Goal: Task Accomplishment & Management: Use online tool/utility

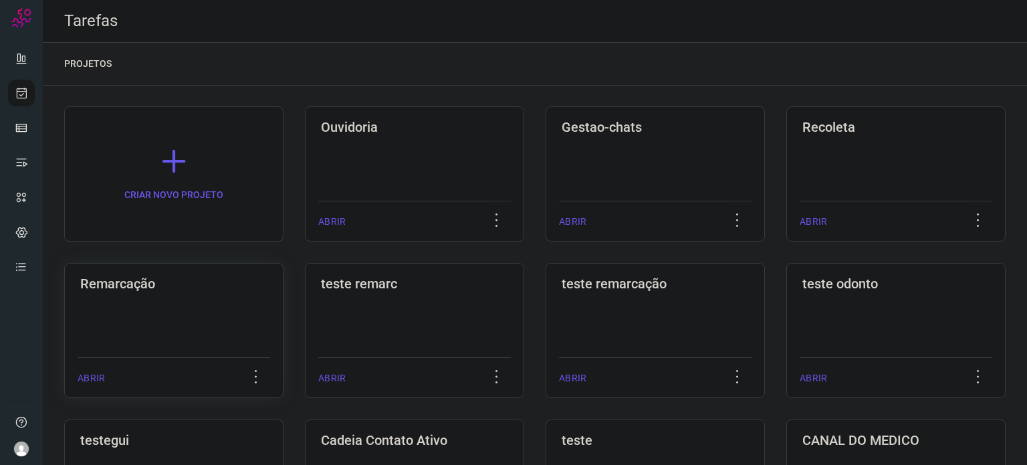
click at [305, 294] on div "Remarcação ABRIR" at bounding box center [414, 330] width 219 height 135
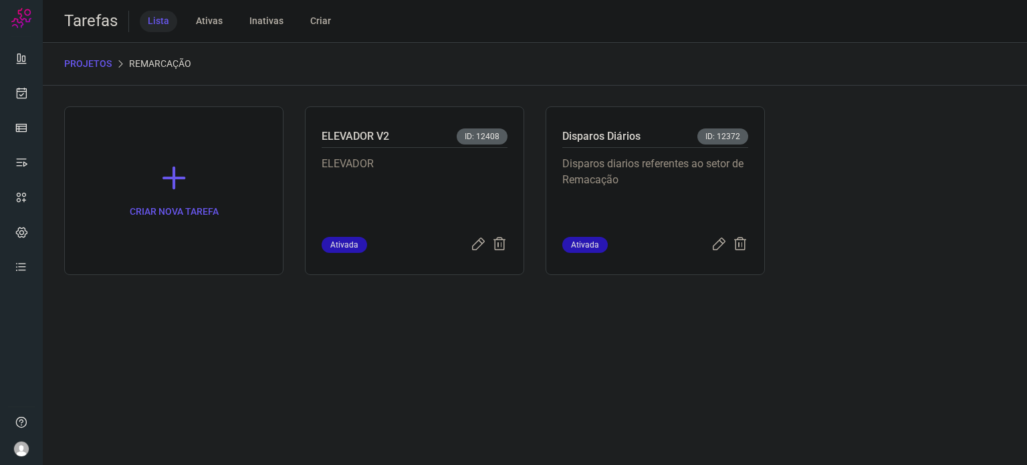
click at [648, 202] on p "Disparos diarios referentes ao setor de Remacação" at bounding box center [655, 189] width 186 height 67
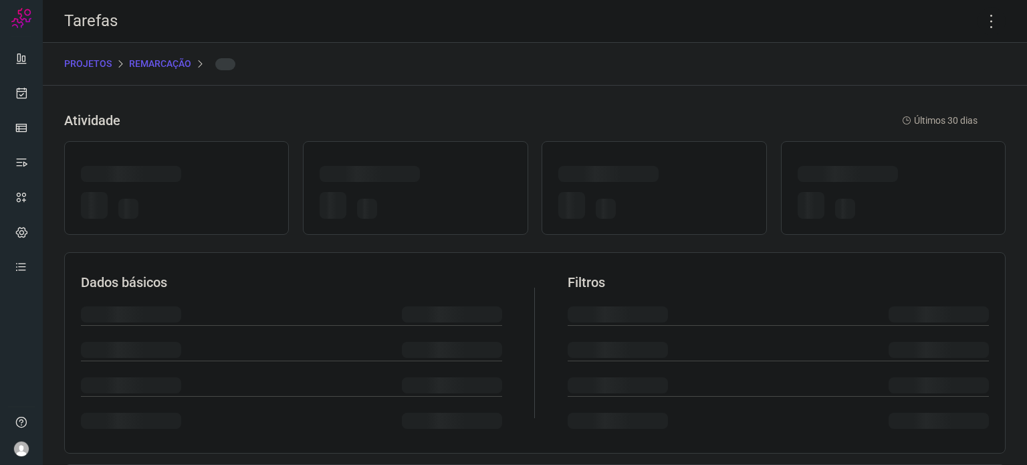
click at [648, 202] on div at bounding box center [653, 207] width 191 height 31
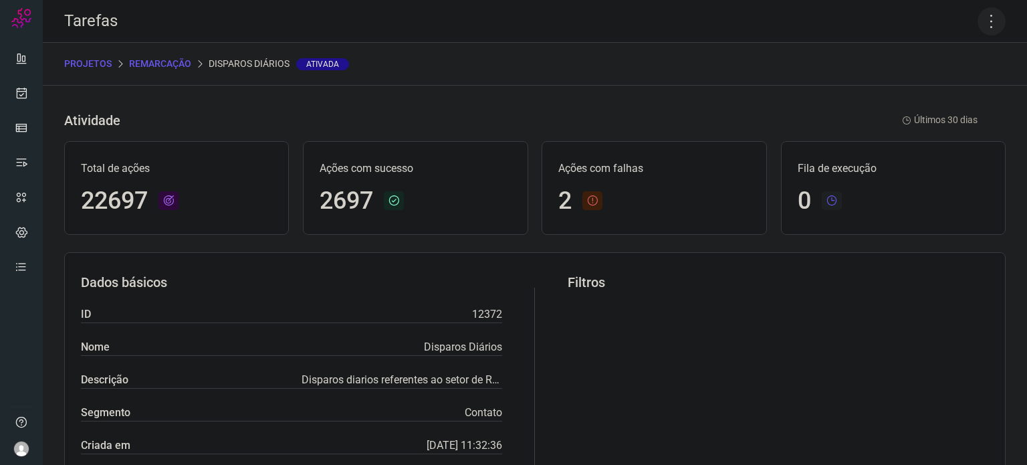
click at [986, 21] on icon at bounding box center [991, 21] width 28 height 28
click at [940, 88] on li "Executar" at bounding box center [934, 87] width 122 height 21
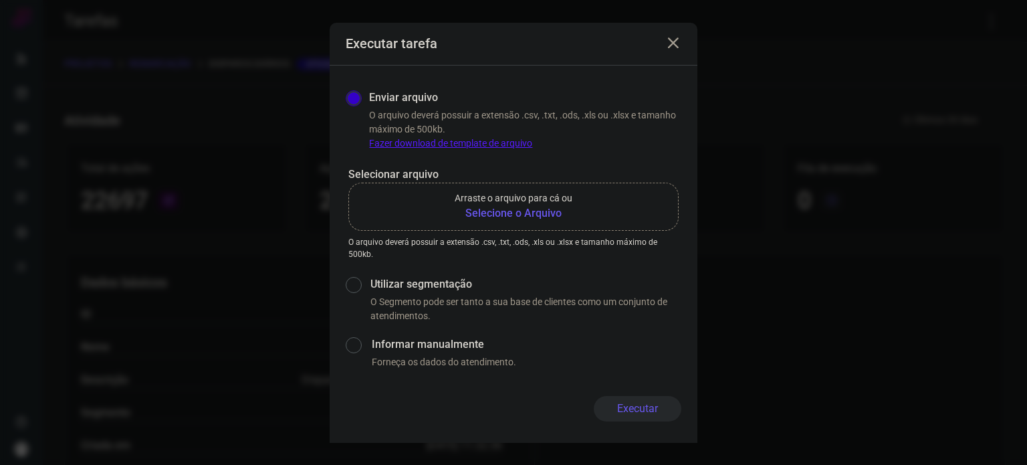
click at [553, 200] on p "Arraste o arquivo para cá ou" at bounding box center [514, 198] width 118 height 14
click at [0, 0] on input "Arraste o arquivo para cá ou Selecione o Arquivo" at bounding box center [0, 0] width 0 height 0
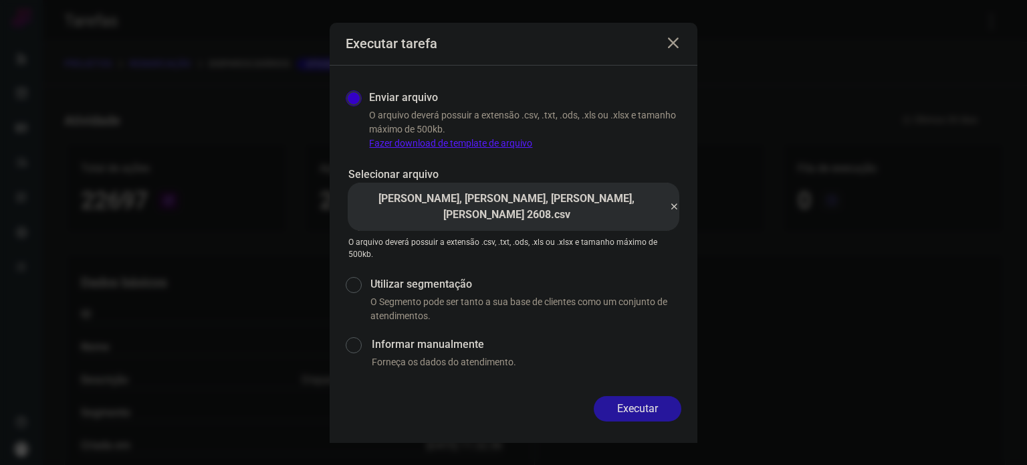
click at [628, 406] on button "Executar" at bounding box center [638, 408] width 88 height 25
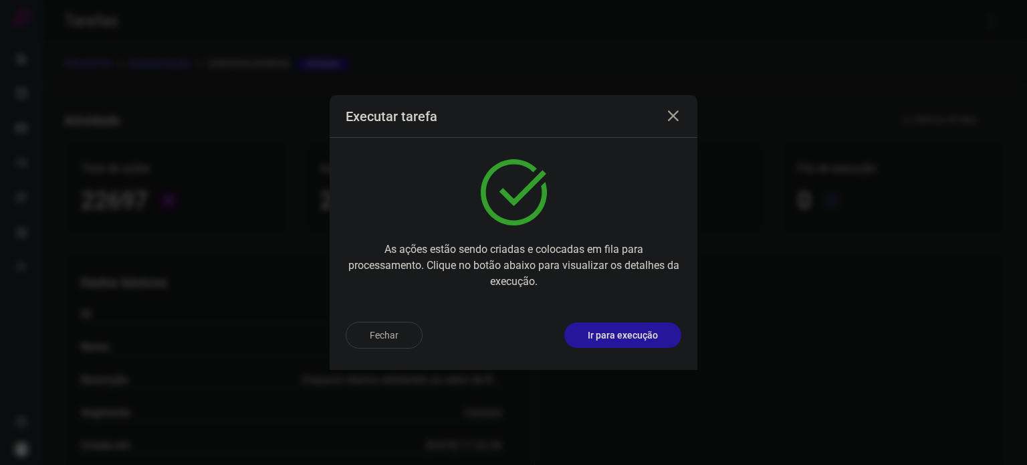
click at [639, 337] on p "Ir para execução" at bounding box center [623, 335] width 70 height 14
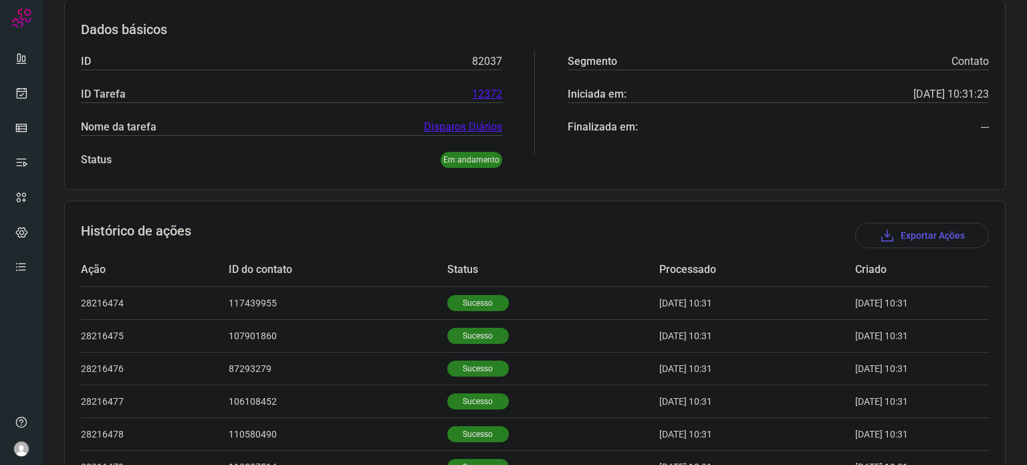
scroll to position [67, 0]
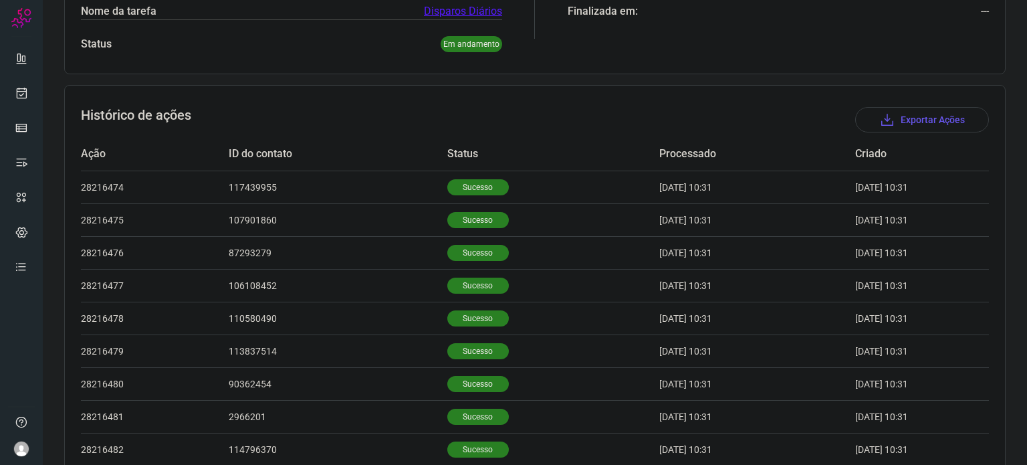
scroll to position [146, 0]
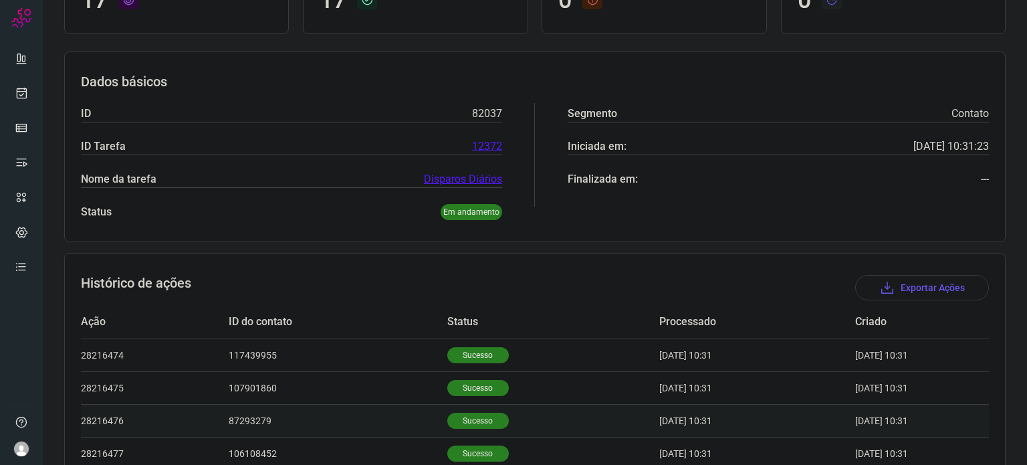
click at [471, 408] on td "Sucesso" at bounding box center [553, 420] width 212 height 33
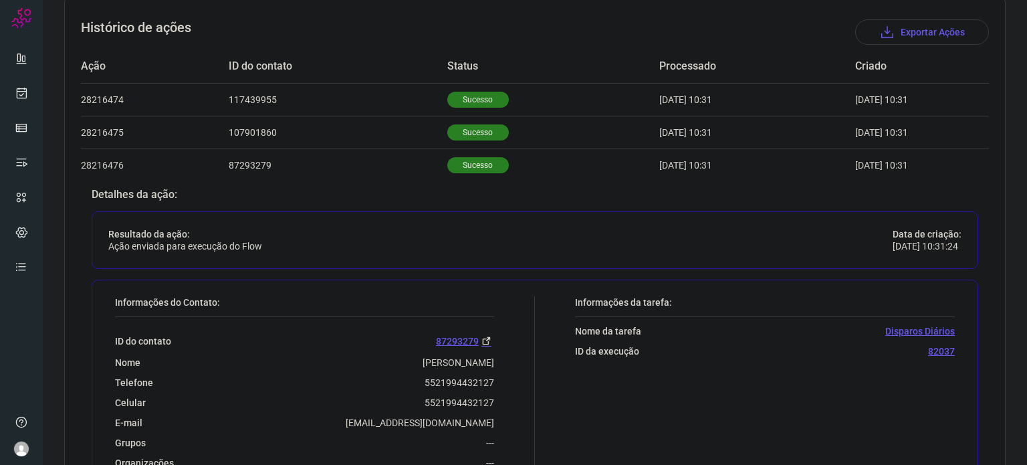
scroll to position [480, 0]
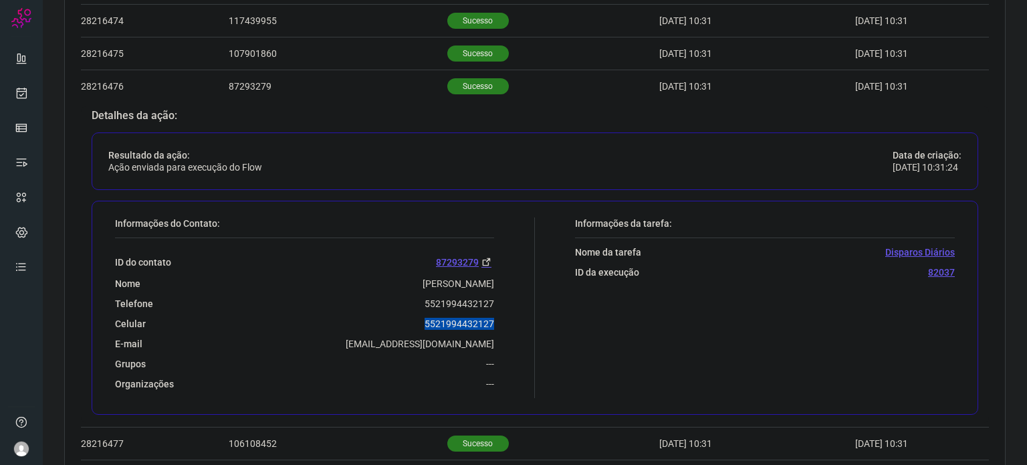
drag, startPoint x: 420, startPoint y: 318, endPoint x: 513, endPoint y: 315, distance: 93.0
click at [513, 315] on div "Informações do Contato: ID do contato 87293279 Nome Ubirajara Farias Telefone 5…" at bounding box center [321, 307] width 426 height 180
copy p "5521994432127"
click at [19, 95] on icon at bounding box center [22, 92] width 14 height 13
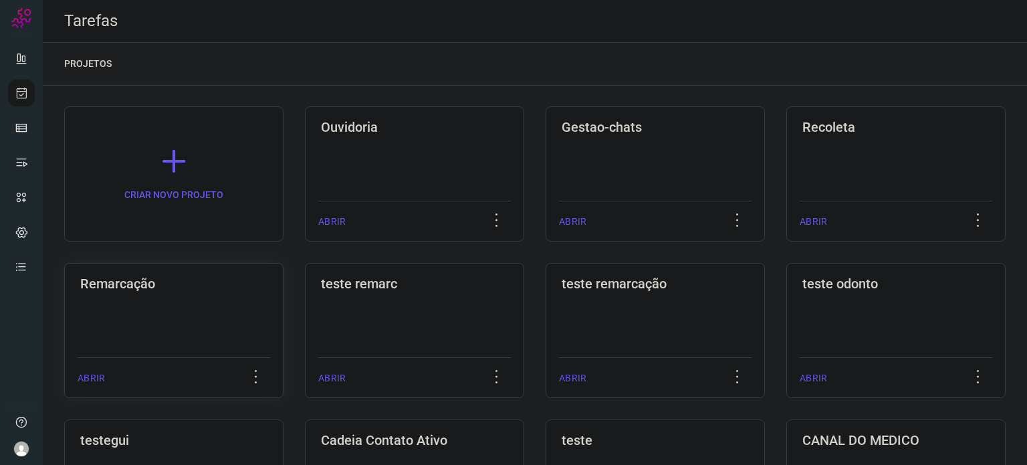
click at [305, 316] on div "Remarcação ABRIR" at bounding box center [414, 330] width 219 height 135
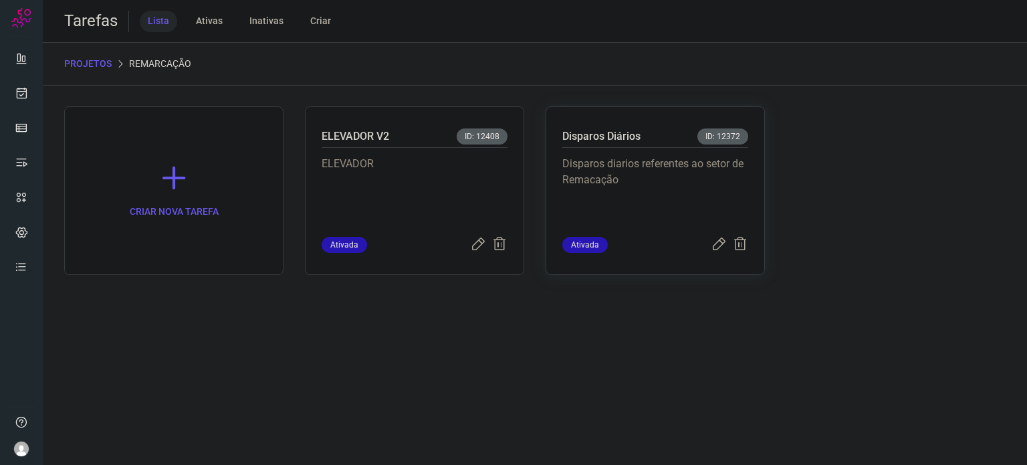
click at [650, 165] on p "Disparos diarios referentes ao setor de Remacação" at bounding box center [655, 189] width 186 height 67
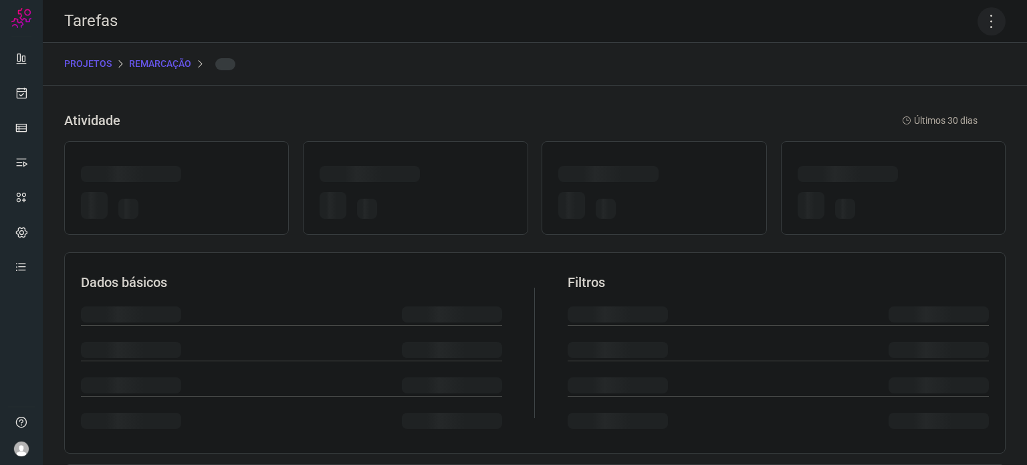
click at [981, 19] on icon at bounding box center [991, 21] width 28 height 28
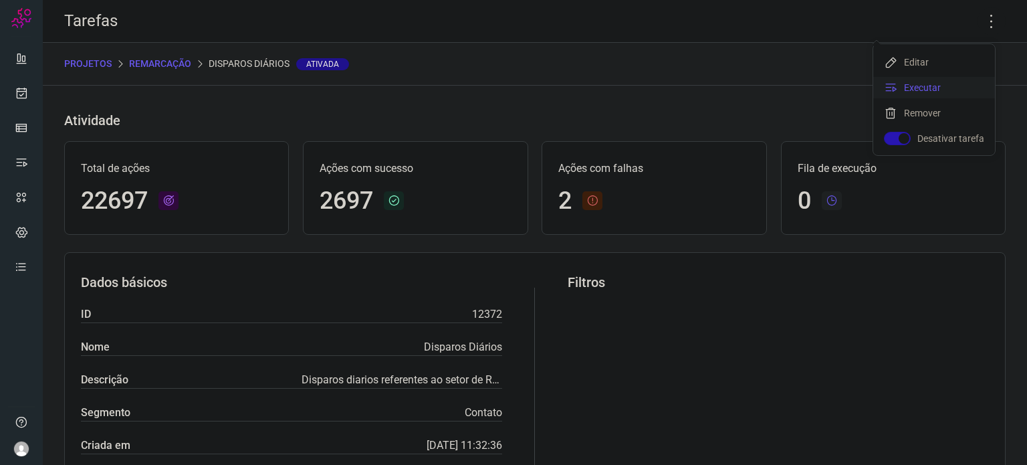
click at [917, 88] on li "Executar" at bounding box center [934, 87] width 122 height 21
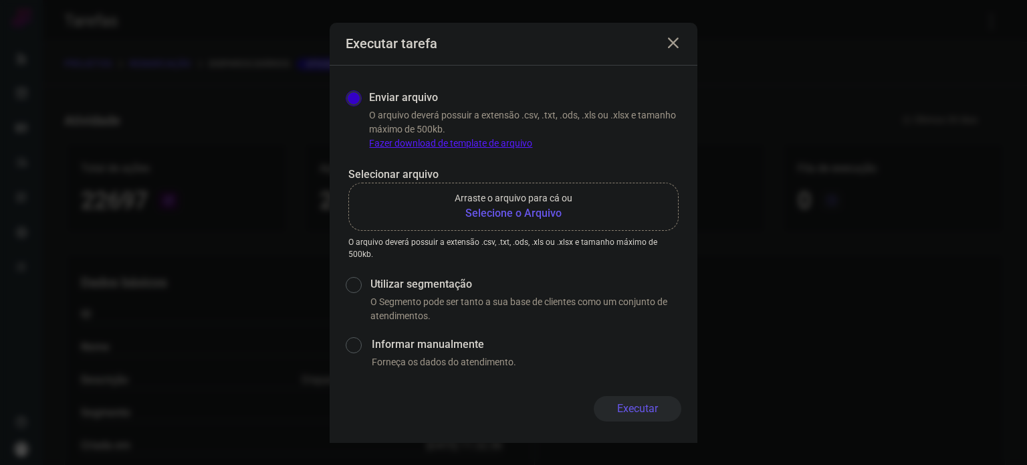
click at [498, 216] on b "Selecione o Arquivo" at bounding box center [514, 213] width 118 height 16
click at [0, 0] on input "Arraste o arquivo para cá ou Selecione o Arquivo" at bounding box center [0, 0] width 0 height 0
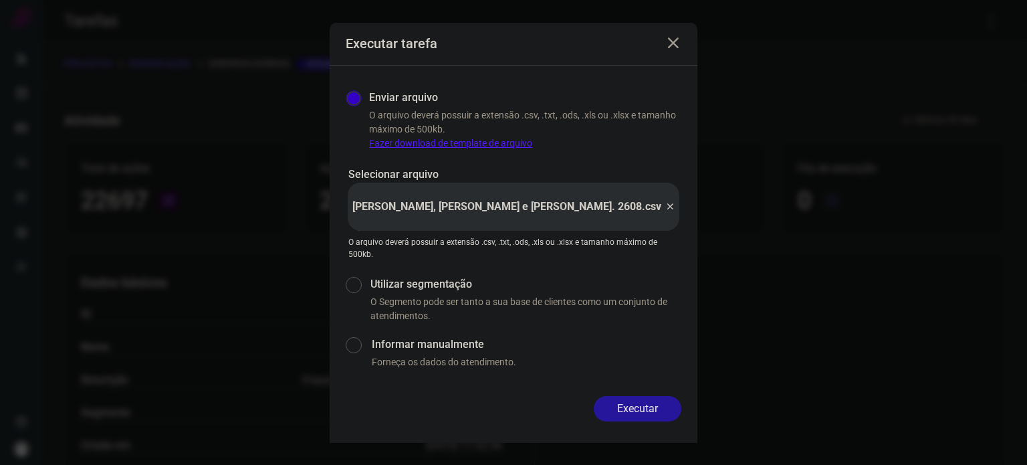
click at [636, 409] on button "Executar" at bounding box center [638, 408] width 88 height 25
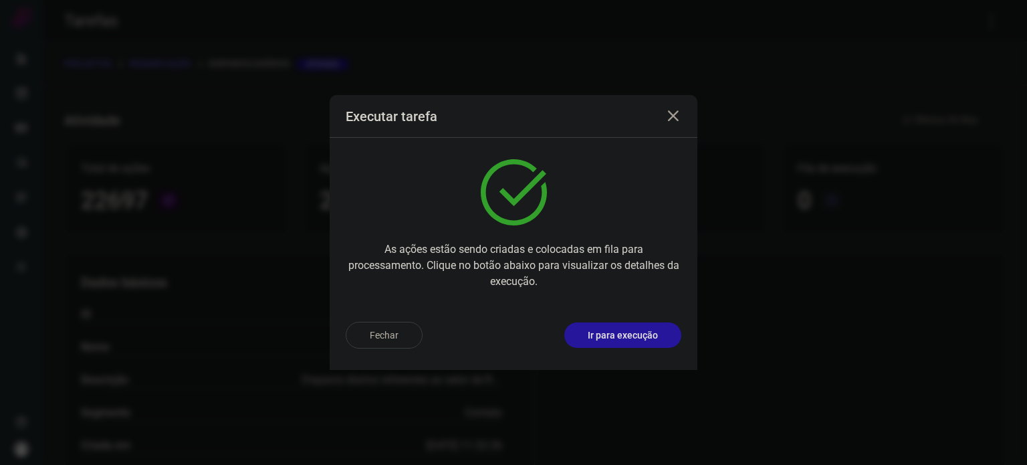
click at [642, 335] on p "Ir para execução" at bounding box center [623, 335] width 70 height 14
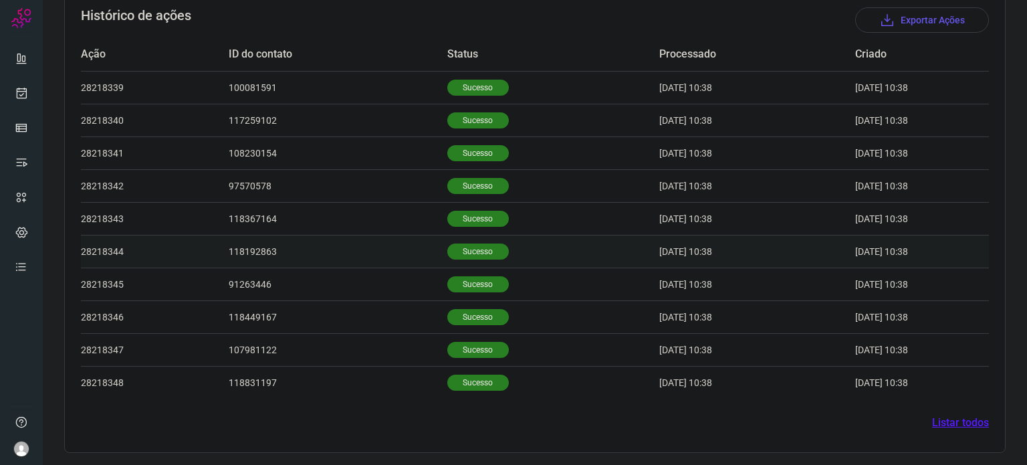
click at [447, 257] on p "Sucesso" at bounding box center [477, 251] width 61 height 16
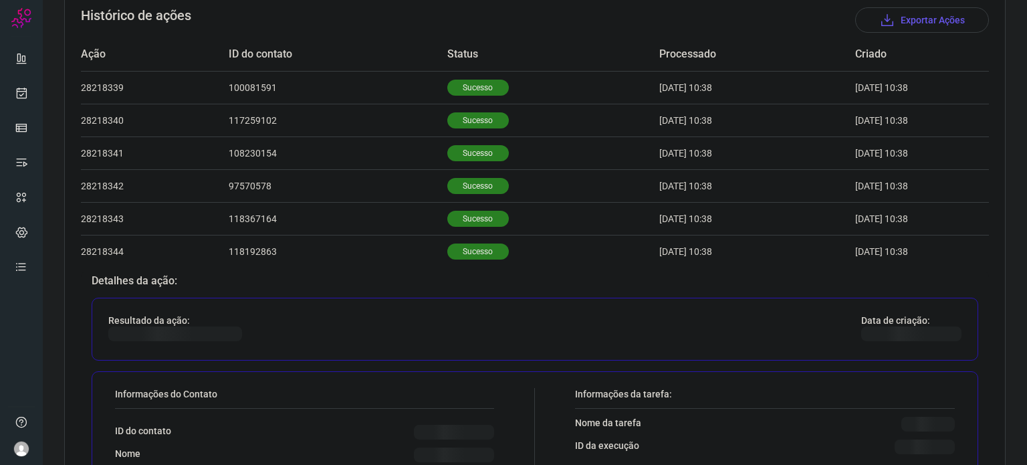
scroll to position [681, 0]
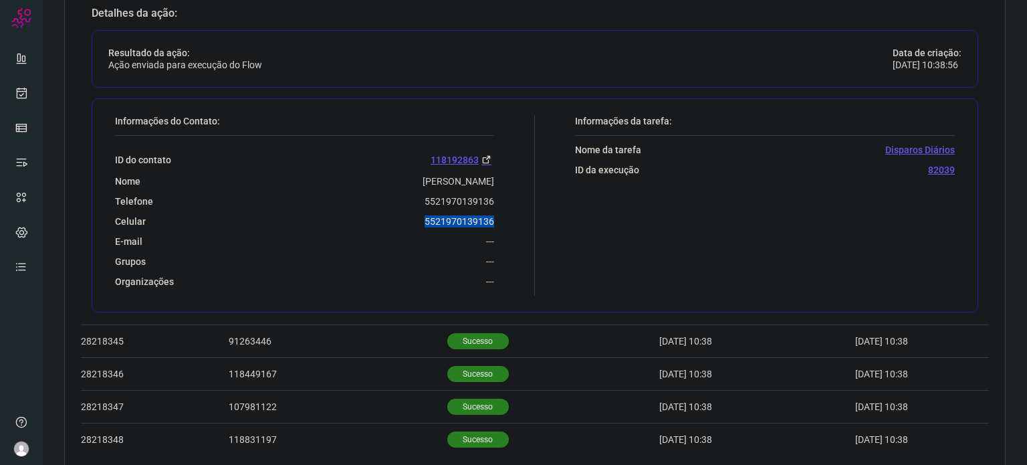
copy p "5521970139136"
drag, startPoint x: 451, startPoint y: 222, endPoint x: 497, endPoint y: 222, distance: 46.1
click at [497, 222] on div "Informações do Contato: ID do contato 118192863 Nome [PERSON_NAME] Telefone 552…" at bounding box center [321, 205] width 426 height 180
click at [21, 102] on link at bounding box center [21, 93] width 27 height 27
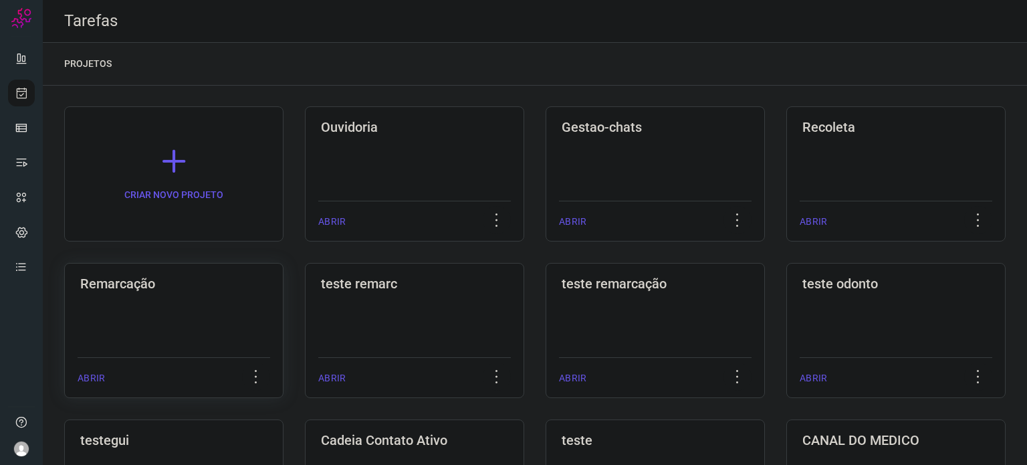
click at [187, 275] on h3 "Remarcação" at bounding box center [173, 283] width 187 height 16
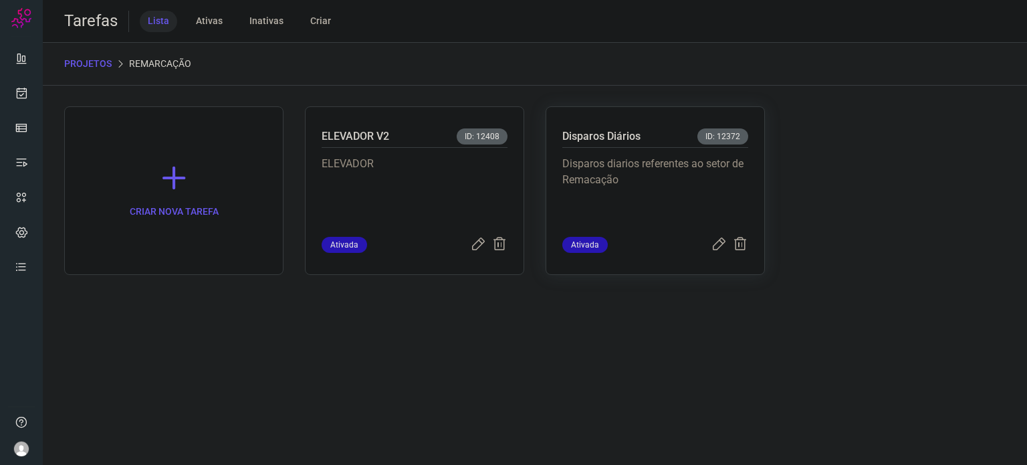
click at [723, 201] on p "Disparos diarios referentes ao setor de Remacação" at bounding box center [655, 189] width 186 height 67
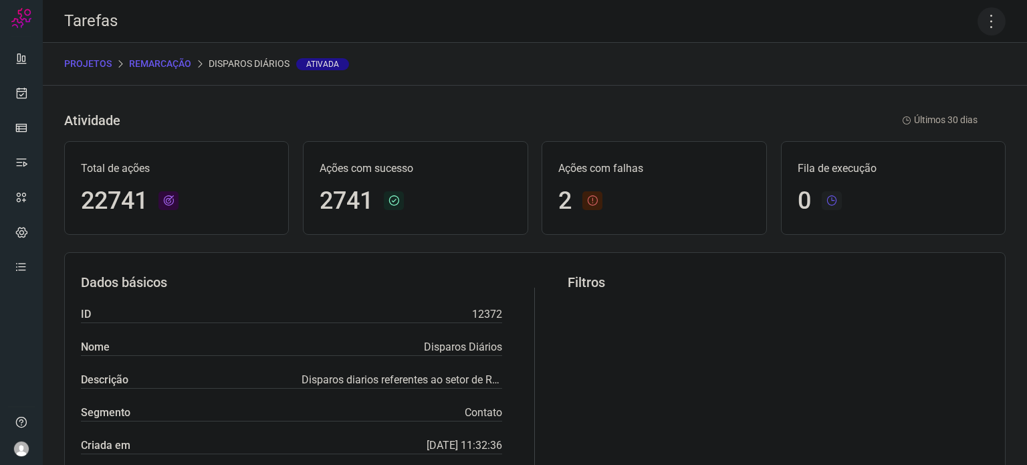
click at [983, 15] on icon at bounding box center [991, 21] width 28 height 28
click at [965, 81] on li "Executar" at bounding box center [934, 87] width 122 height 21
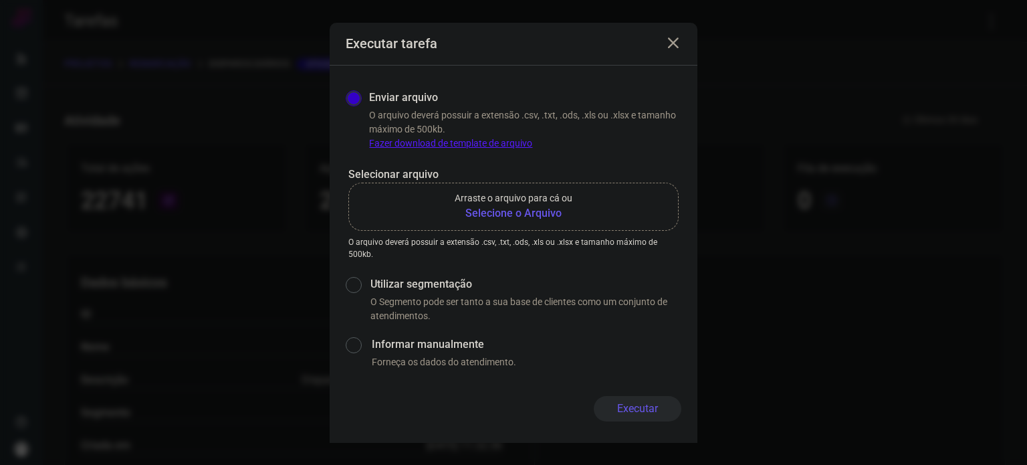
click at [489, 209] on b "Selecione o Arquivo" at bounding box center [514, 213] width 118 height 16
click at [0, 0] on input "Arraste o arquivo para cá ou Selecione o Arquivo" at bounding box center [0, 0] width 0 height 0
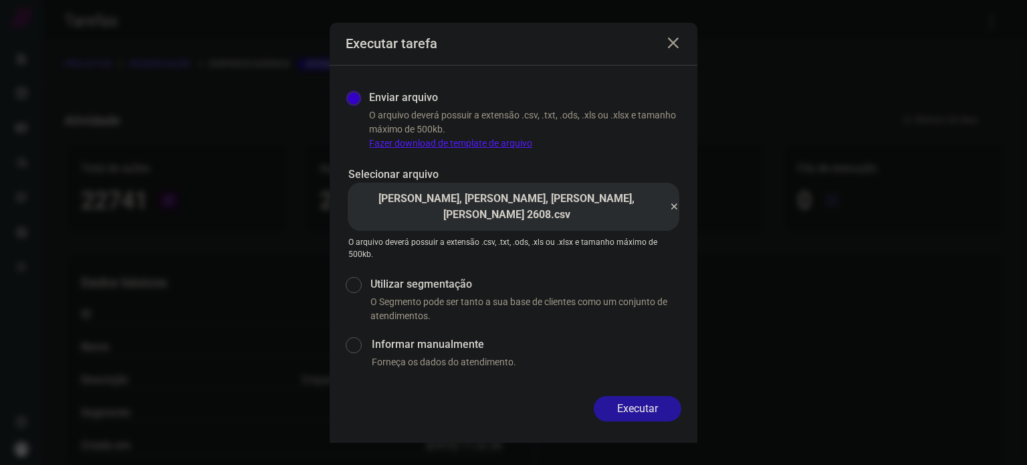
click at [650, 405] on button "Executar" at bounding box center [638, 408] width 88 height 25
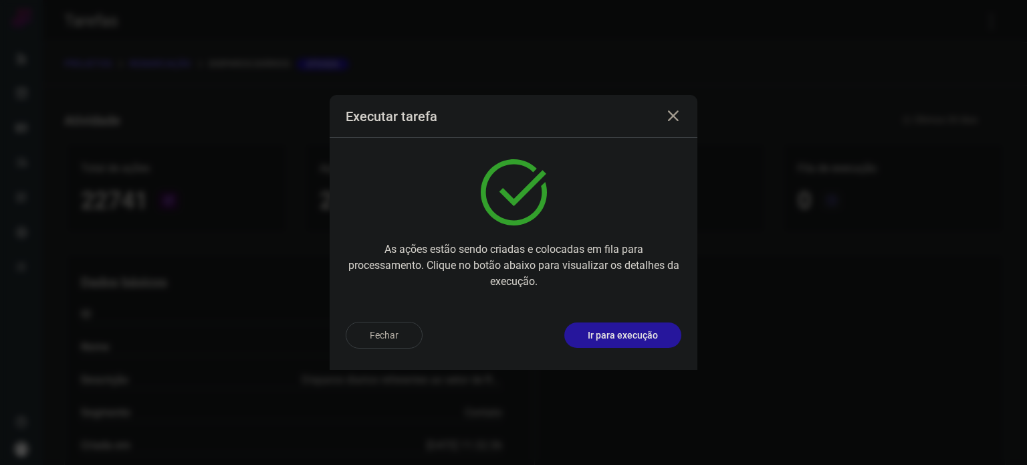
click at [636, 336] on p "Ir para execução" at bounding box center [623, 335] width 70 height 14
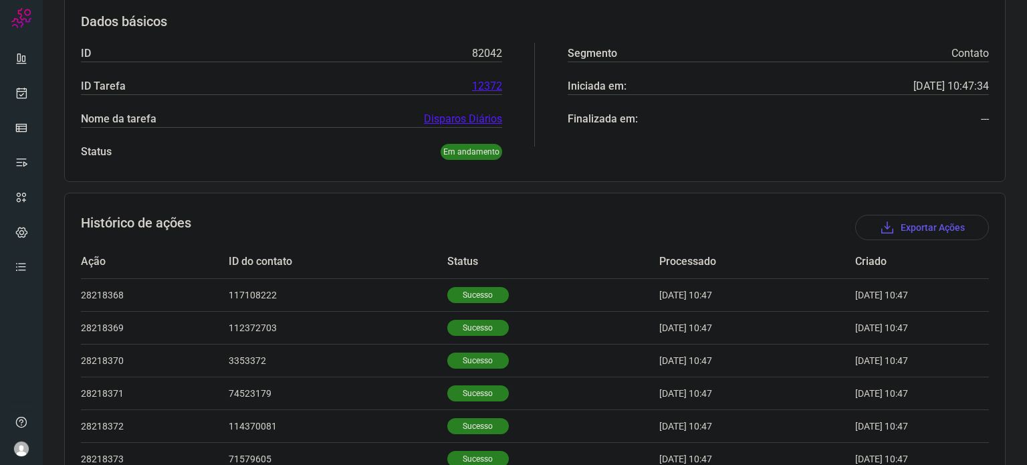
scroll to position [401, 0]
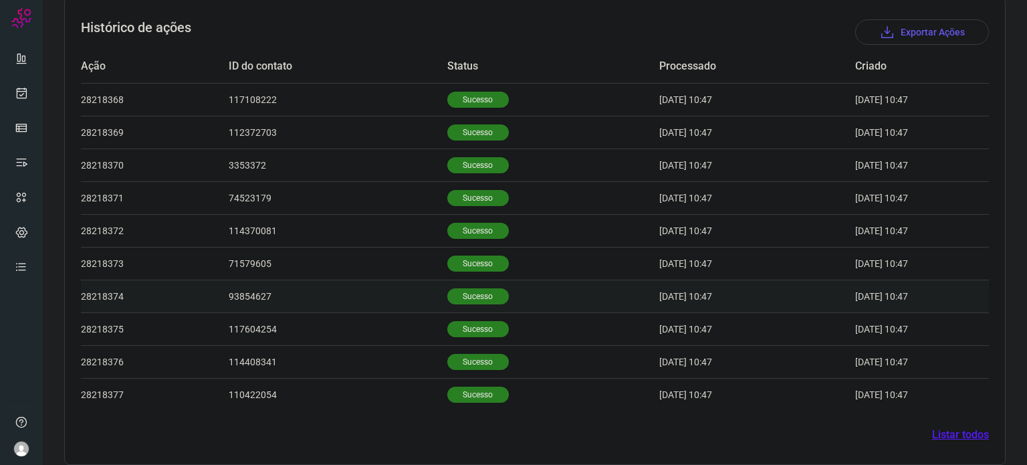
click at [465, 301] on p "Sucesso" at bounding box center [477, 296] width 61 height 16
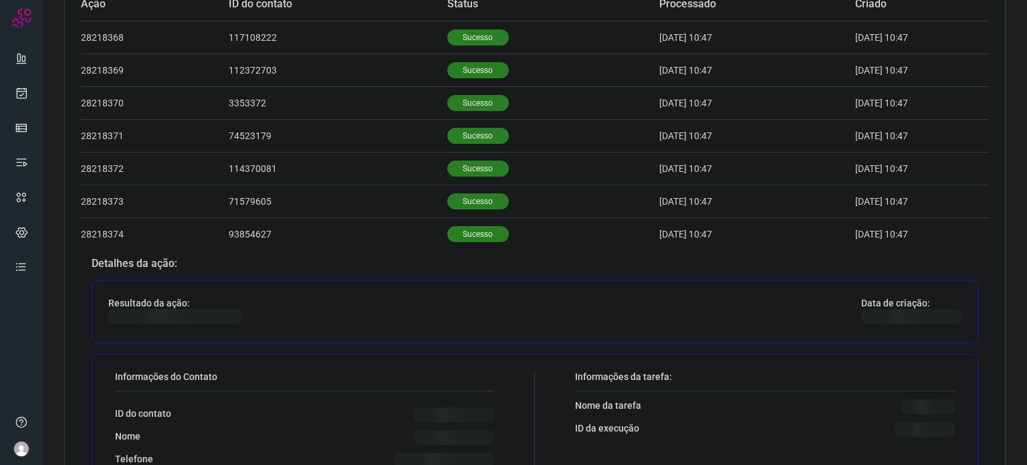
scroll to position [737, 0]
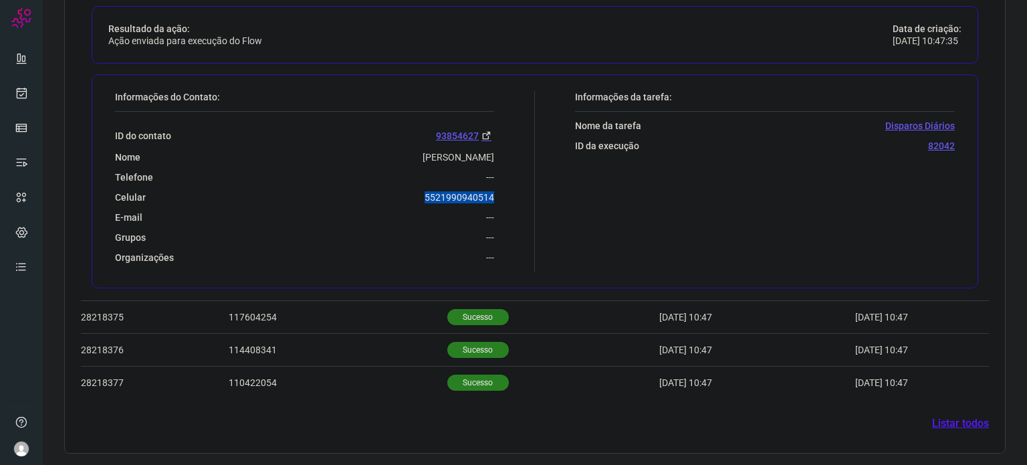
drag, startPoint x: 419, startPoint y: 195, endPoint x: 511, endPoint y: 197, distance: 92.3
click at [511, 197] on div "Informações do Contato: ID do contato 93854627 Nome elissandra Telefone --- Cel…" at bounding box center [321, 181] width 426 height 180
copy p "5521990940514"
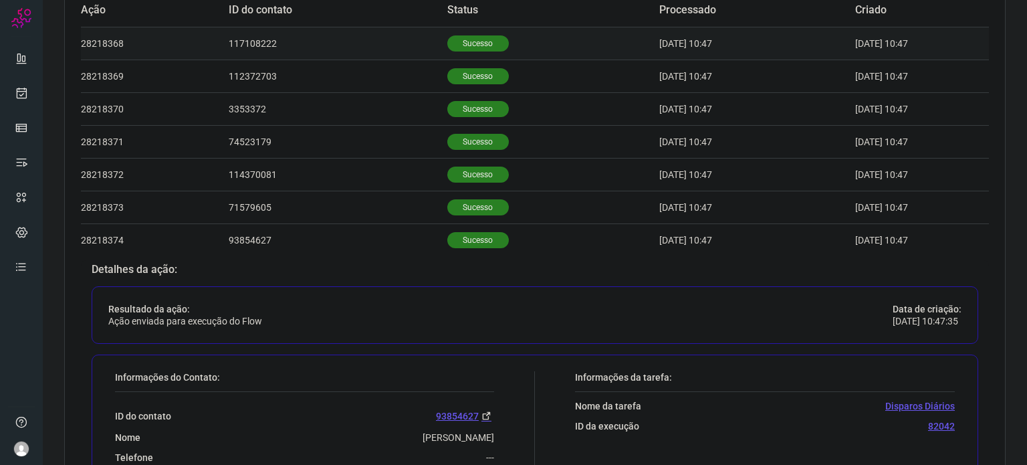
scroll to position [403, 0]
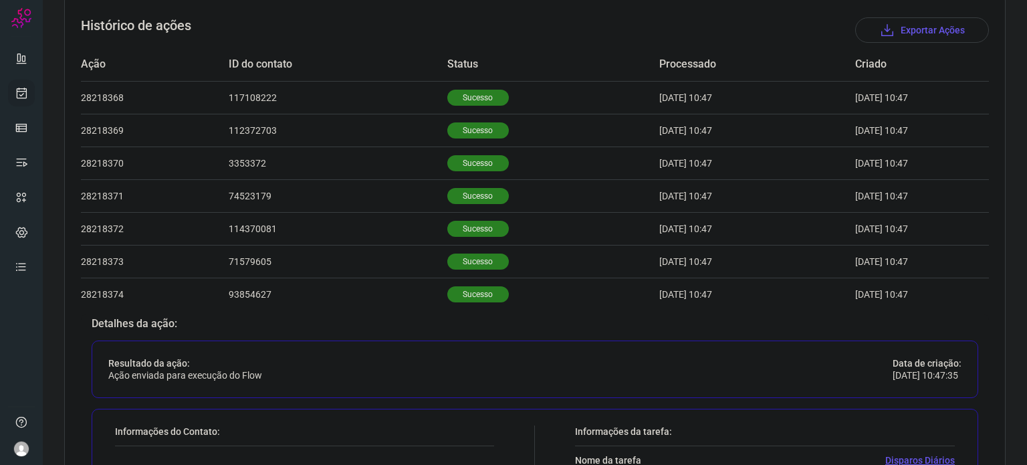
click at [17, 98] on icon at bounding box center [22, 92] width 14 height 13
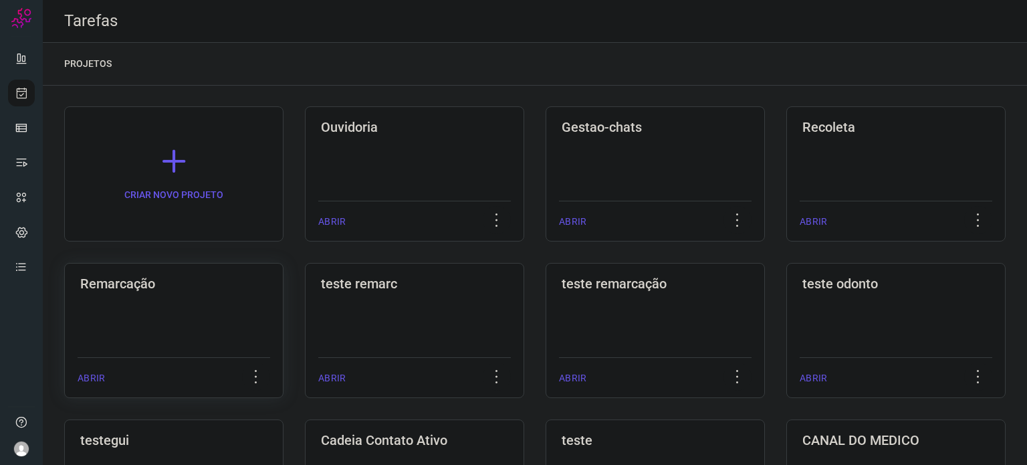
click at [305, 345] on div "Remarcação ABRIR" at bounding box center [414, 330] width 219 height 135
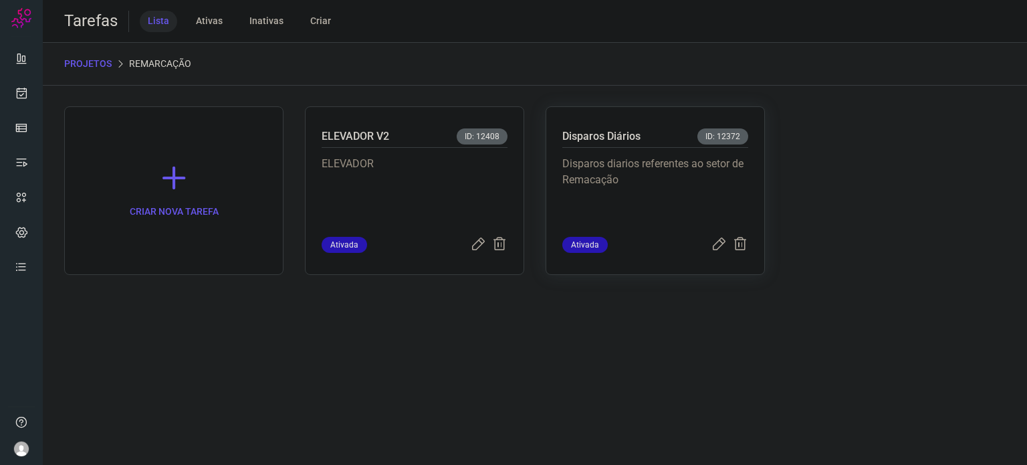
click at [741, 178] on p "Disparos diarios referentes ao setor de Remacação" at bounding box center [655, 189] width 186 height 67
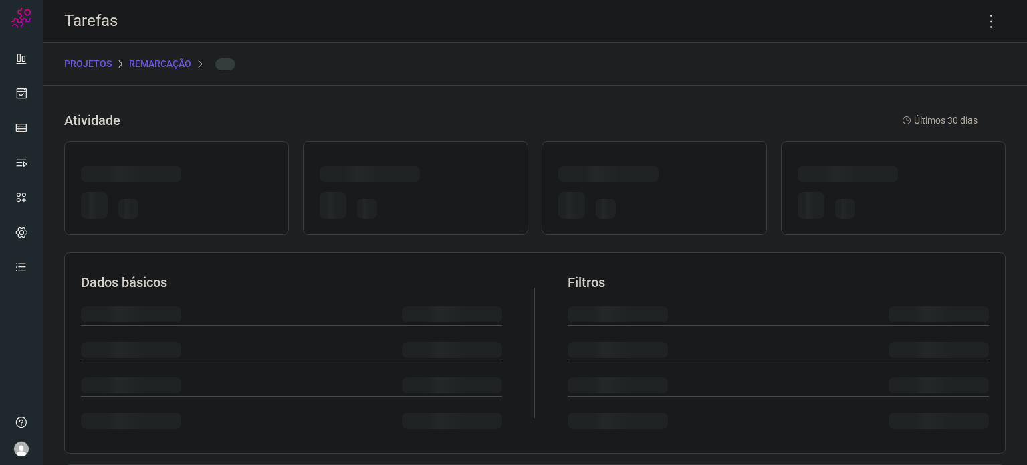
click at [741, 178] on div at bounding box center [653, 176] width 191 height 21
click at [983, 25] on icon at bounding box center [991, 21] width 28 height 28
click at [981, 23] on icon at bounding box center [991, 21] width 28 height 28
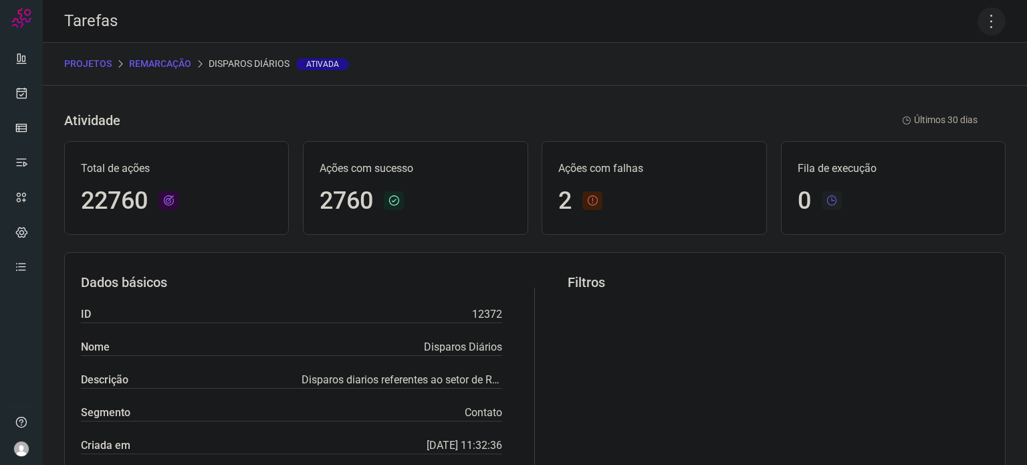
click at [979, 21] on icon at bounding box center [991, 21] width 28 height 28
click at [957, 85] on li "Executar" at bounding box center [934, 87] width 122 height 21
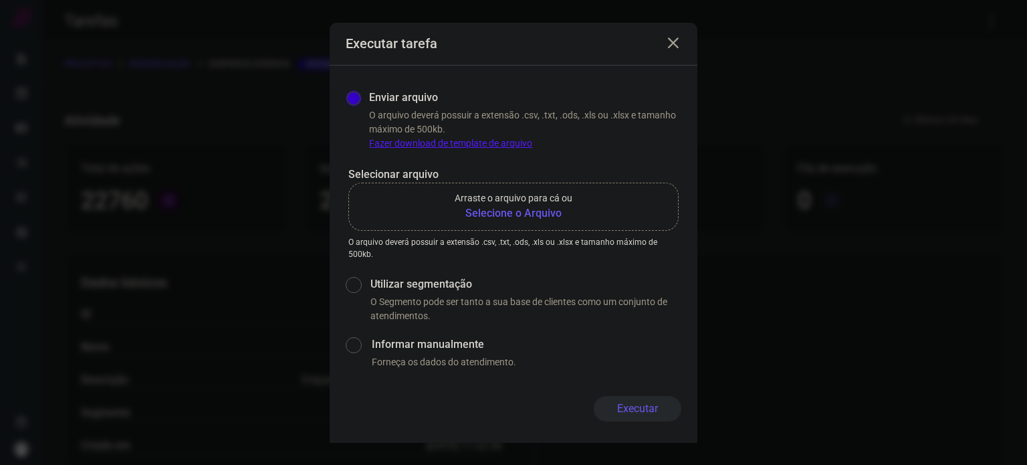
click at [523, 213] on b "Selecione o Arquivo" at bounding box center [514, 213] width 118 height 16
click at [0, 0] on input "Arraste o arquivo para cá ou Selecione o Arquivo" at bounding box center [0, 0] width 0 height 0
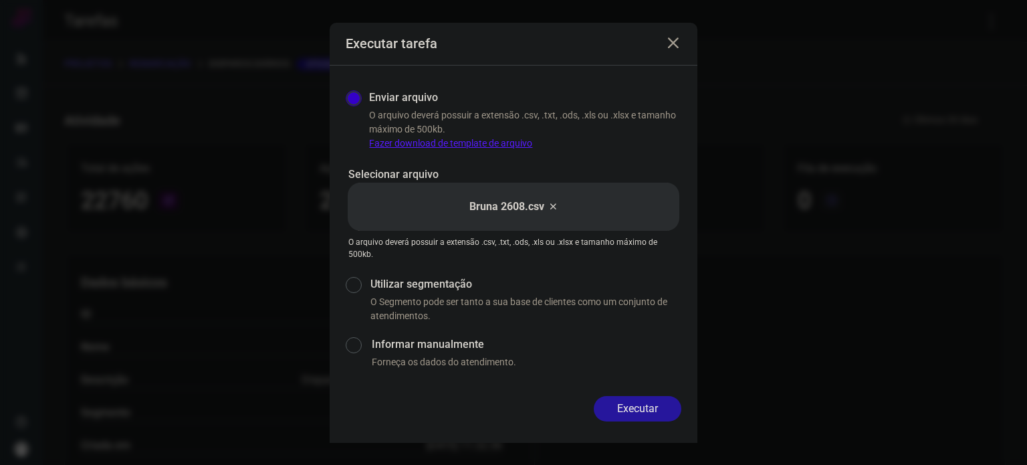
click at [636, 412] on button "Executar" at bounding box center [638, 408] width 88 height 25
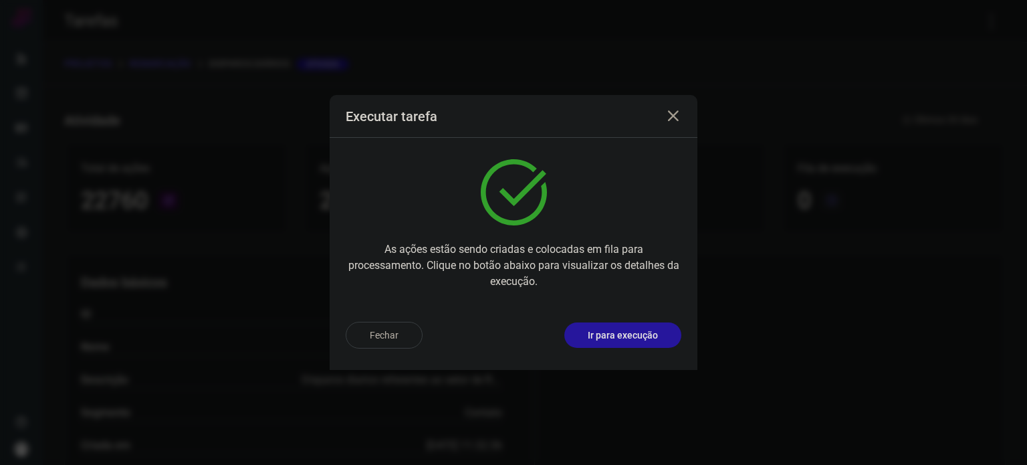
click at [645, 339] on p "Ir para execução" at bounding box center [623, 335] width 70 height 14
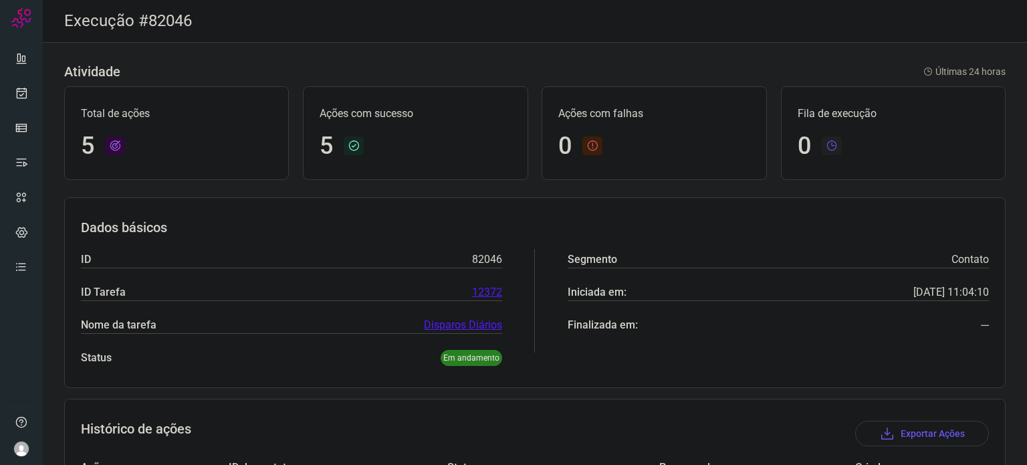
scroll to position [249, 0]
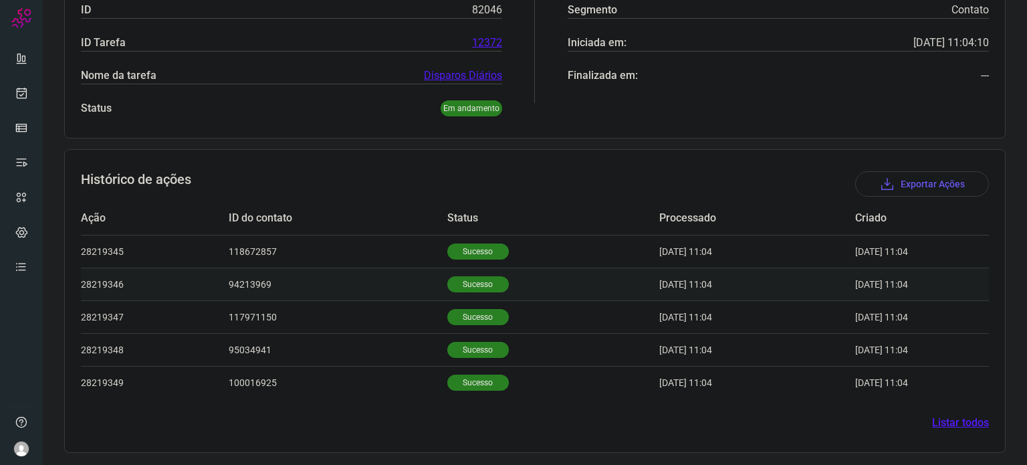
click at [457, 277] on p "Sucesso" at bounding box center [477, 284] width 61 height 16
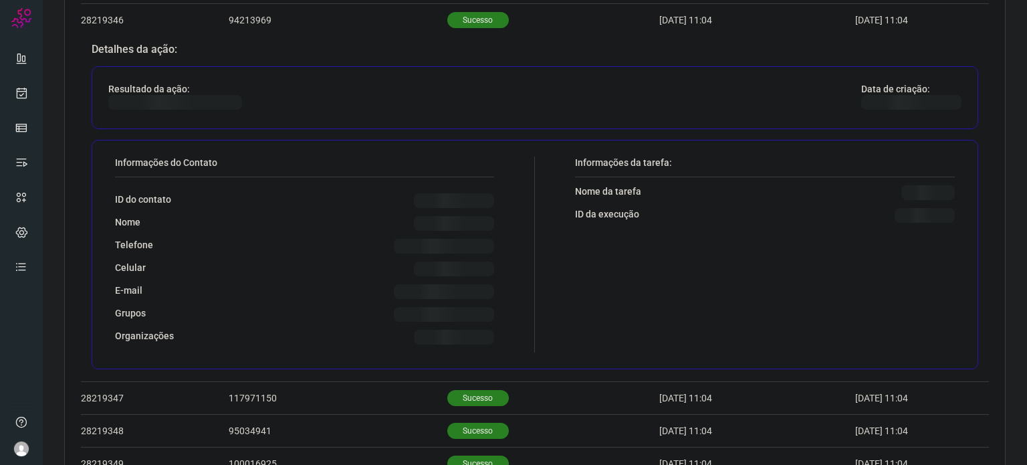
scroll to position [517, 0]
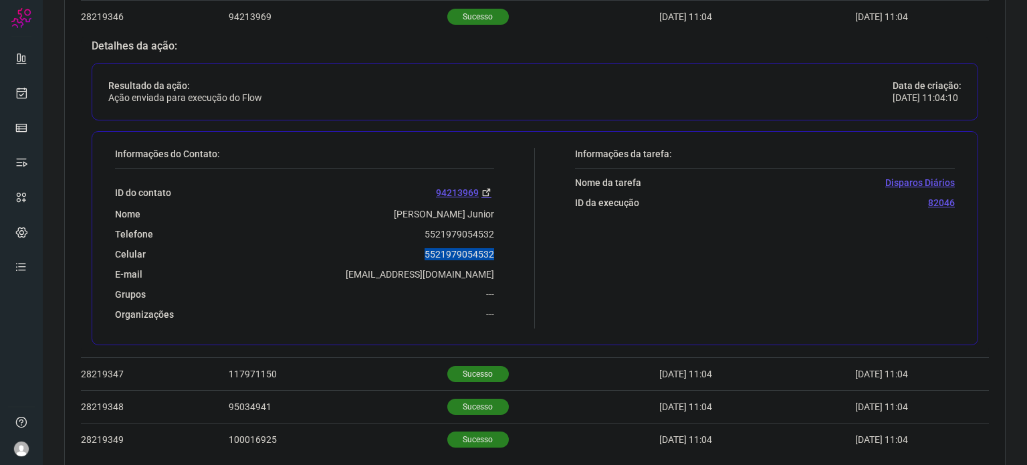
drag, startPoint x: 441, startPoint y: 251, endPoint x: 495, endPoint y: 251, distance: 54.1
click at [495, 251] on div "Informações do Contato: ID do contato 94213969 Nome Marinaldo Melo Conceicao Ju…" at bounding box center [321, 238] width 426 height 180
copy p "5521979054532"
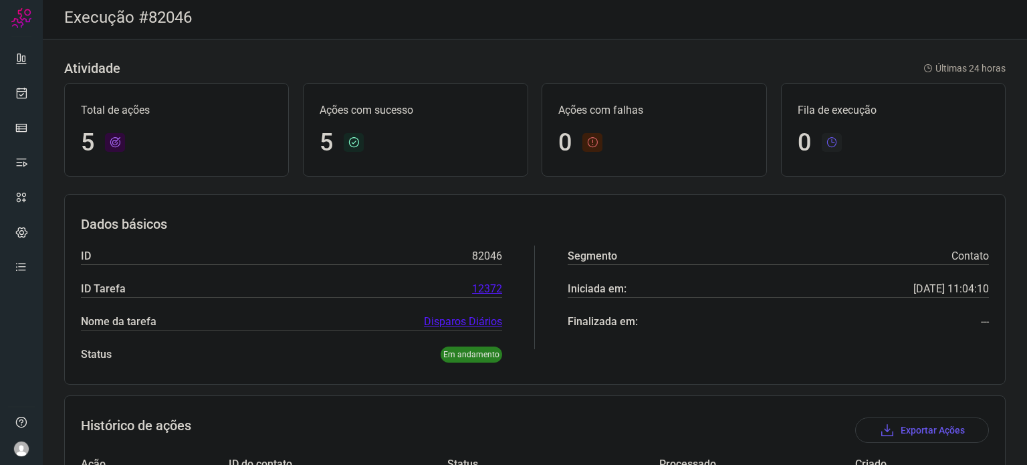
scroll to position [0, 0]
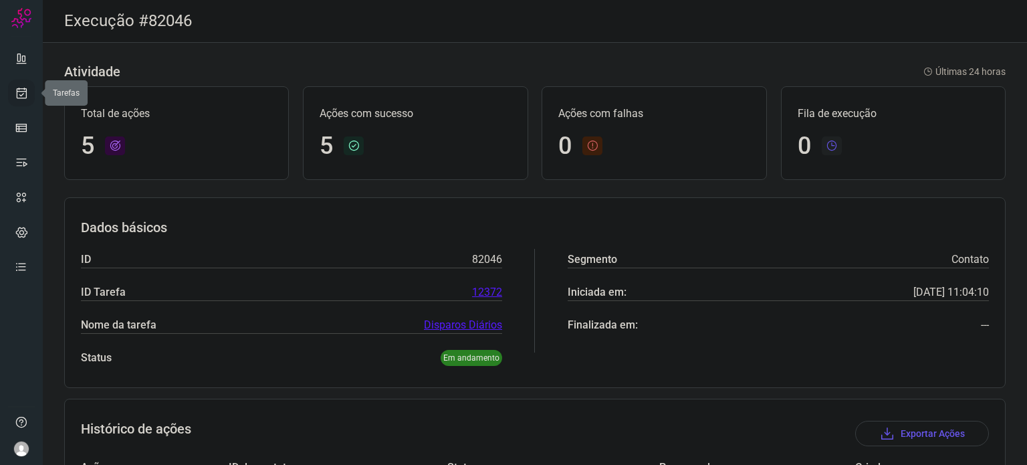
click at [18, 92] on icon at bounding box center [22, 92] width 14 height 13
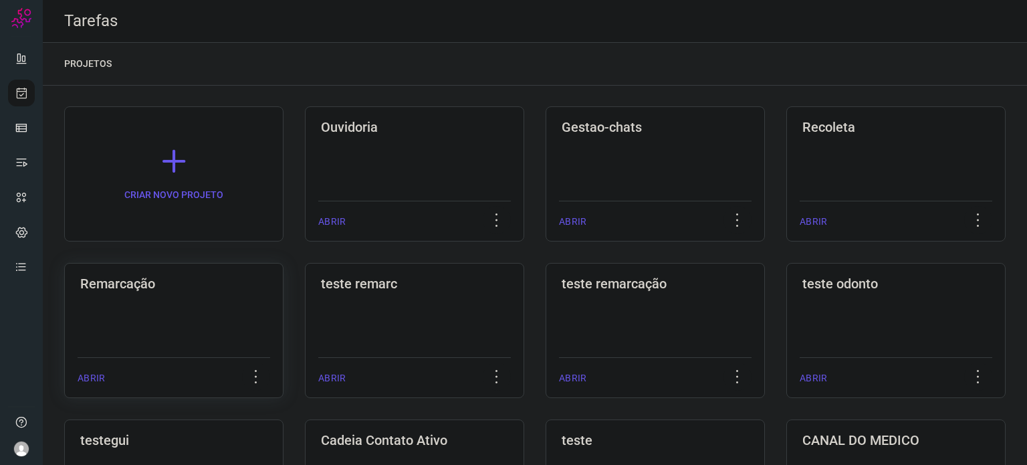
click at [305, 315] on div "Remarcação ABRIR" at bounding box center [414, 330] width 219 height 135
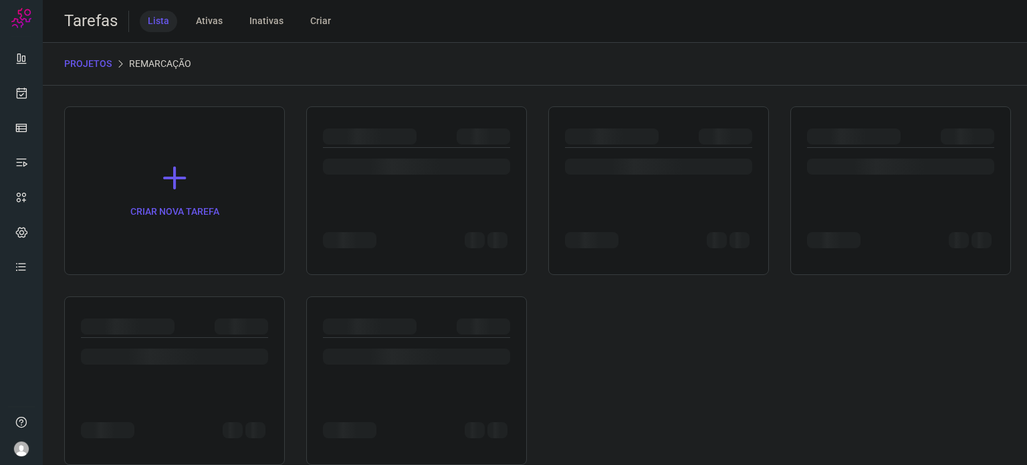
click at [195, 315] on div at bounding box center [174, 380] width 221 height 168
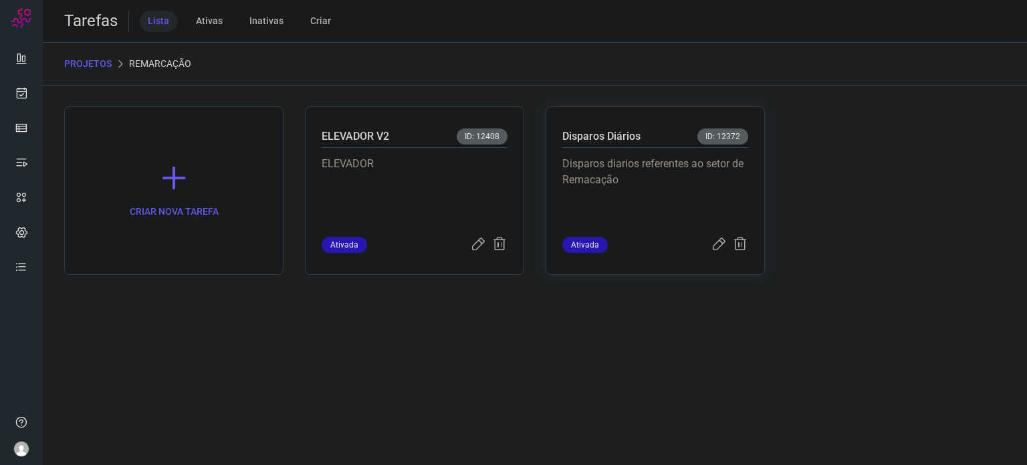
click at [686, 191] on p "Disparos diarios referentes ao setor de Remacação" at bounding box center [655, 189] width 186 height 67
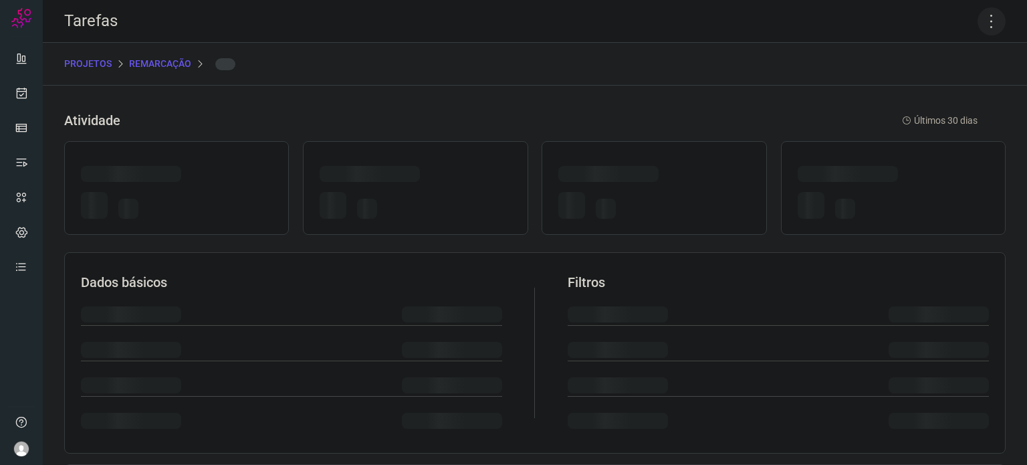
click at [978, 23] on icon at bounding box center [991, 21] width 28 height 28
click at [984, 23] on icon at bounding box center [991, 21] width 28 height 28
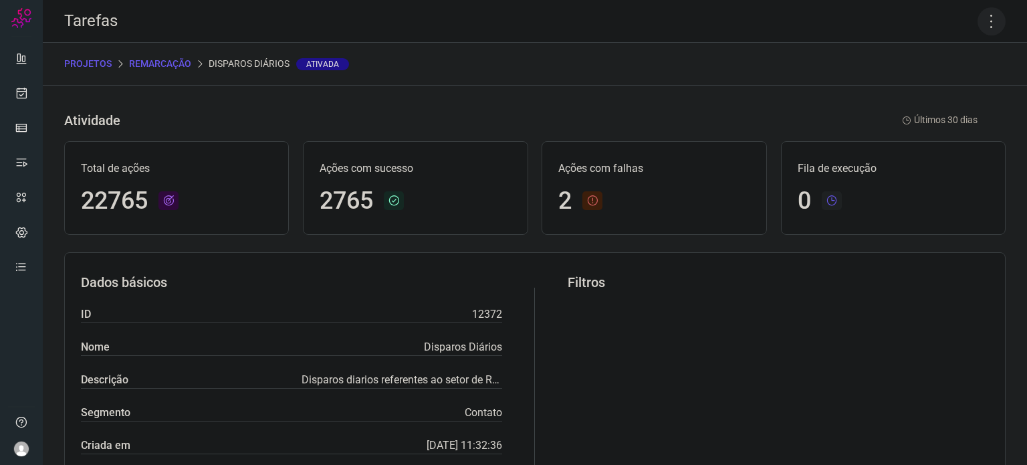
click at [977, 15] on icon at bounding box center [991, 21] width 28 height 28
click at [933, 84] on li "Executar" at bounding box center [934, 87] width 122 height 21
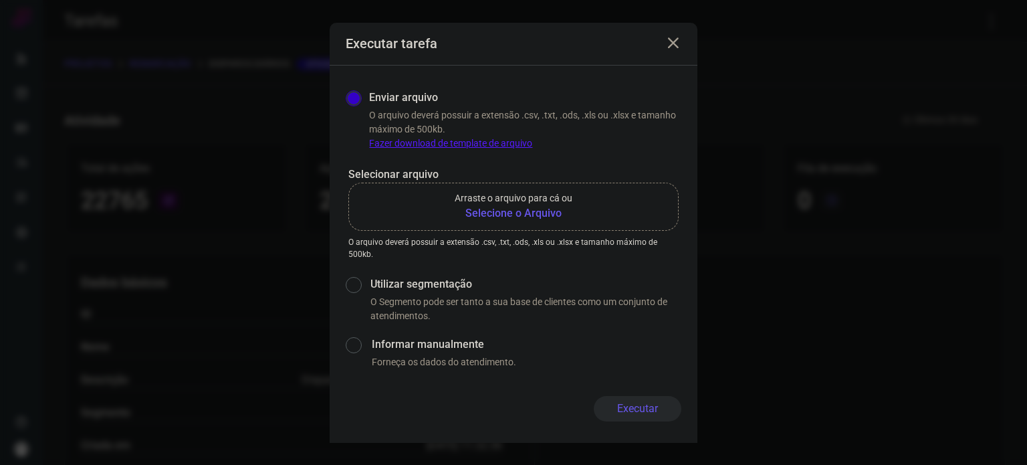
click at [537, 212] on b "Selecione o Arquivo" at bounding box center [514, 213] width 118 height 16
click at [0, 0] on input "Arraste o arquivo para cá ou Selecione o Arquivo" at bounding box center [0, 0] width 0 height 0
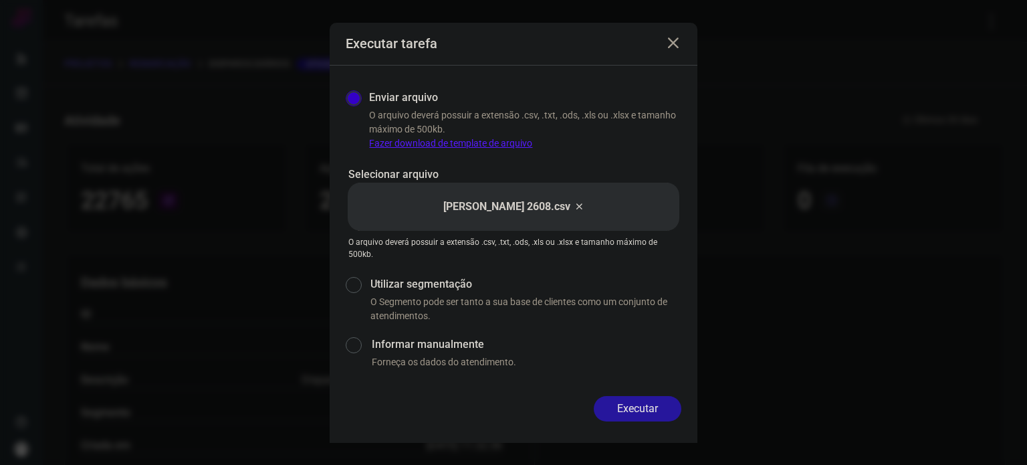
click at [642, 402] on button "Executar" at bounding box center [638, 408] width 88 height 25
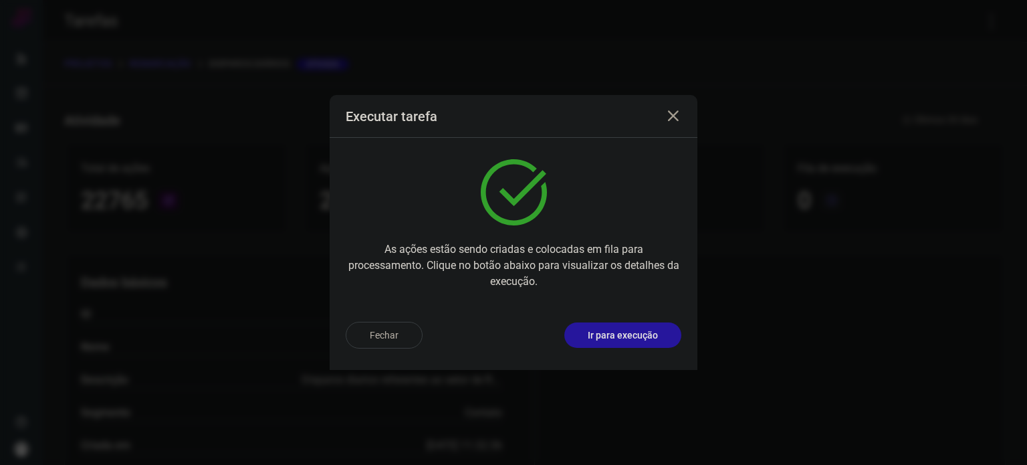
click at [635, 334] on p "Ir para execução" at bounding box center [623, 335] width 70 height 14
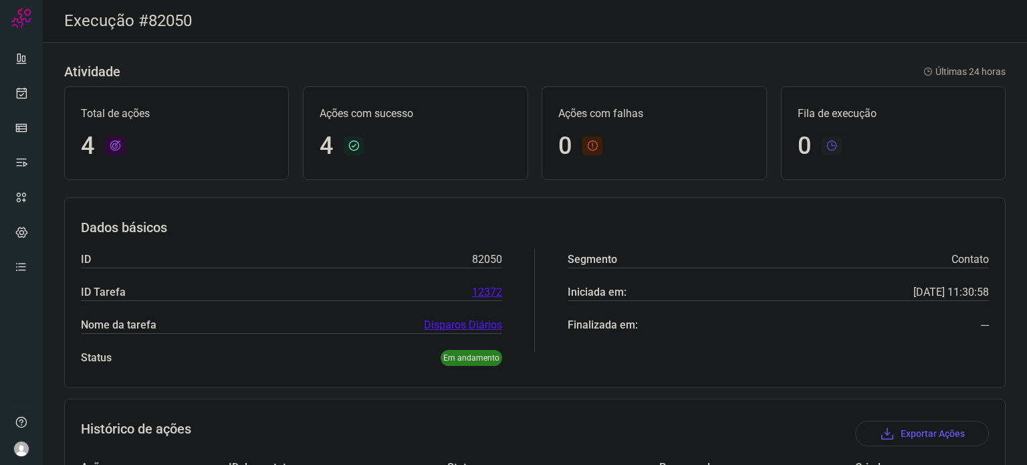
scroll to position [217, 0]
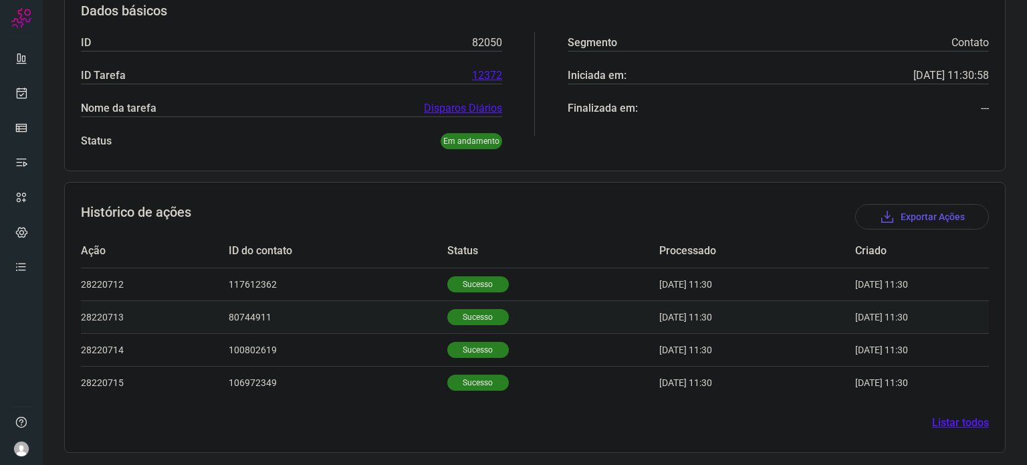
click at [473, 315] on p "Sucesso" at bounding box center [477, 317] width 61 height 16
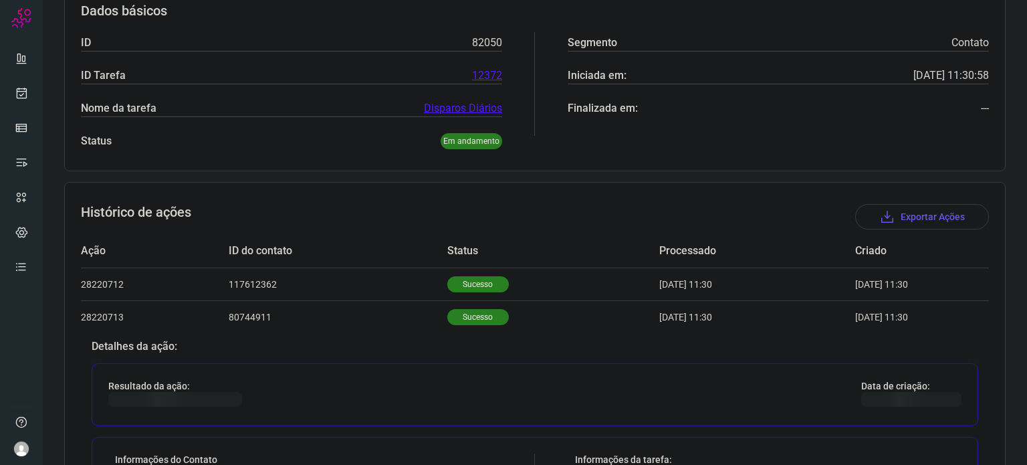
scroll to position [484, 0]
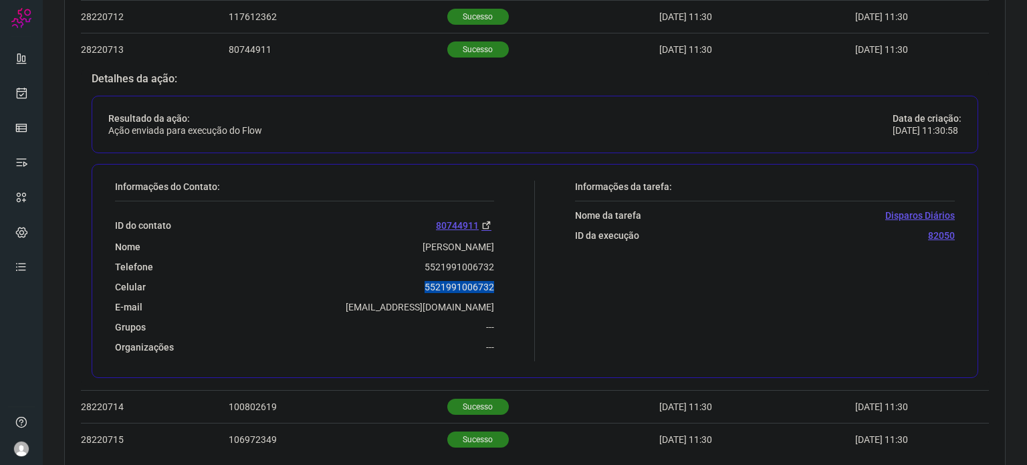
drag, startPoint x: 414, startPoint y: 280, endPoint x: 501, endPoint y: 288, distance: 87.3
click at [501, 288] on div "Informações do Contato: ID do contato 80744911 Nome Ione Gomes de Oliveira Tele…" at bounding box center [321, 270] width 426 height 180
copy p "5521991006732"
click at [25, 98] on icon at bounding box center [22, 92] width 14 height 13
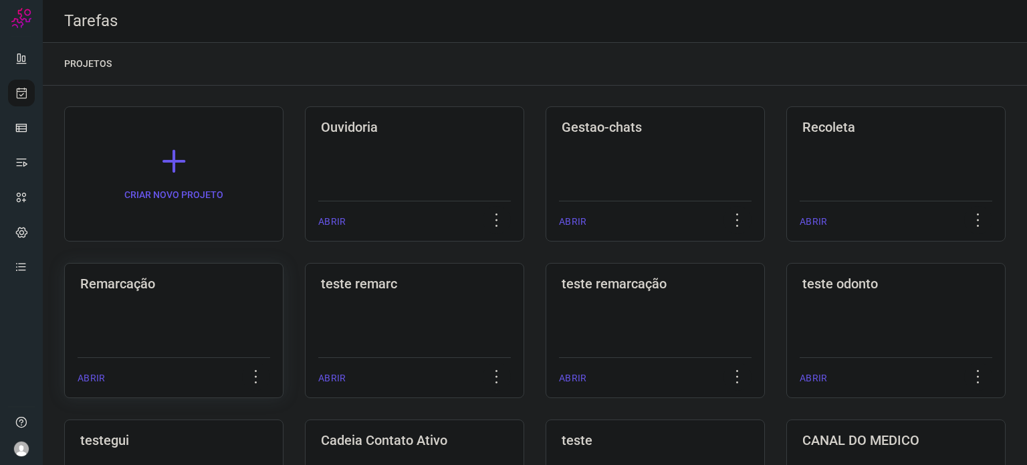
click at [305, 335] on div "Remarcação ABRIR" at bounding box center [414, 330] width 219 height 135
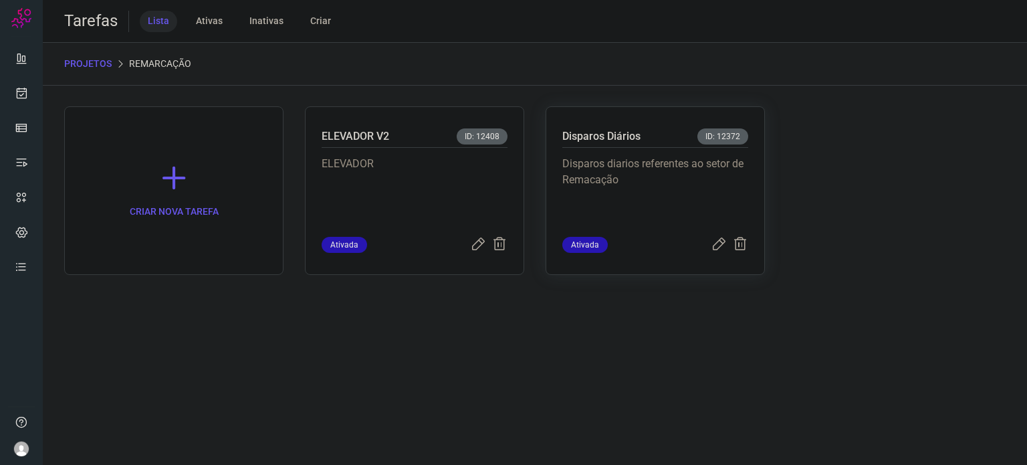
click at [728, 217] on p "Disparos diarios referentes ao setor de Remacação" at bounding box center [655, 189] width 186 height 67
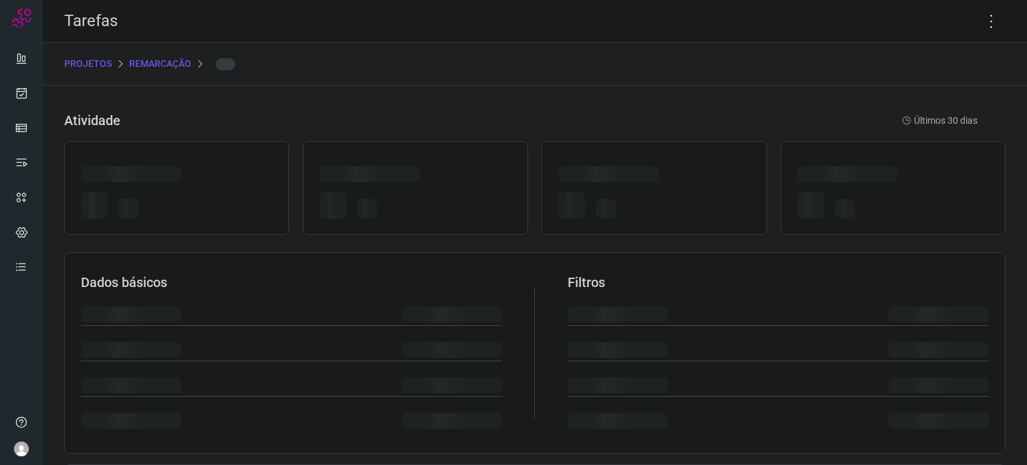
click at [728, 217] on div at bounding box center [653, 207] width 191 height 31
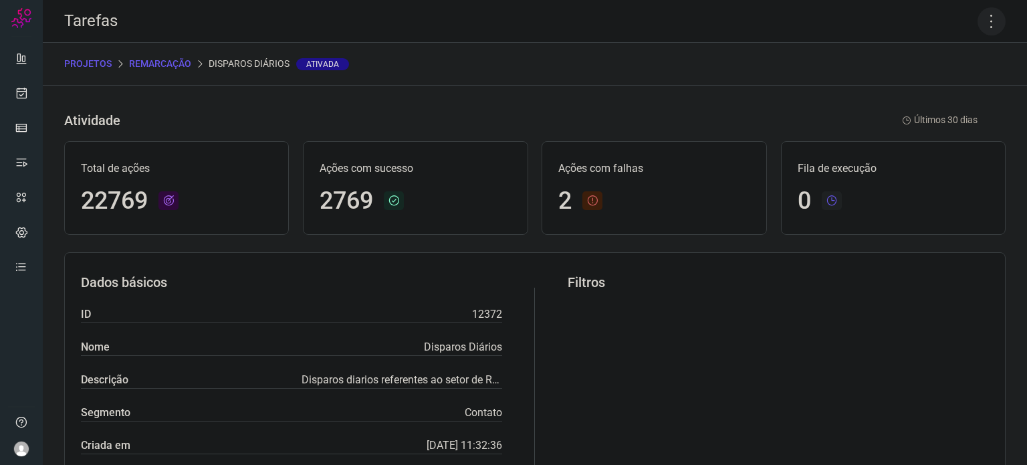
click at [983, 23] on icon at bounding box center [991, 21] width 28 height 28
click at [907, 95] on li "Executar" at bounding box center [934, 87] width 122 height 21
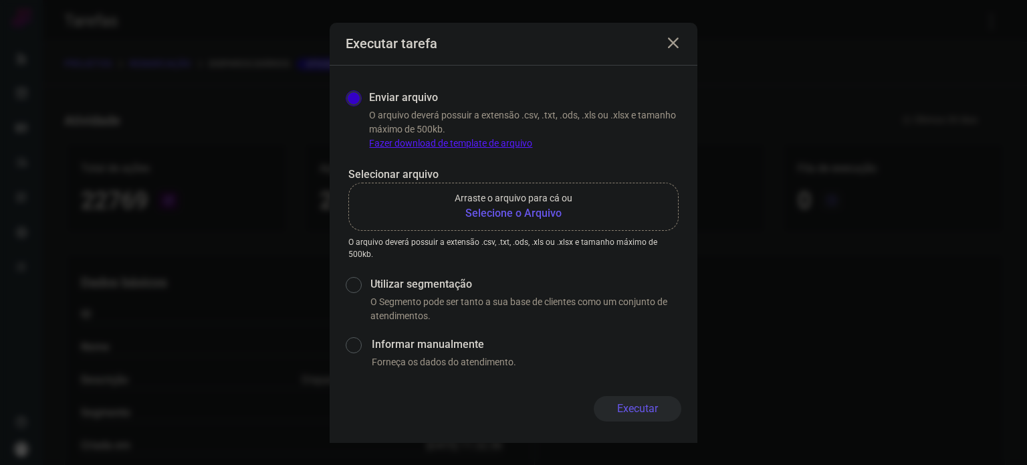
click at [543, 223] on label "Arraste o arquivo para cá ou Selecione o Arquivo" at bounding box center [513, 206] width 330 height 48
click at [0, 0] on input "Arraste o arquivo para cá ou Selecione o Arquivo" at bounding box center [0, 0] width 0 height 0
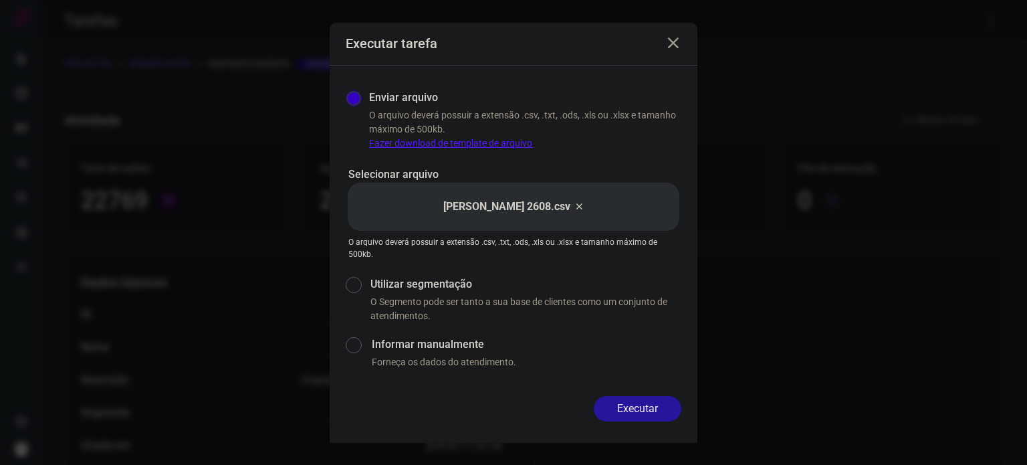
click at [651, 412] on button "Executar" at bounding box center [638, 408] width 88 height 25
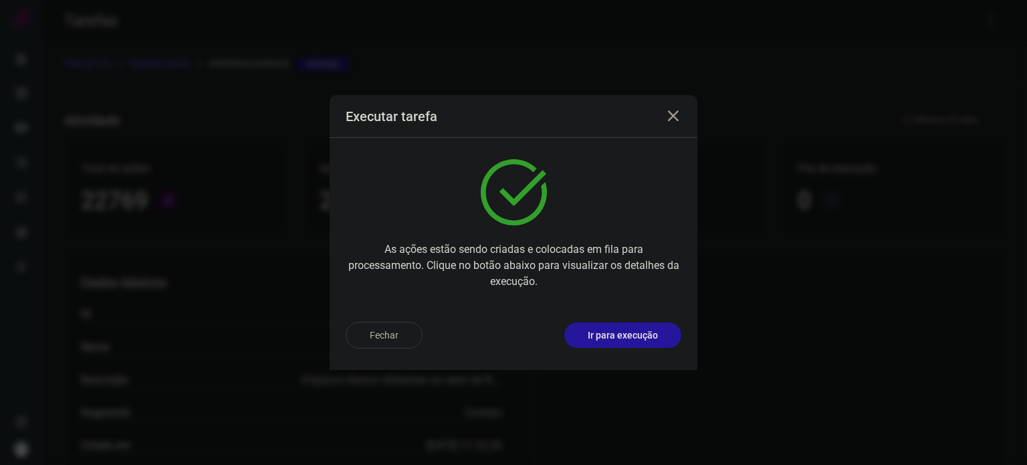
click at [650, 339] on p "Ir para execução" at bounding box center [623, 335] width 70 height 14
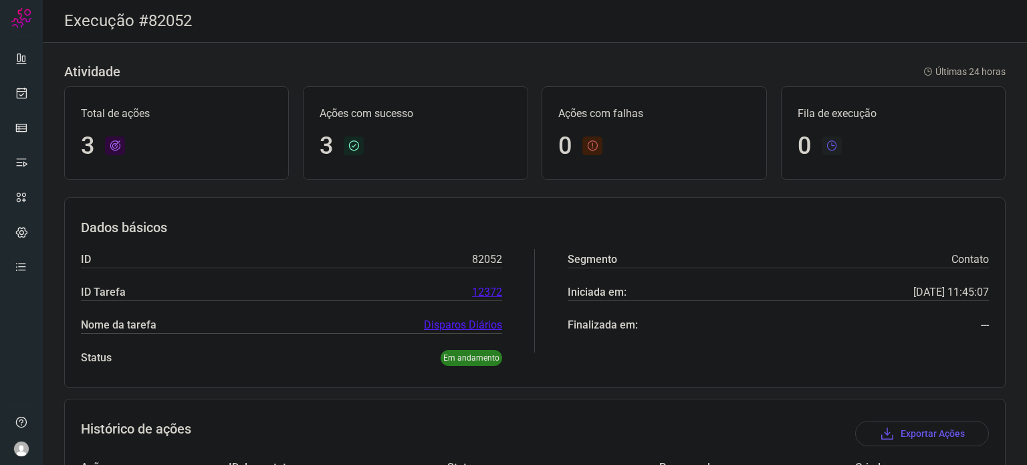
scroll to position [184, 0]
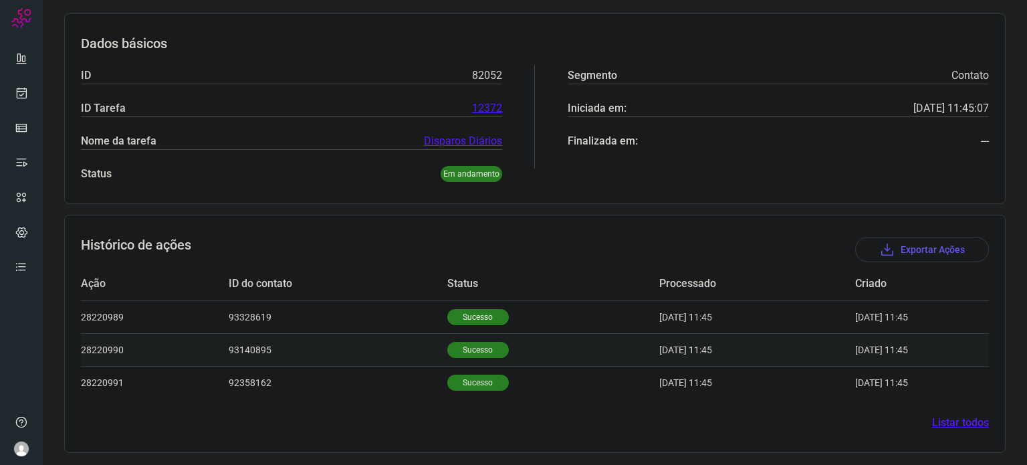
click at [457, 352] on p "Sucesso" at bounding box center [477, 350] width 61 height 16
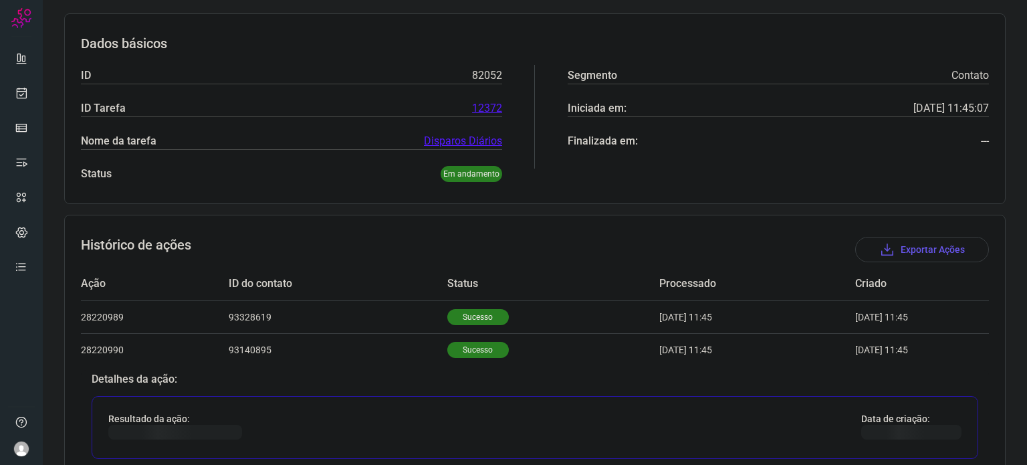
scroll to position [508, 0]
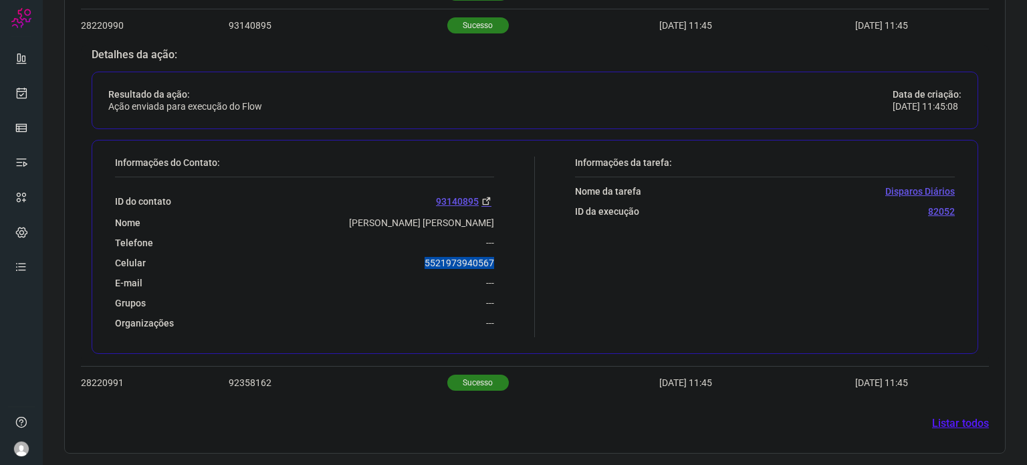
drag, startPoint x: 420, startPoint y: 264, endPoint x: 504, endPoint y: 255, distance: 84.7
click at [504, 255] on div "Informações do Contato: ID do contato 93140895 Nome [PERSON_NAME] [PERSON_NAME]…" at bounding box center [321, 246] width 426 height 180
copy p "5521973940567"
click at [29, 84] on link at bounding box center [21, 93] width 27 height 27
click at [23, 85] on link at bounding box center [21, 93] width 27 height 27
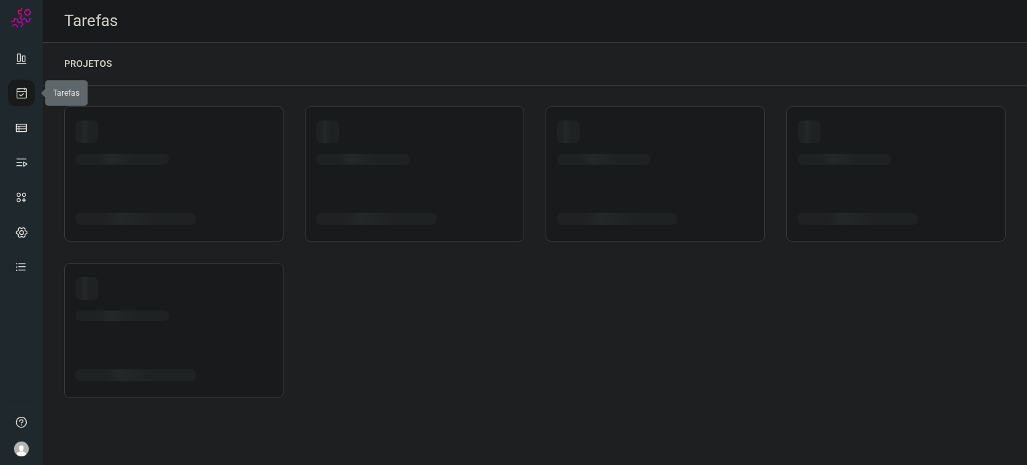
click at [23, 85] on link at bounding box center [21, 93] width 27 height 27
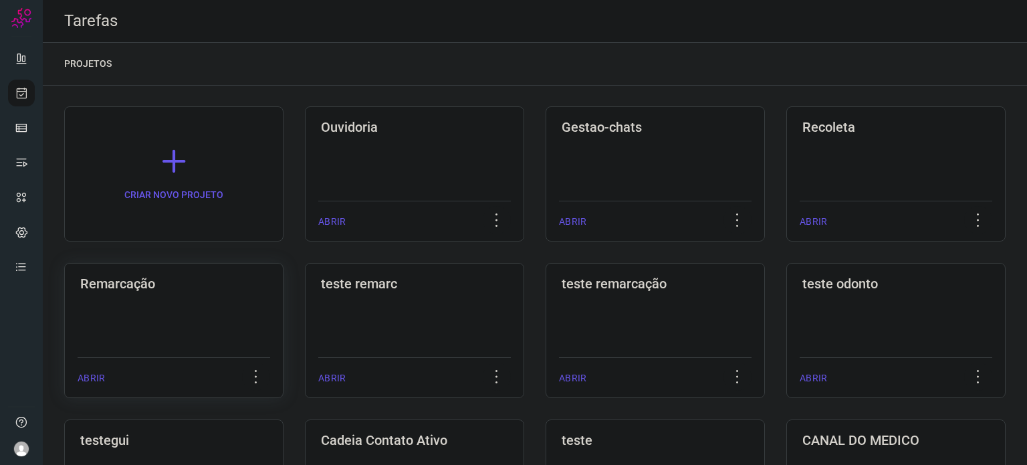
click at [305, 306] on div "Remarcação ABRIR" at bounding box center [414, 330] width 219 height 135
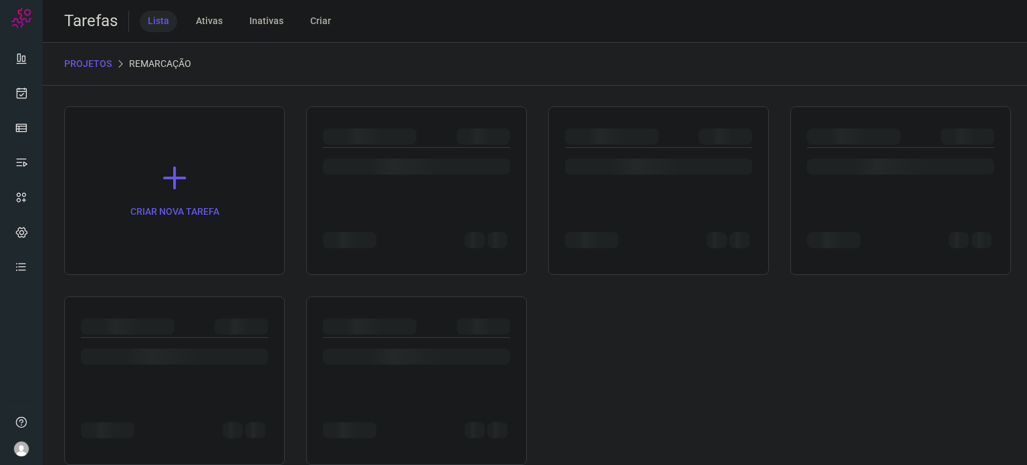
click at [674, 170] on div at bounding box center [658, 166] width 187 height 16
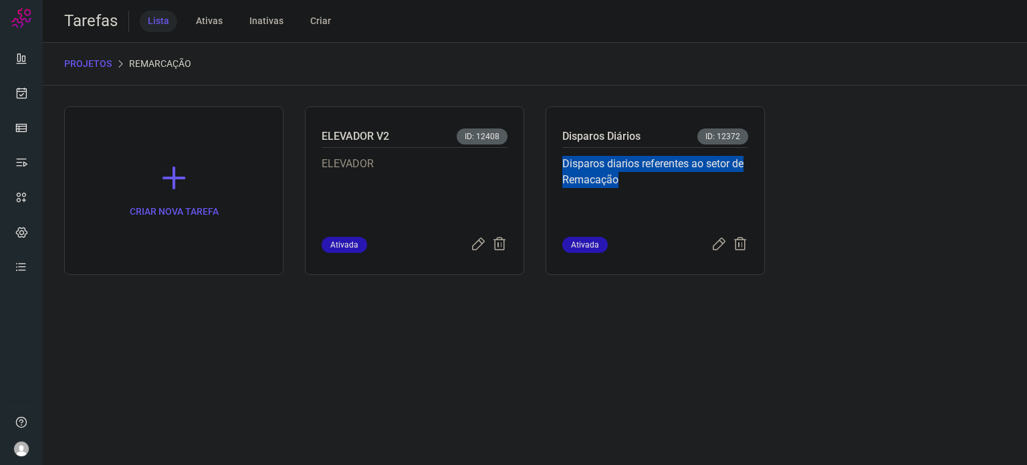
click at [674, 170] on p "Disparos diarios referentes ao setor de Remacação" at bounding box center [655, 189] width 186 height 67
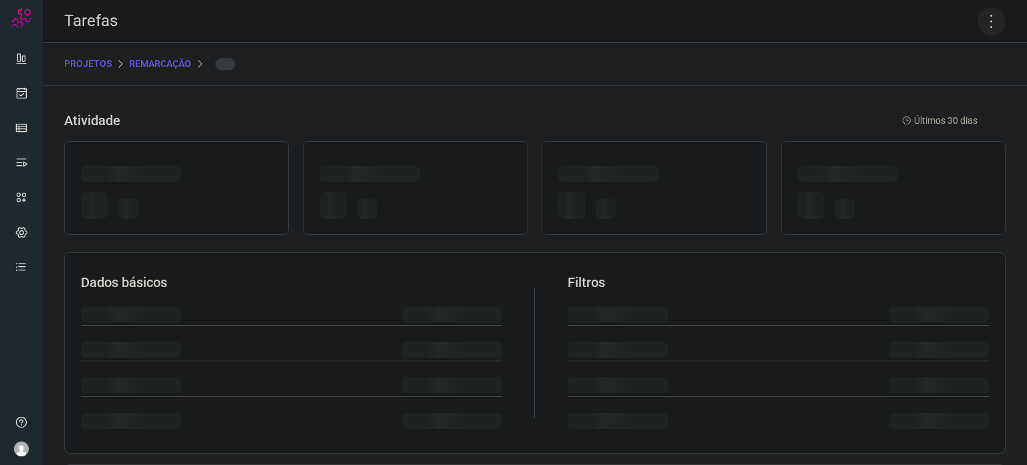
click at [977, 20] on icon at bounding box center [991, 21] width 28 height 28
click at [986, 26] on icon at bounding box center [991, 21] width 28 height 28
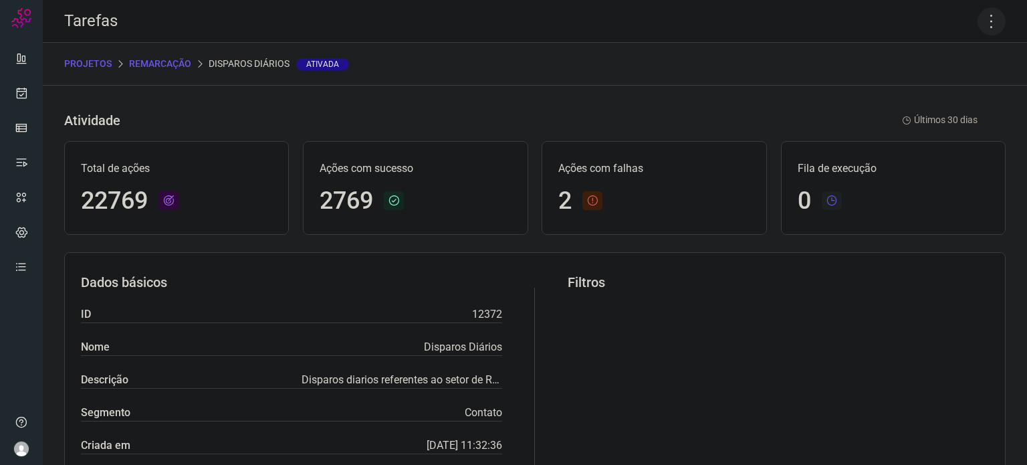
click at [977, 20] on icon at bounding box center [991, 21] width 28 height 28
click at [925, 96] on li "Executar" at bounding box center [934, 87] width 122 height 21
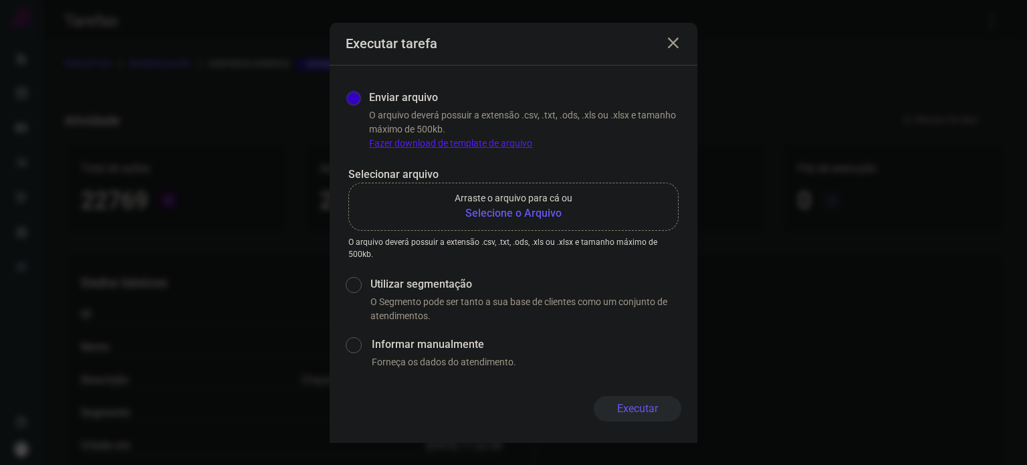
click at [519, 213] on b "Selecione o Arquivo" at bounding box center [514, 213] width 118 height 16
click at [0, 0] on input "Arraste o arquivo para cá ou Selecione o Arquivo" at bounding box center [0, 0] width 0 height 0
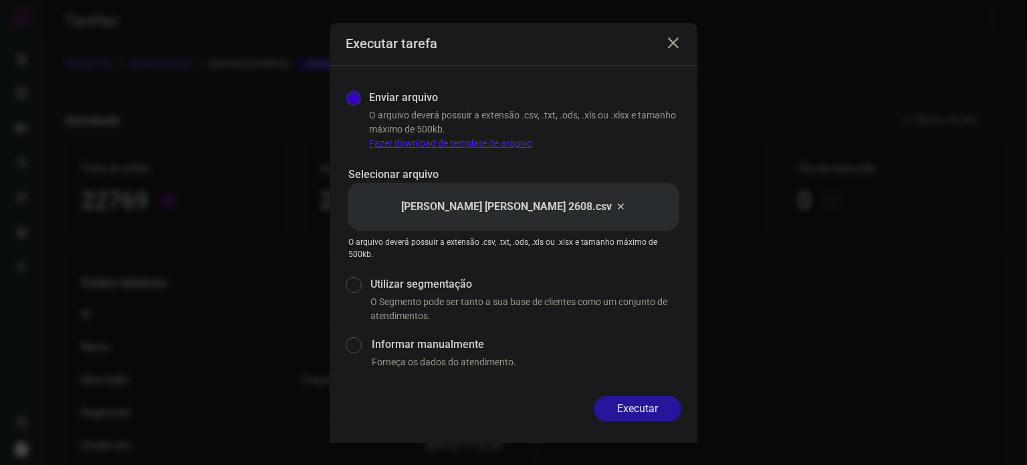
click at [657, 411] on button "Executar" at bounding box center [638, 408] width 88 height 25
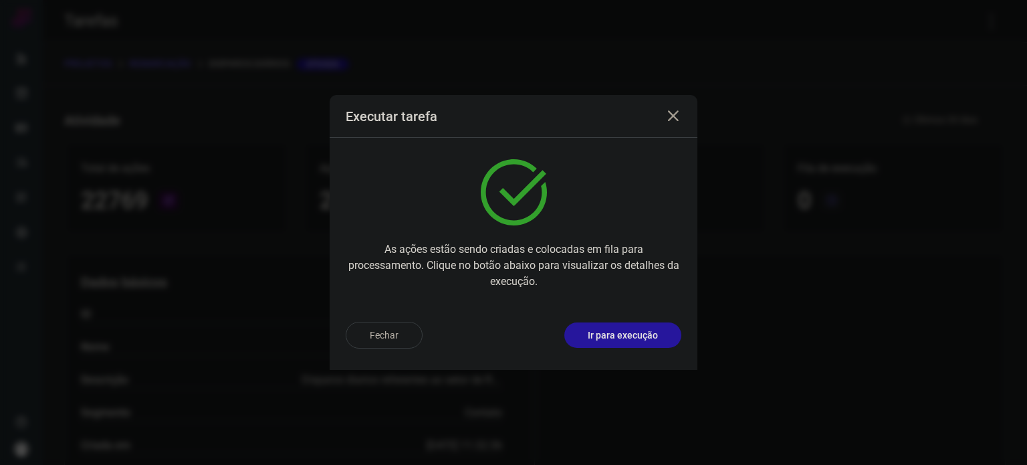
click at [628, 337] on p "Ir para execução" at bounding box center [623, 335] width 70 height 14
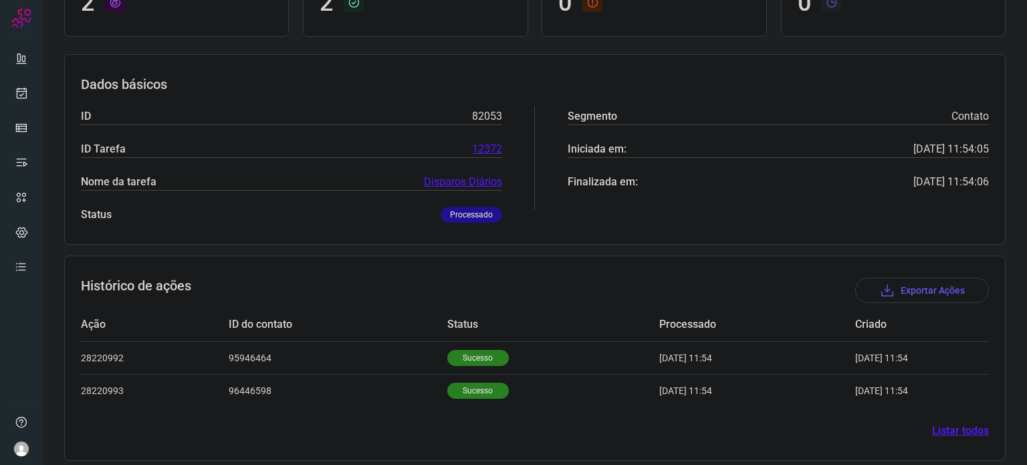
scroll to position [151, 0]
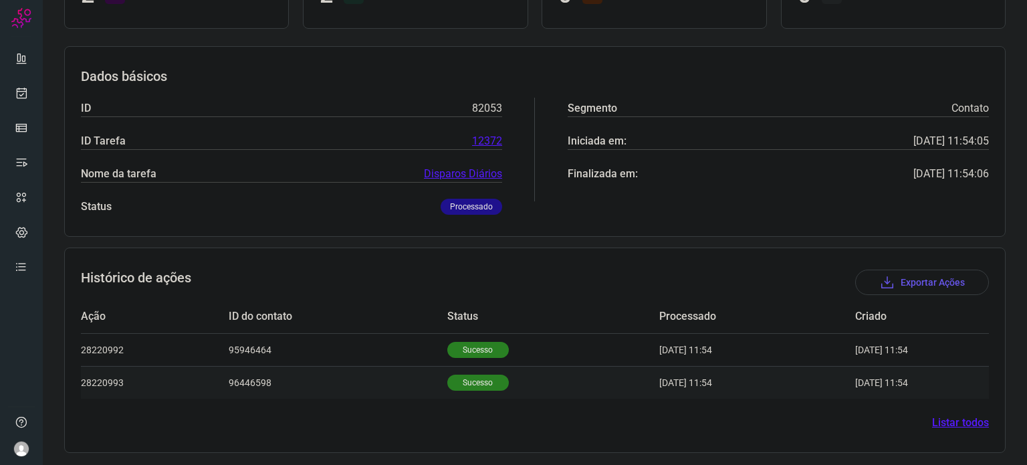
click at [460, 372] on td "Sucesso" at bounding box center [553, 382] width 212 height 33
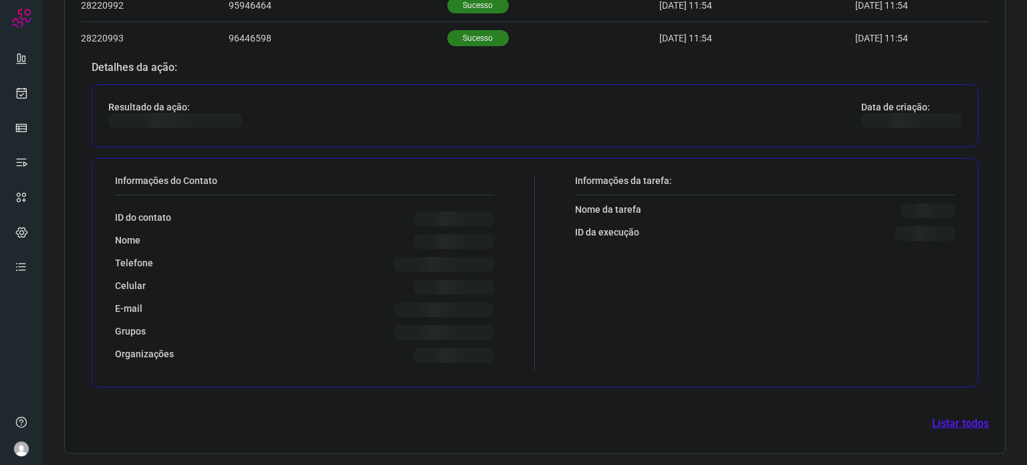
scroll to position [475, 0]
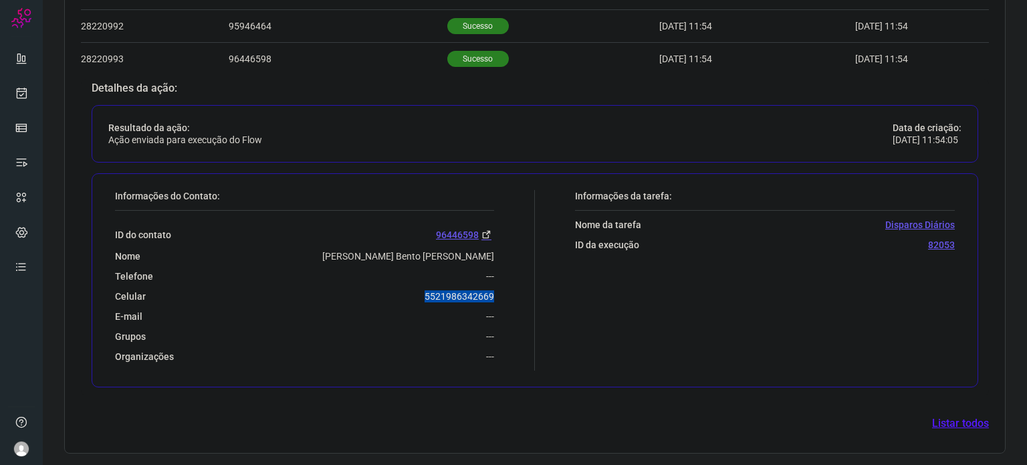
drag, startPoint x: 413, startPoint y: 292, endPoint x: 509, endPoint y: 291, distance: 96.3
click at [509, 291] on div "Informações do Contato: ID do contato 96446598 Nome Vilma Domingues Bento Torre…" at bounding box center [321, 280] width 426 height 180
copy p "5521986342669"
click at [19, 87] on icon at bounding box center [22, 92] width 14 height 13
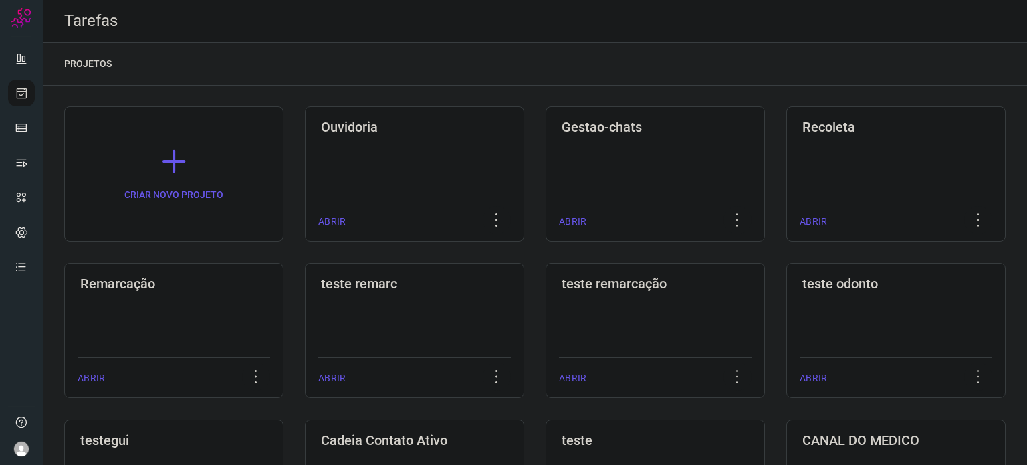
click at [221, 285] on h3 "Remarcação" at bounding box center [173, 283] width 187 height 16
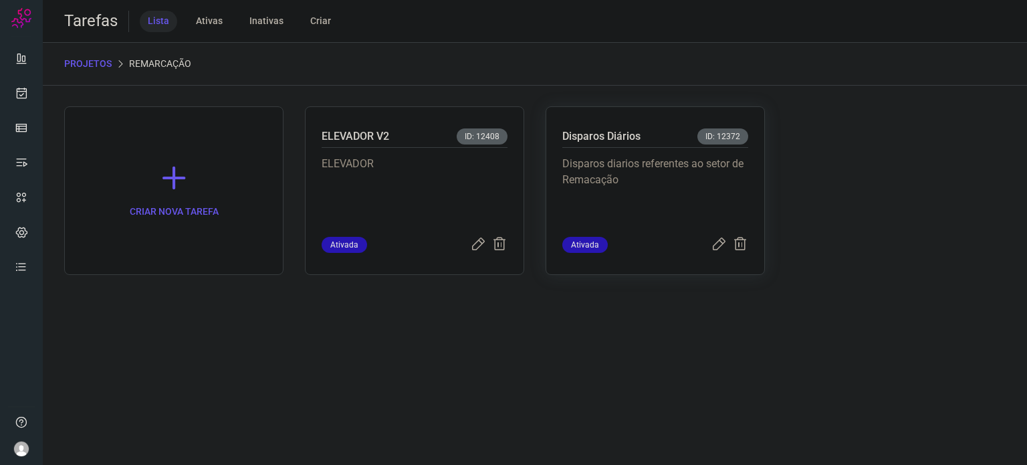
click at [644, 203] on p "Disparos diarios referentes ao setor de Remacação" at bounding box center [655, 189] width 186 height 67
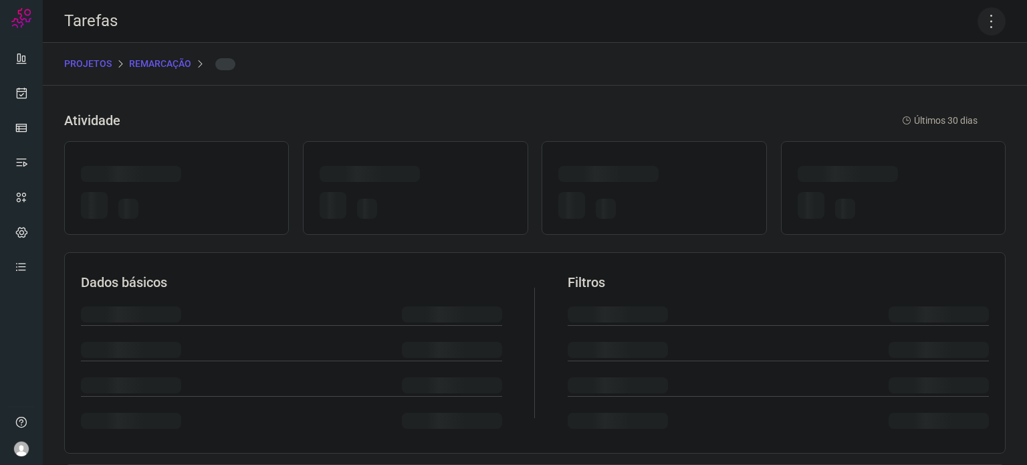
click at [985, 23] on icon at bounding box center [991, 21] width 28 height 28
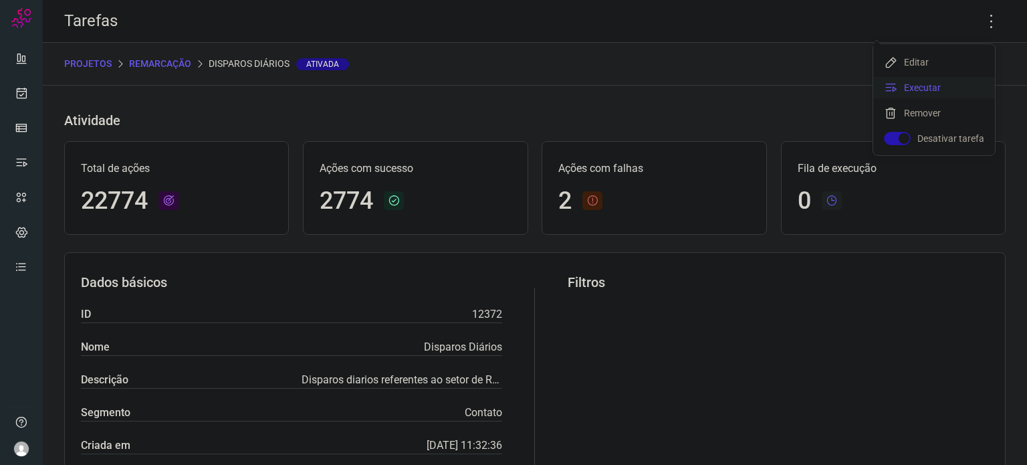
click at [927, 89] on li "Executar" at bounding box center [934, 87] width 122 height 21
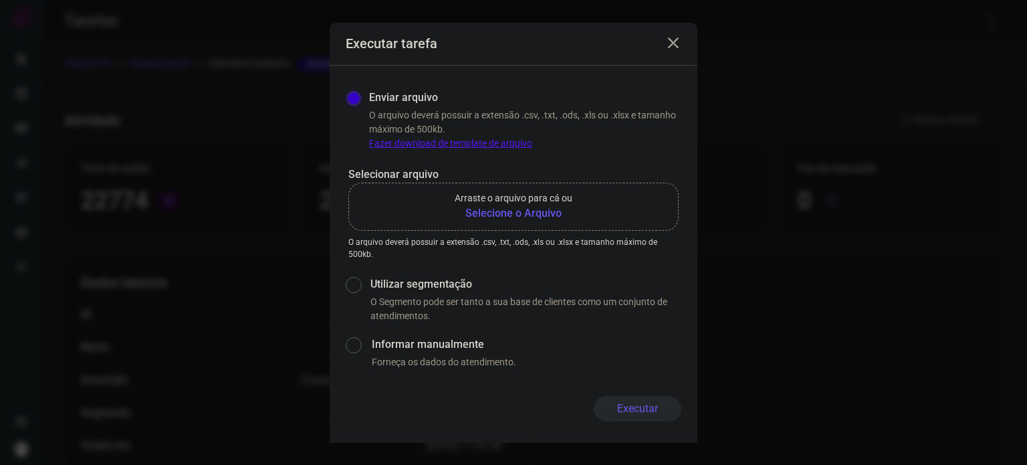
click at [531, 213] on b "Selecione o Arquivo" at bounding box center [514, 213] width 118 height 16
click at [0, 0] on input "Arraste o arquivo para cá ou Selecione o Arquivo" at bounding box center [0, 0] width 0 height 0
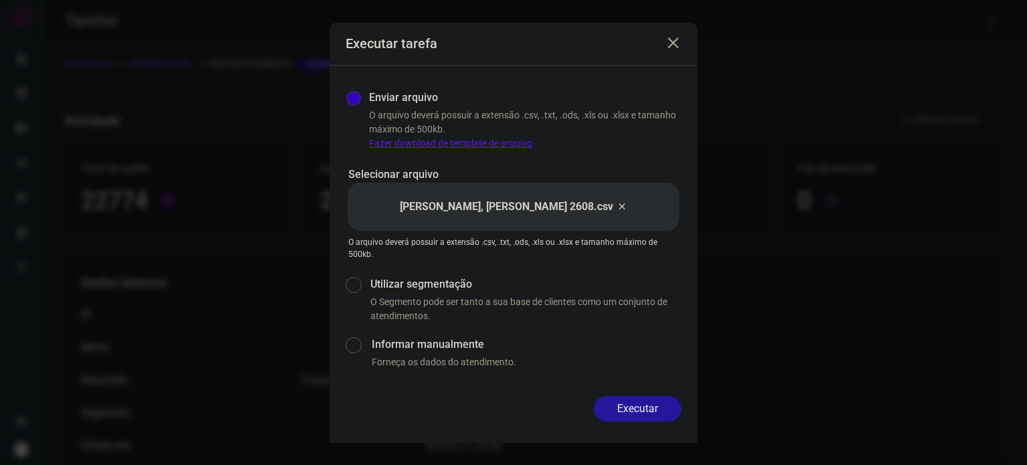
click at [642, 402] on button "Executar" at bounding box center [638, 408] width 88 height 25
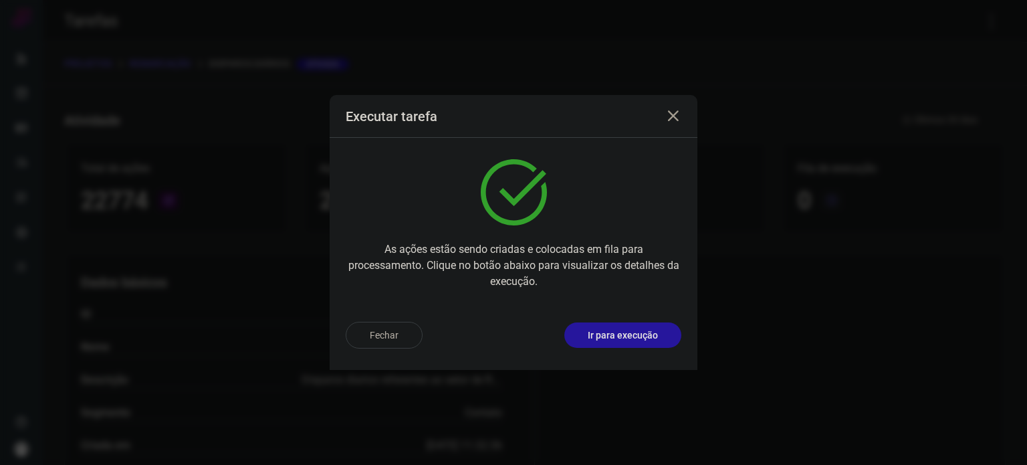
click at [653, 339] on p "Ir para execução" at bounding box center [623, 335] width 70 height 14
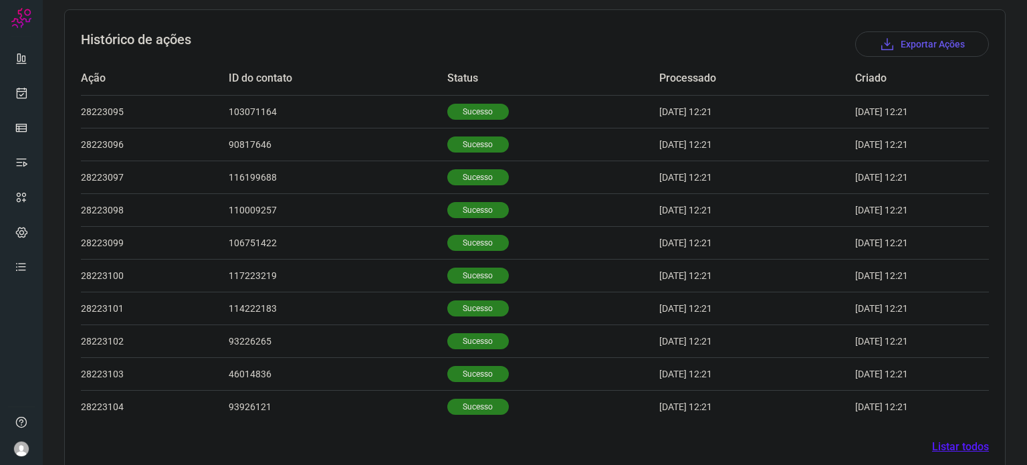
scroll to position [401, 0]
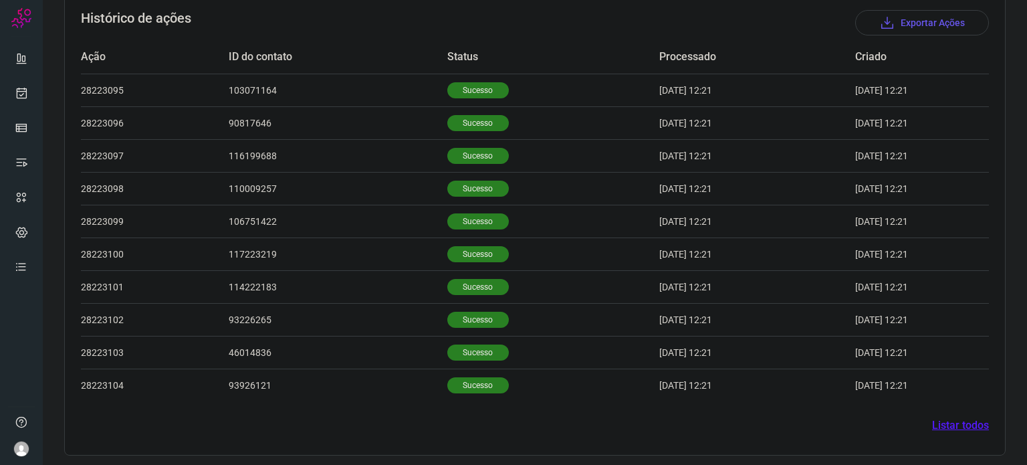
scroll to position [413, 0]
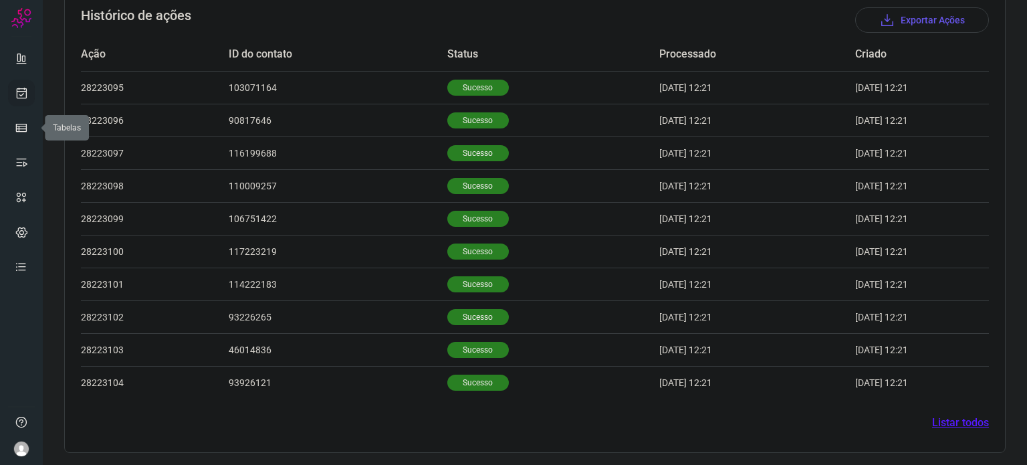
click at [31, 90] on link at bounding box center [21, 93] width 27 height 27
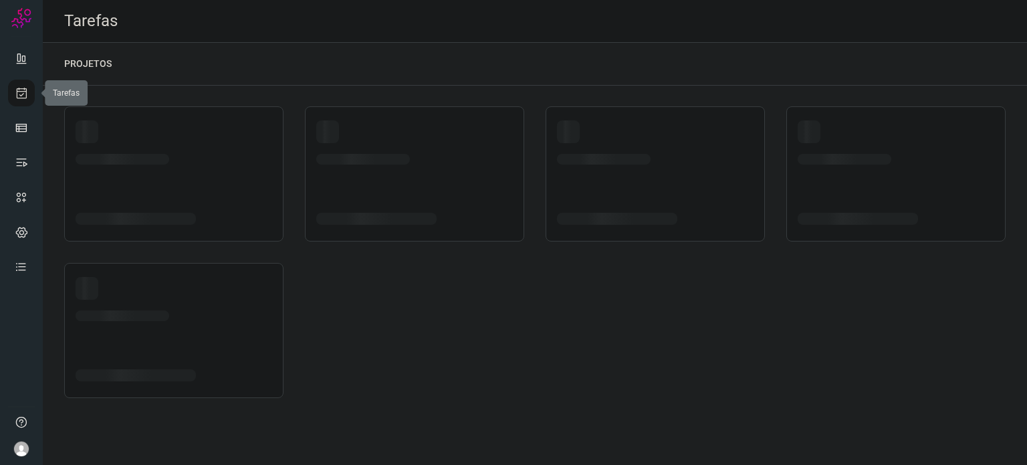
click at [31, 90] on link at bounding box center [21, 93] width 27 height 27
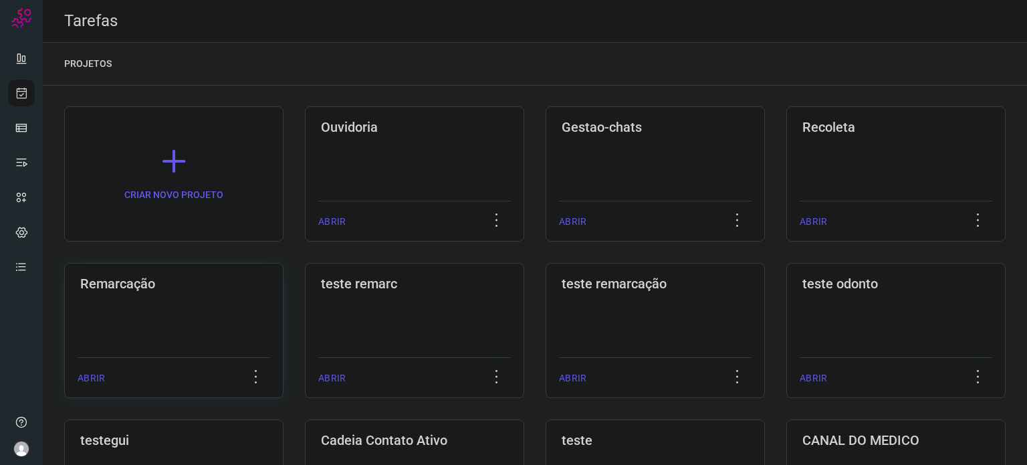
click at [206, 277] on h3 "Remarcação" at bounding box center [173, 283] width 187 height 16
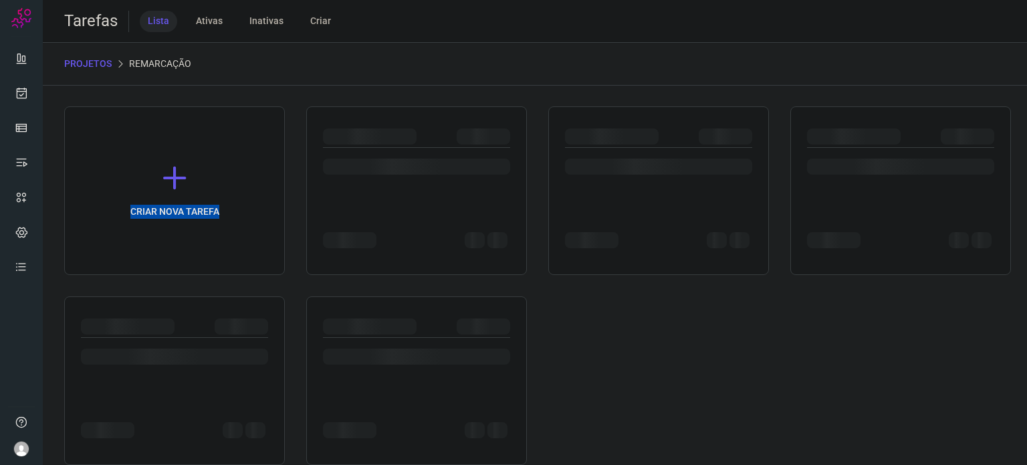
click at [206, 277] on div "CRIAR NOVA TAREFA" at bounding box center [534, 285] width 941 height 358
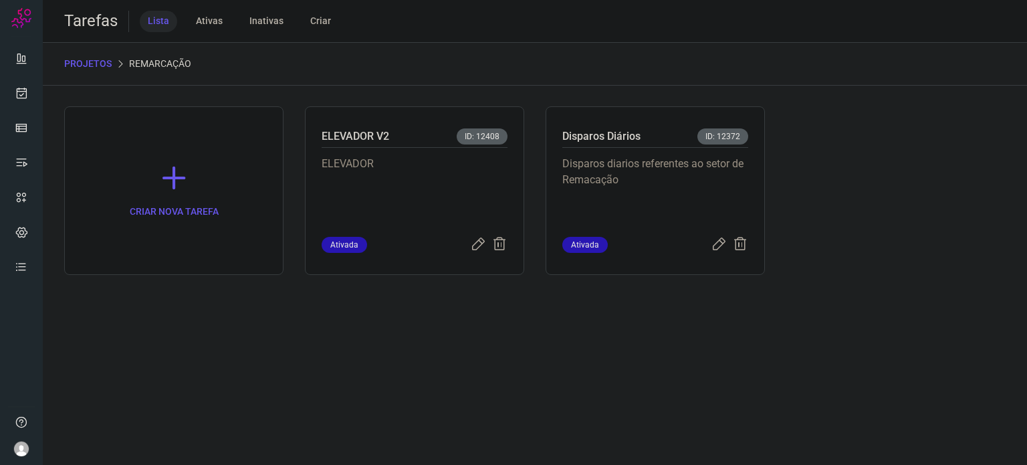
click at [670, 197] on p "Disparos diarios referentes ao setor de Remacação" at bounding box center [655, 189] width 186 height 67
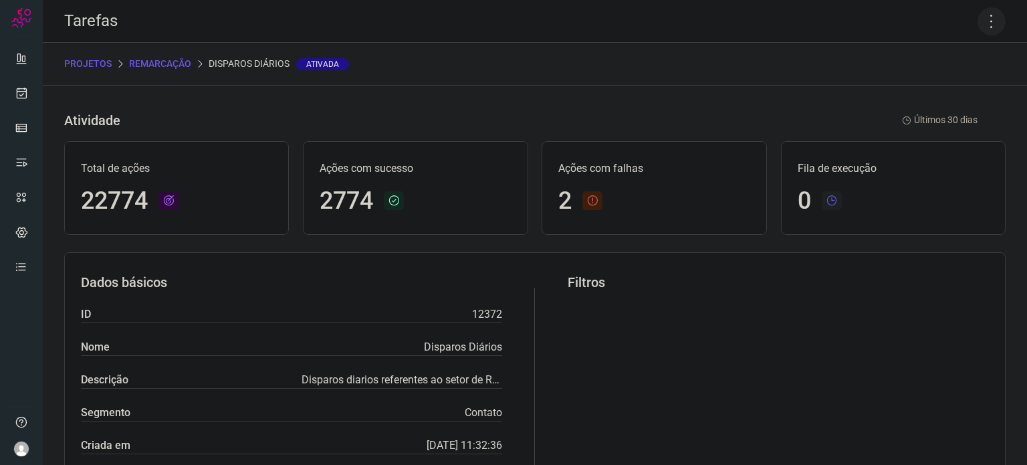
click at [981, 24] on icon at bounding box center [991, 21] width 28 height 28
click at [912, 89] on li "Executar" at bounding box center [934, 87] width 122 height 21
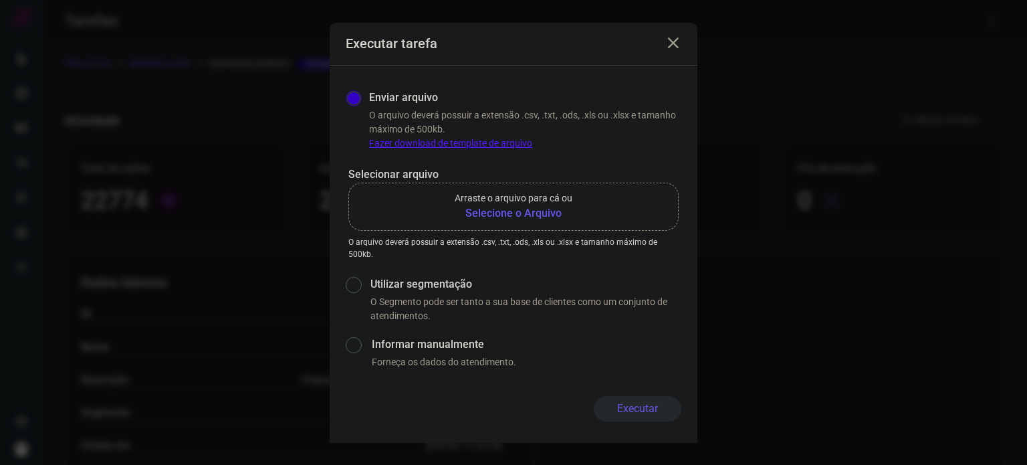
click at [550, 216] on b "Selecione o Arquivo" at bounding box center [514, 213] width 118 height 16
click at [0, 0] on input "Arraste o arquivo para cá ou Selecione o Arquivo" at bounding box center [0, 0] width 0 height 0
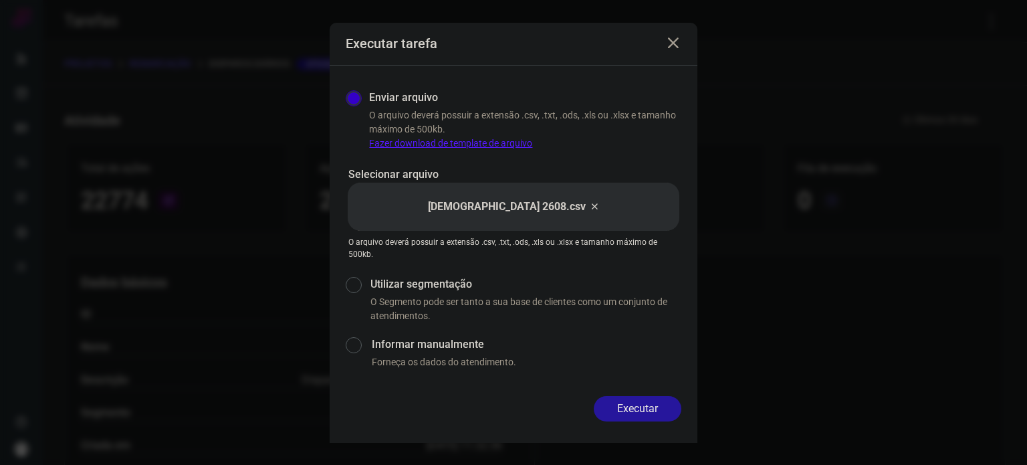
click at [632, 403] on button "Executar" at bounding box center [638, 408] width 88 height 25
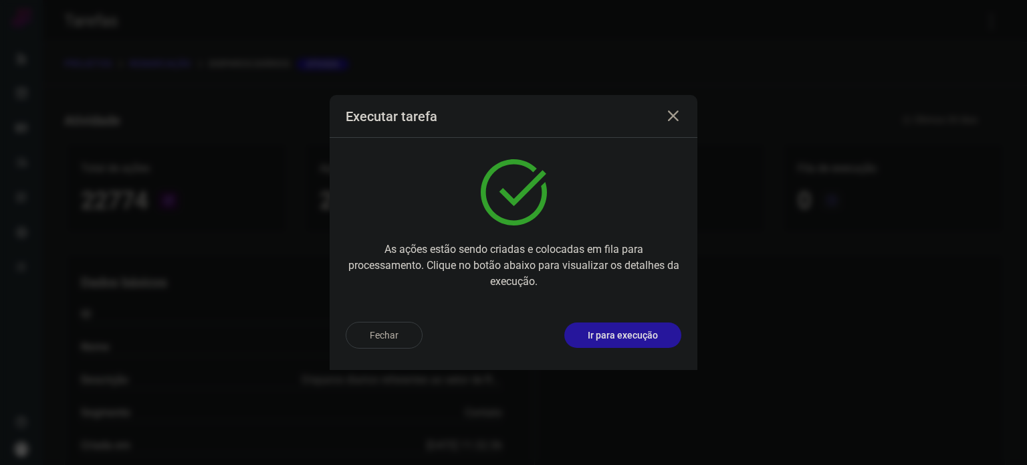
click at [623, 336] on p "Ir para execução" at bounding box center [623, 335] width 70 height 14
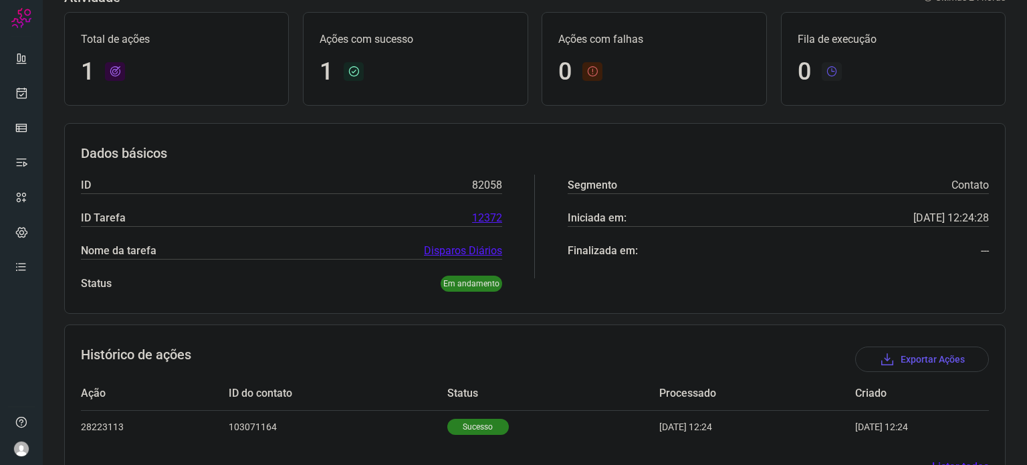
scroll to position [118, 0]
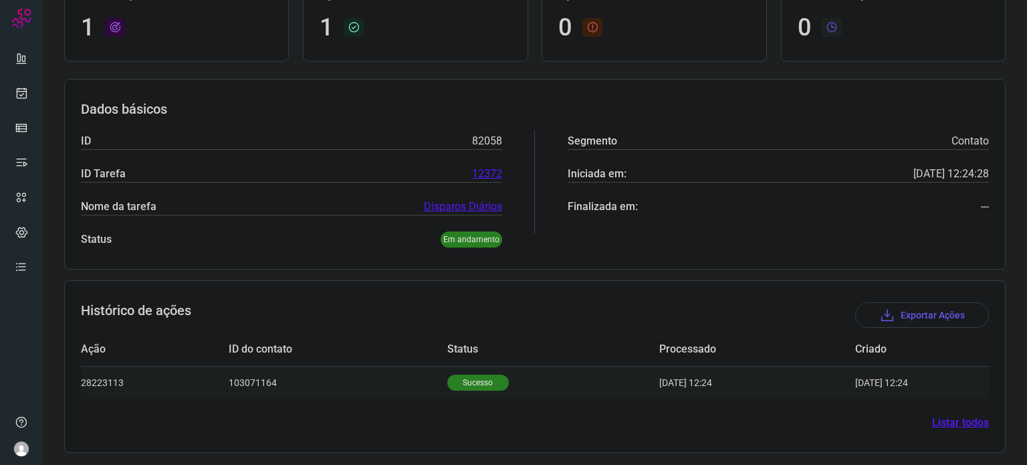
click at [454, 379] on p "Sucesso" at bounding box center [477, 382] width 61 height 16
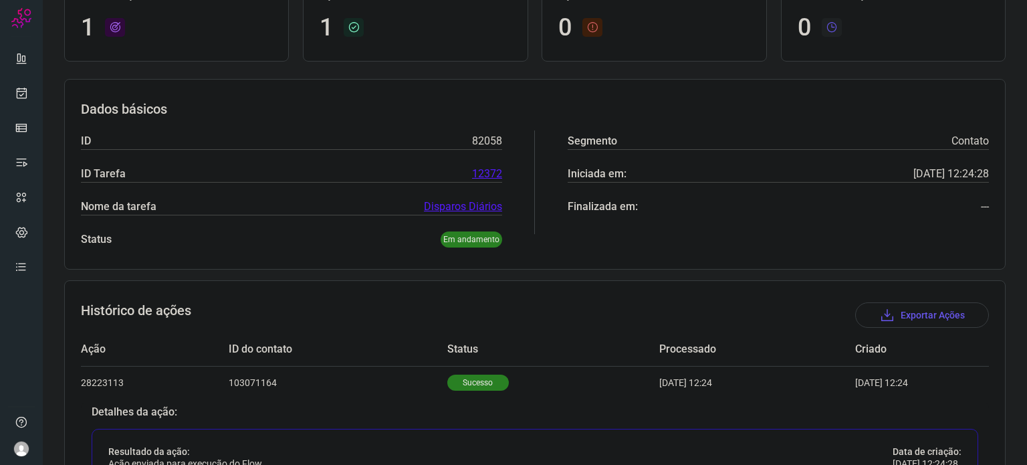
scroll to position [442, 0]
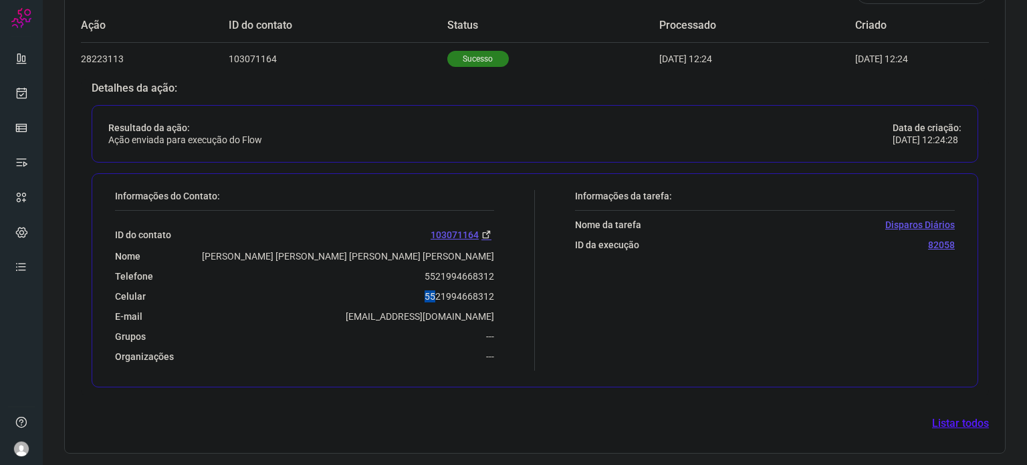
drag, startPoint x: 439, startPoint y: 273, endPoint x: 424, endPoint y: 285, distance: 19.4
click at [430, 285] on div "ID do contato 103071164 Nome Gleicy Kelly Otta da Rocha Pereira de Franca Telef…" at bounding box center [304, 287] width 379 height 152
click at [415, 285] on div "ID do contato 103071164 Nome Gleicy Kelly Otta da Rocha Pereira de Franca Telef…" at bounding box center [304, 287] width 379 height 152
drag, startPoint x: 420, startPoint y: 275, endPoint x: 497, endPoint y: 268, distance: 77.2
click at [497, 268] on div "Informações do Contato: ID do contato 103071164 Nome Gleicy Kelly Otta da Rocha…" at bounding box center [321, 280] width 426 height 180
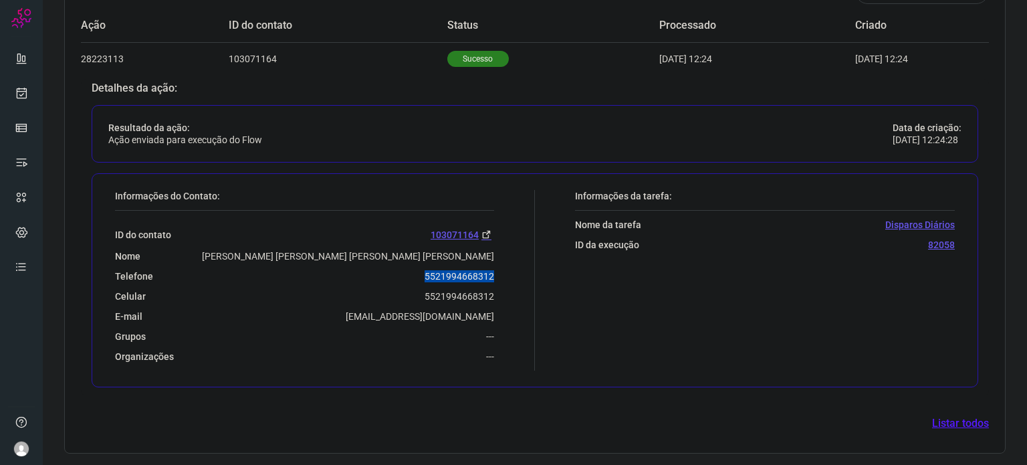
copy p "5521994668312"
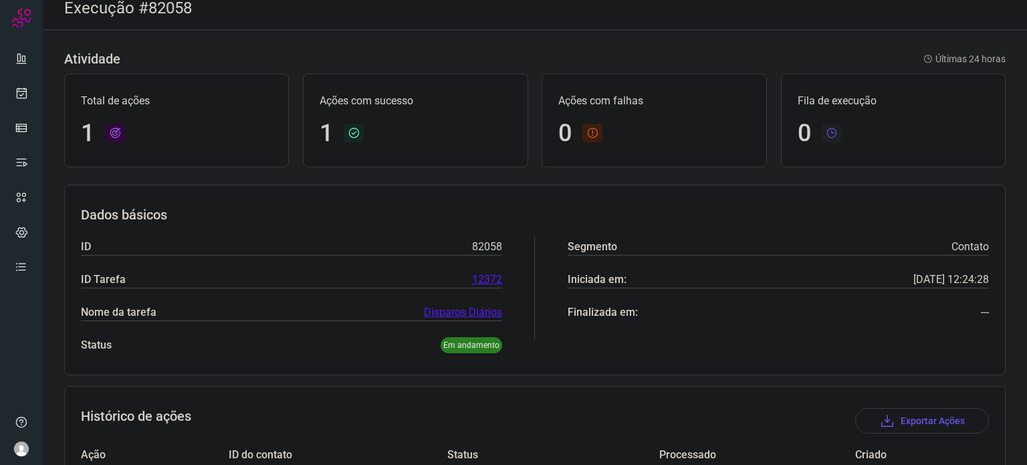
scroll to position [0, 0]
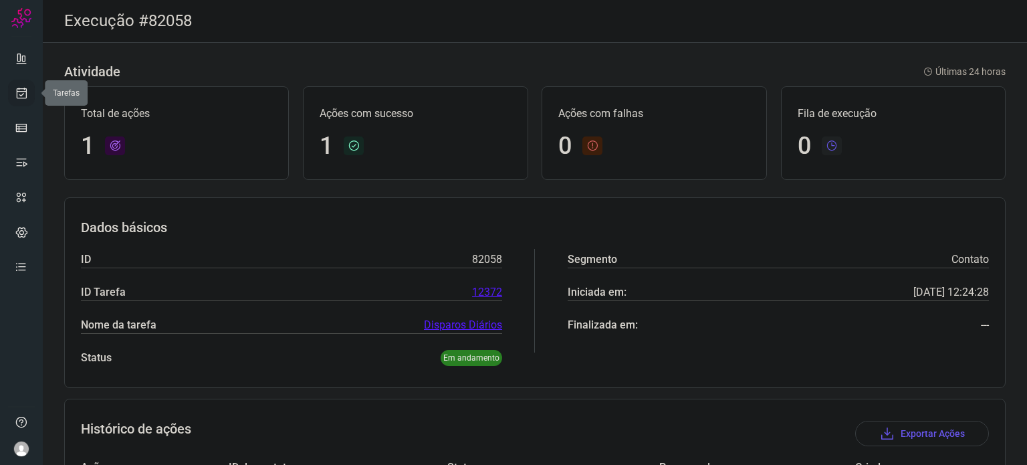
click at [23, 90] on icon at bounding box center [22, 92] width 14 height 13
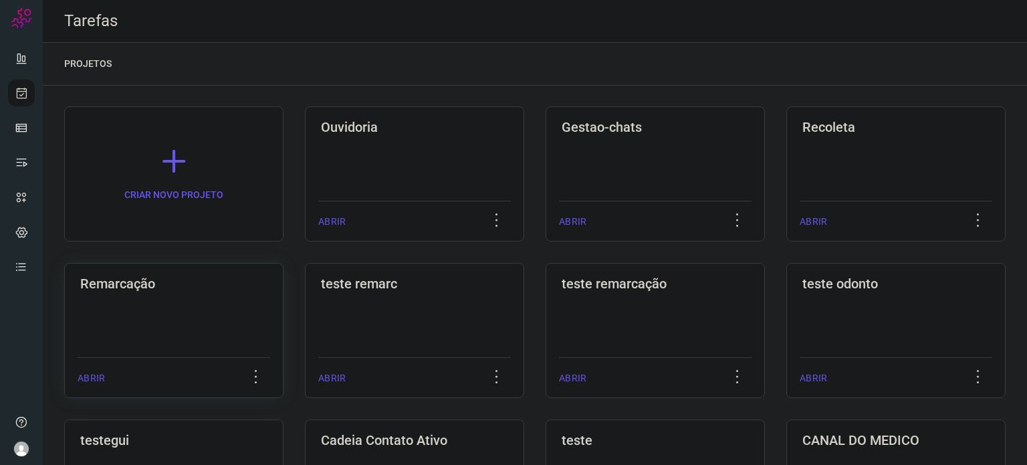
click at [305, 296] on div "Remarcação ABRIR" at bounding box center [414, 330] width 219 height 135
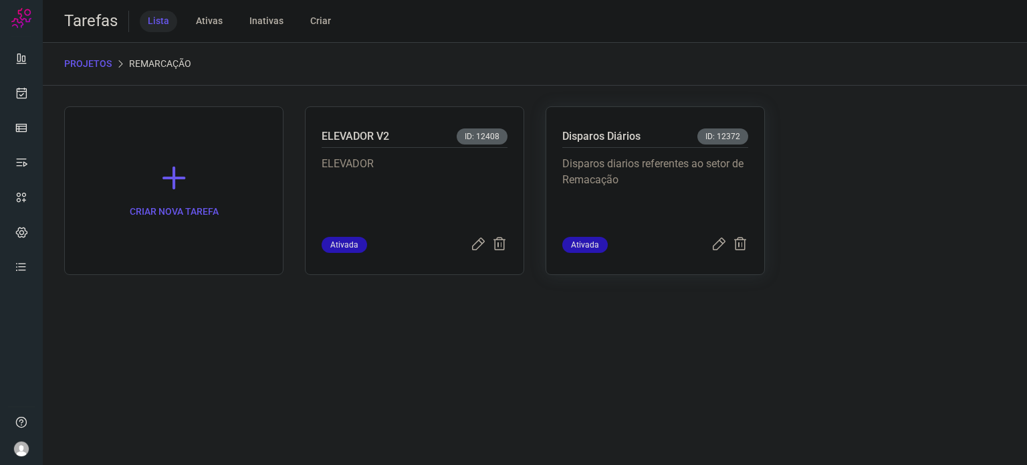
click at [585, 161] on p "Disparos diarios referentes ao setor de Remacação" at bounding box center [655, 189] width 186 height 67
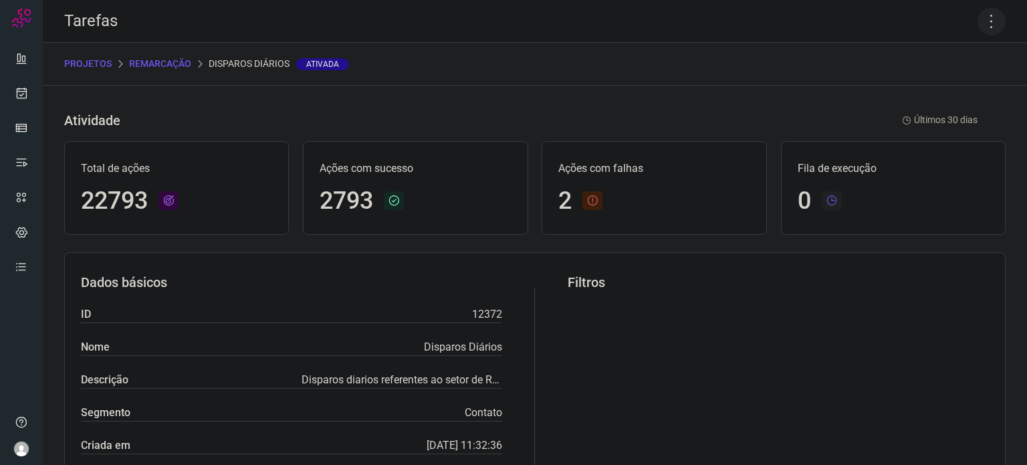
click at [982, 26] on icon at bounding box center [991, 21] width 28 height 28
click at [958, 89] on li "Executar" at bounding box center [934, 87] width 122 height 21
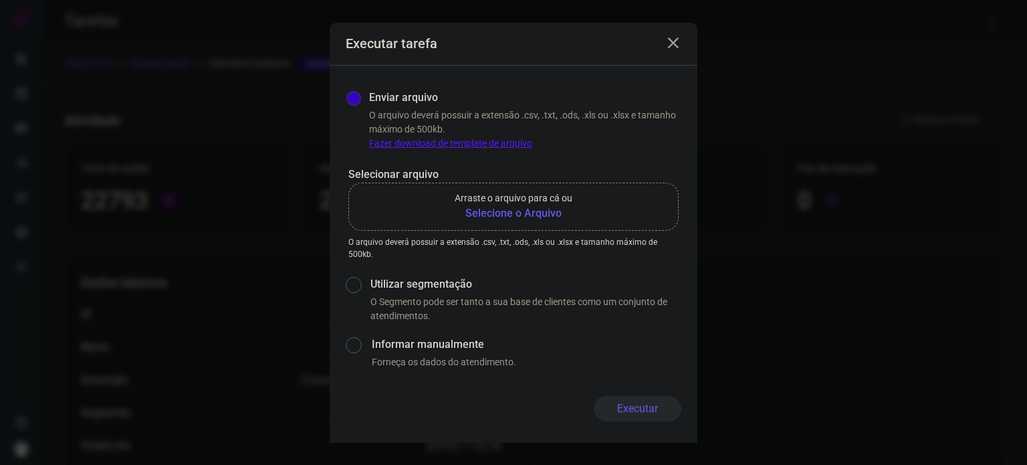
click at [484, 215] on b "Selecione o Arquivo" at bounding box center [514, 213] width 118 height 16
click at [0, 0] on input "Arraste o arquivo para cá ou Selecione o Arquivo" at bounding box center [0, 0] width 0 height 0
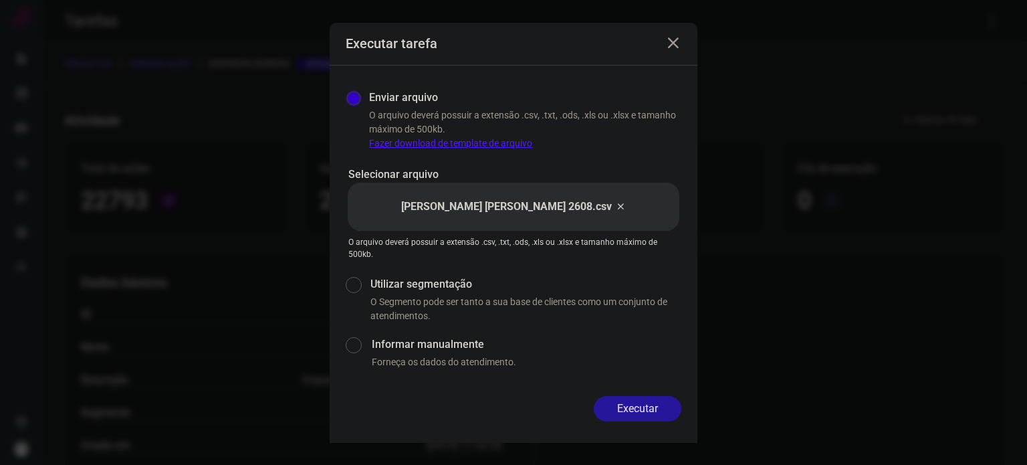
click at [642, 402] on button "Executar" at bounding box center [638, 408] width 88 height 25
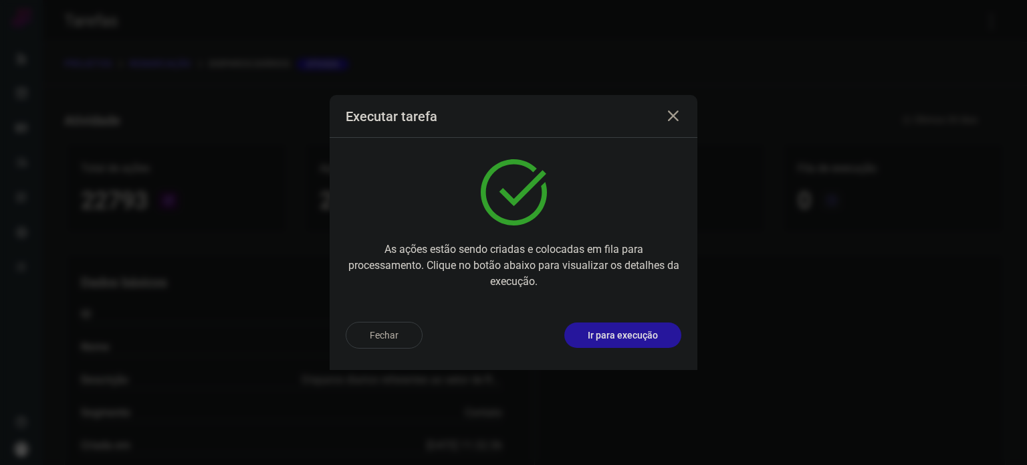
click at [638, 331] on p "Ir para execução" at bounding box center [623, 335] width 70 height 14
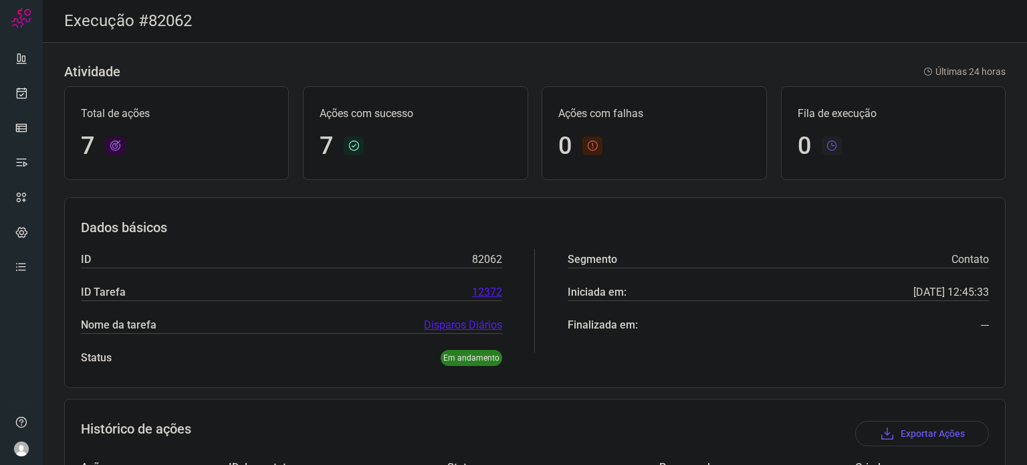
scroll to position [315, 0]
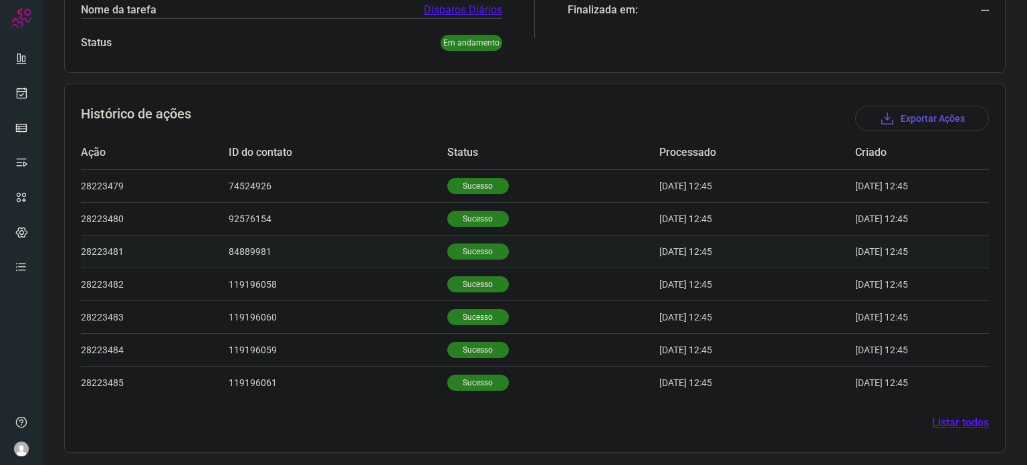
click at [473, 247] on p "Sucesso" at bounding box center [477, 251] width 61 height 16
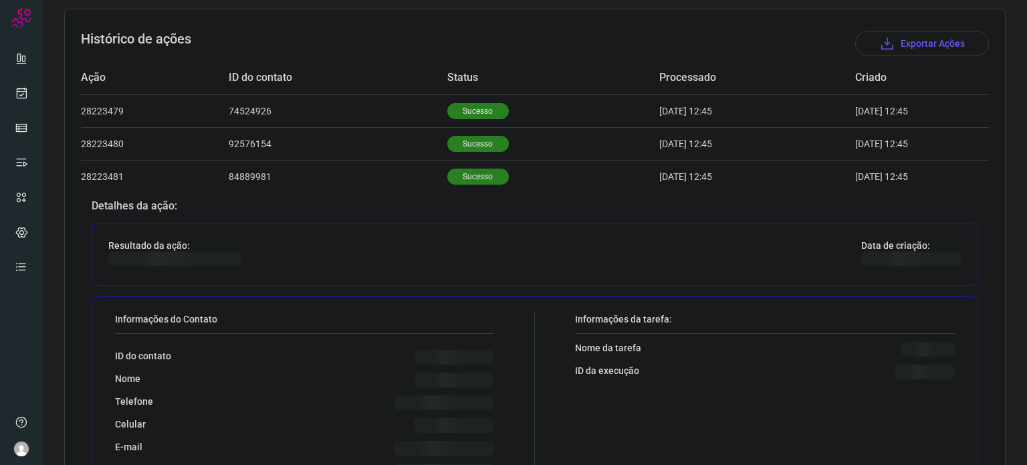
scroll to position [515, 0]
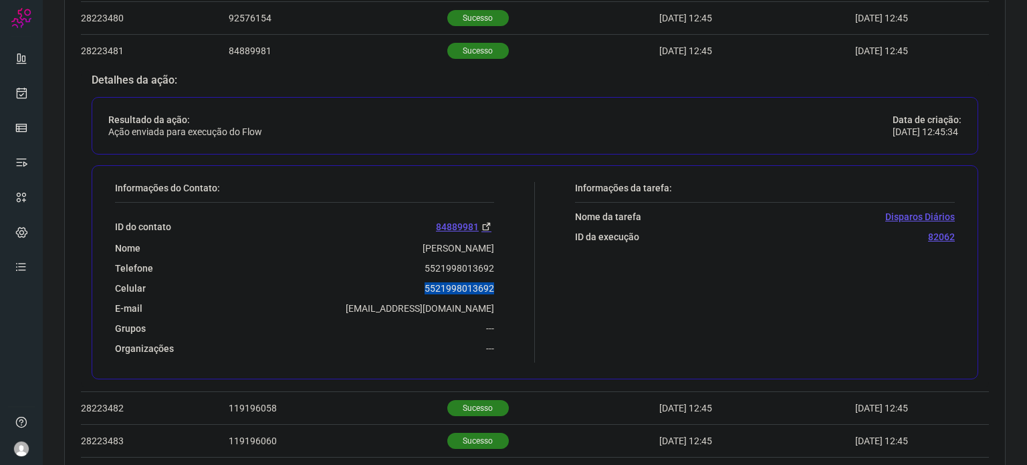
drag, startPoint x: 422, startPoint y: 287, endPoint x: 500, endPoint y: 289, distance: 78.2
click at [500, 289] on div "Informações do Contato: ID do contato 84889981 Nome CARLOS LOIS RODRIGUES Telef…" at bounding box center [321, 272] width 426 height 180
copy p "5521998013692"
click at [21, 96] on icon at bounding box center [22, 92] width 14 height 13
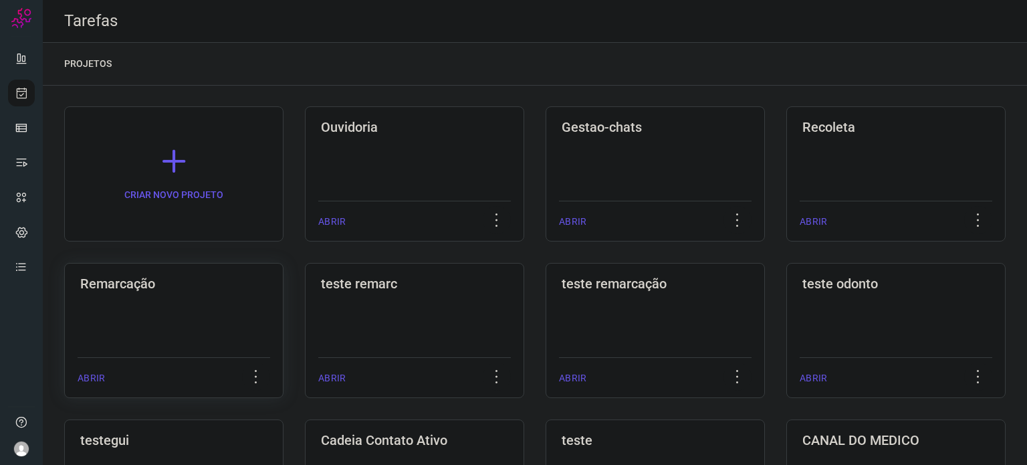
click at [153, 290] on h3 "Remarcação" at bounding box center [173, 283] width 187 height 16
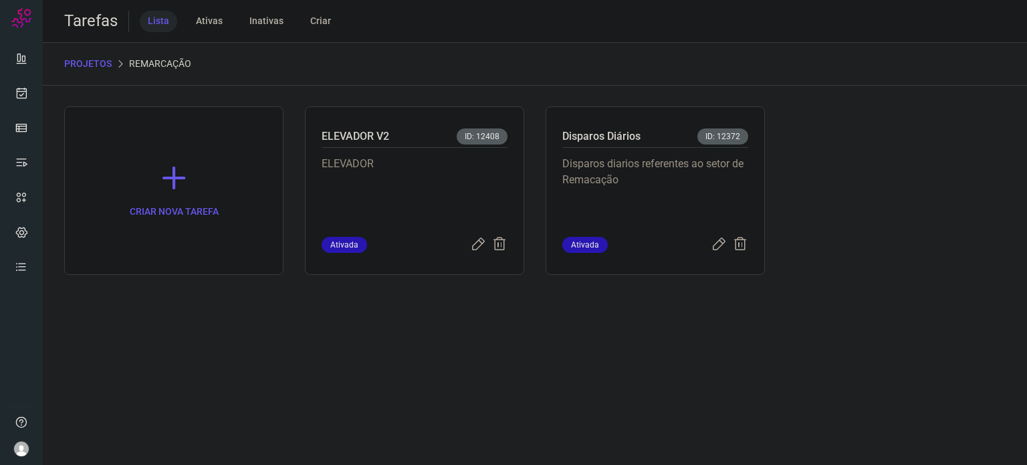
click at [723, 169] on p "Disparos diarios referentes ao setor de Remacação" at bounding box center [655, 189] width 186 height 67
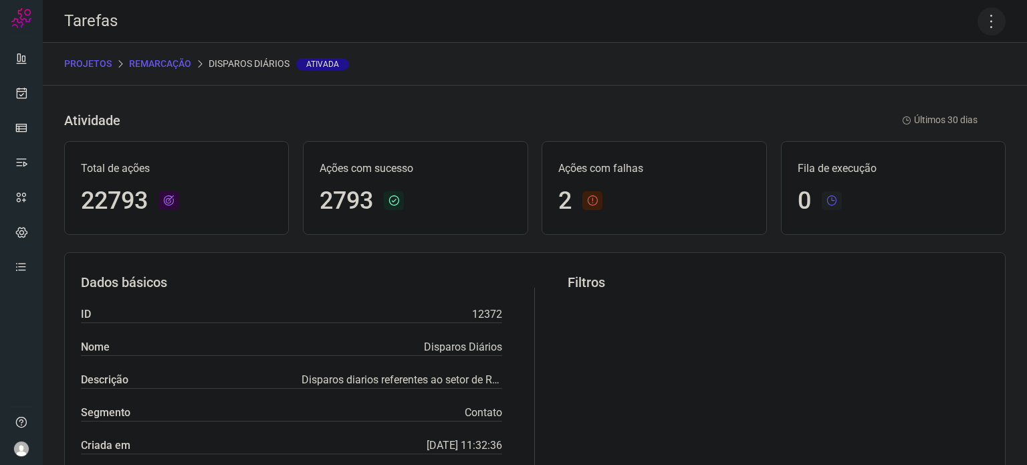
click at [981, 24] on icon at bounding box center [991, 21] width 28 height 28
click at [936, 81] on li "Executar" at bounding box center [934, 87] width 122 height 21
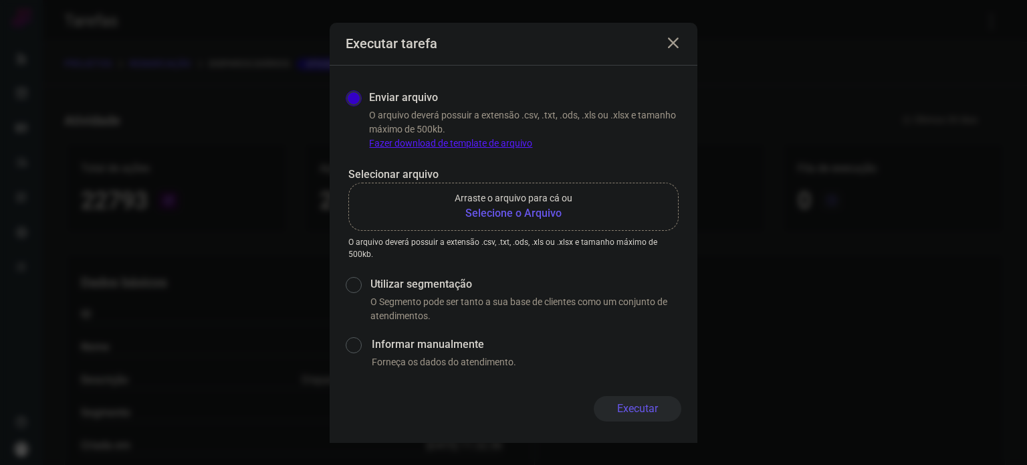
click at [542, 206] on b "Selecione o Arquivo" at bounding box center [514, 213] width 118 height 16
click at [0, 0] on input "Arraste o arquivo para cá ou Selecione o Arquivo" at bounding box center [0, 0] width 0 height 0
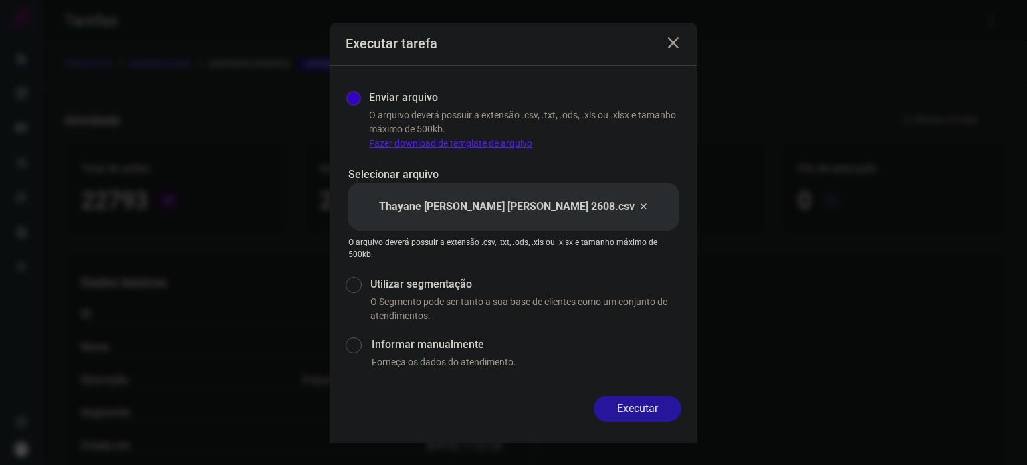
click at [674, 410] on button "Executar" at bounding box center [638, 408] width 88 height 25
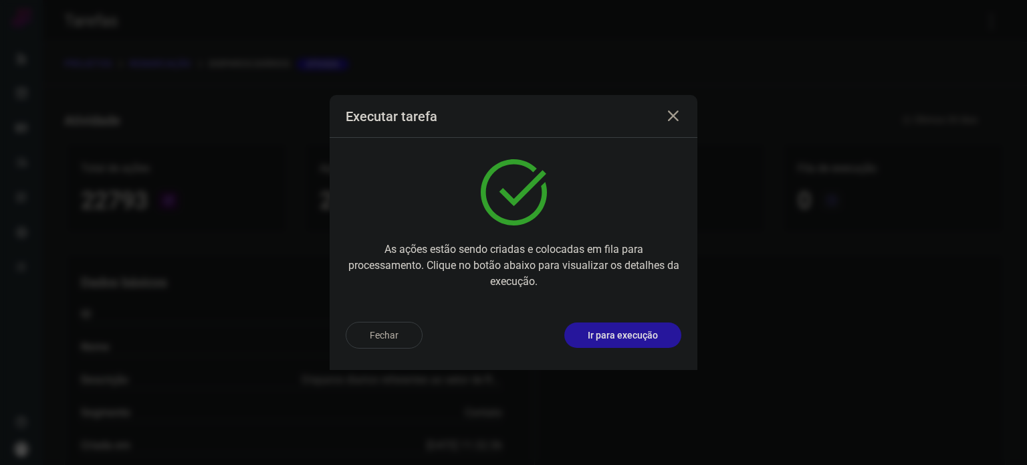
click at [626, 344] on button "Ir para execução" at bounding box center [622, 334] width 117 height 25
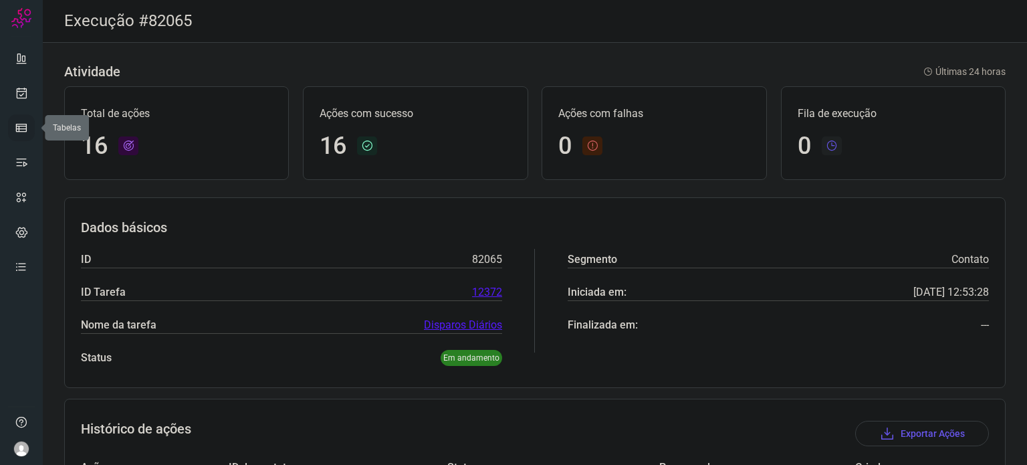
click at [10, 120] on link at bounding box center [21, 127] width 27 height 27
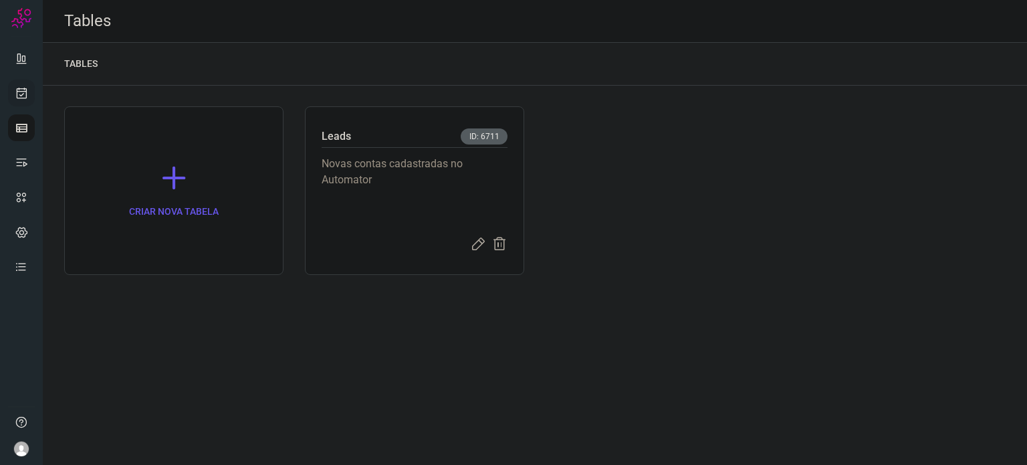
click at [16, 88] on icon at bounding box center [22, 92] width 14 height 13
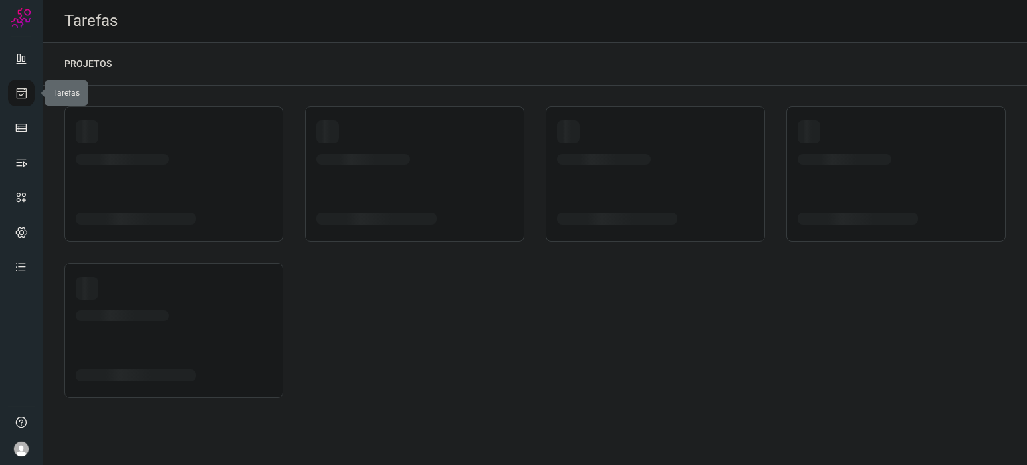
click at [17, 88] on icon at bounding box center [22, 92] width 14 height 13
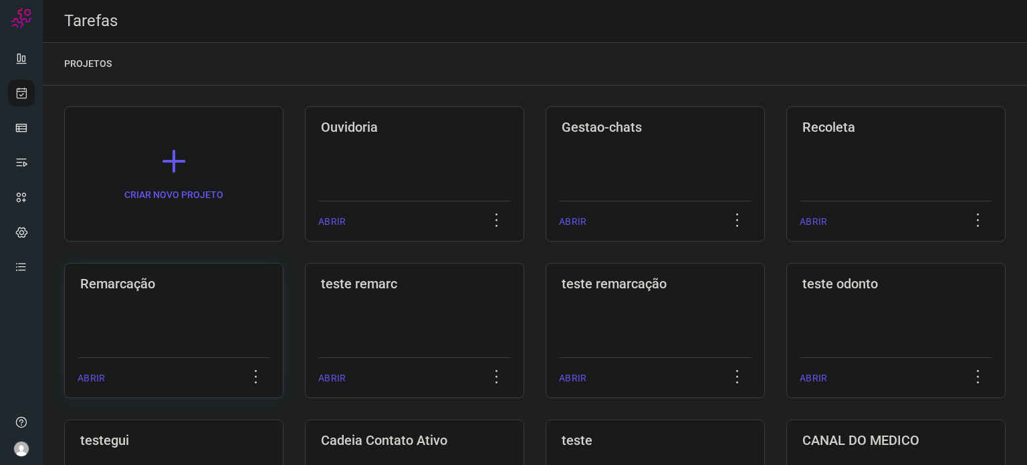
click at [305, 314] on div "Remarcação ABRIR" at bounding box center [414, 330] width 219 height 135
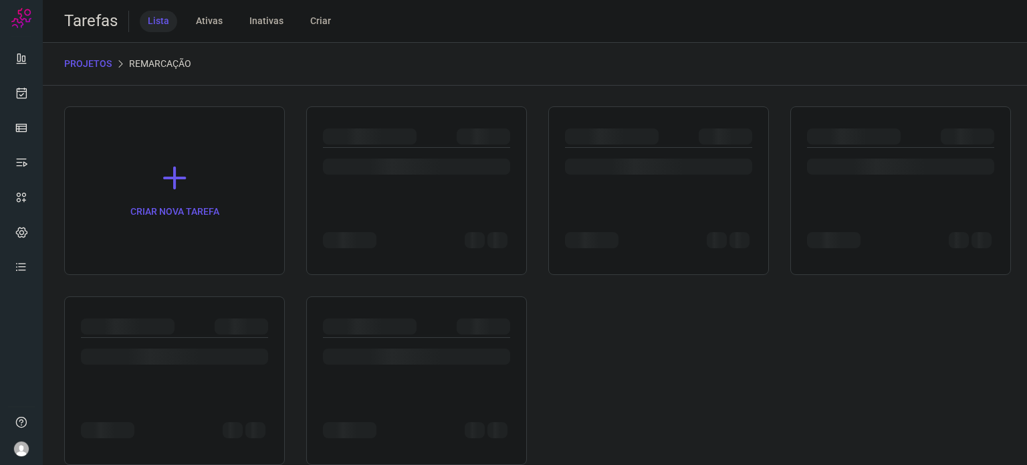
click at [203, 314] on div at bounding box center [174, 380] width 221 height 168
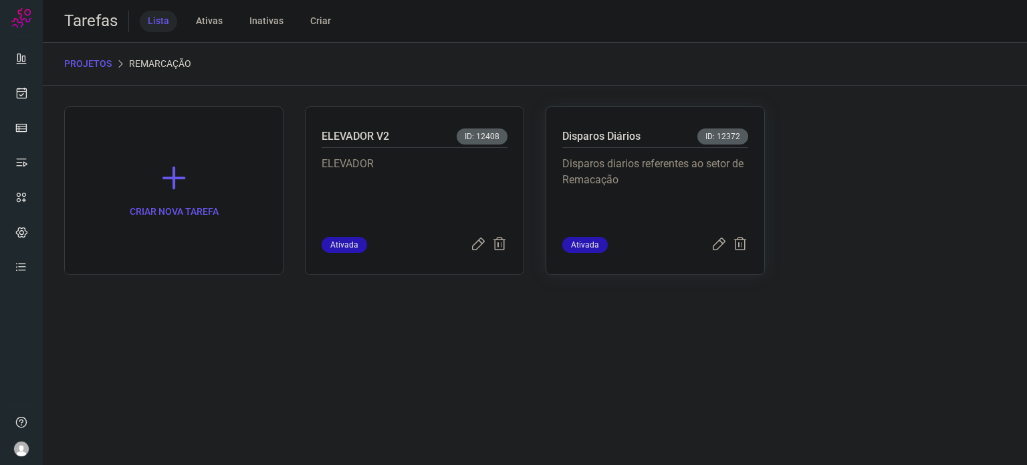
click at [673, 192] on p "Disparos diarios referentes ao setor de Remacação" at bounding box center [655, 189] width 186 height 67
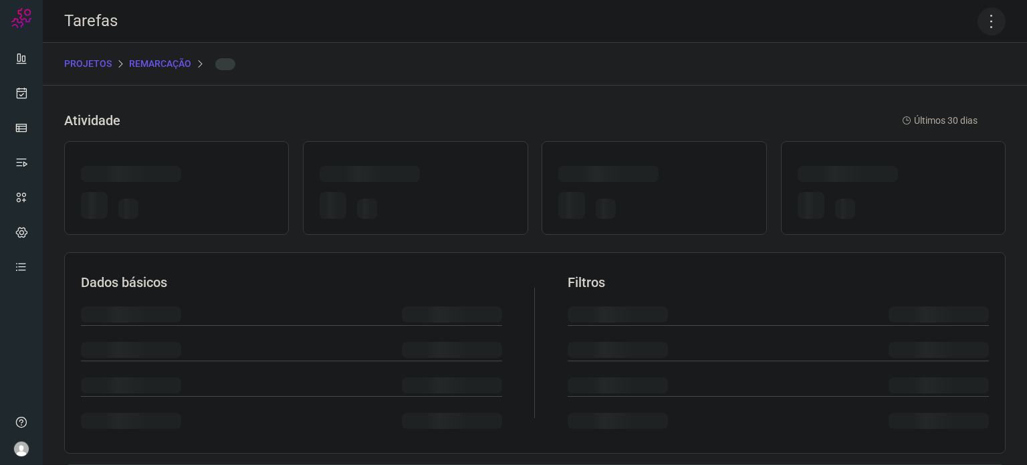
click at [979, 15] on icon at bounding box center [991, 21] width 28 height 28
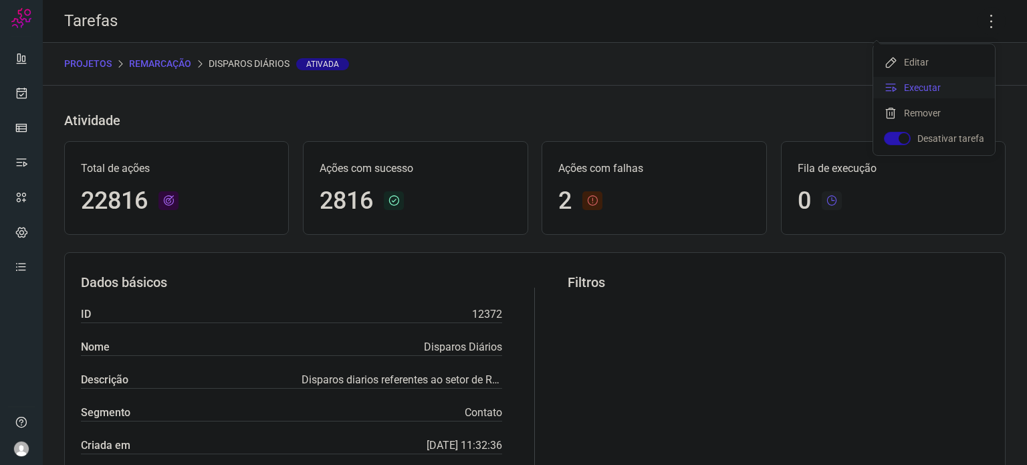
click at [983, 88] on li "Executar" at bounding box center [934, 87] width 122 height 21
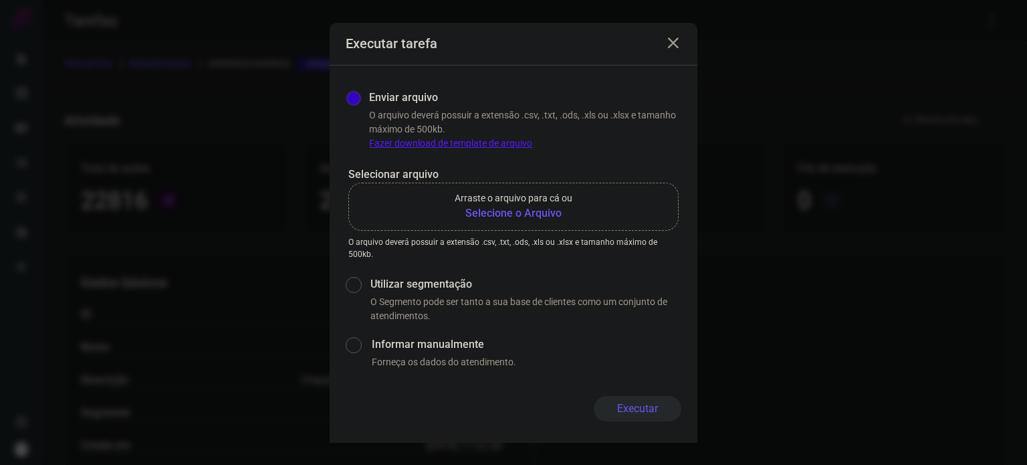
click at [527, 208] on b "Selecione o Arquivo" at bounding box center [514, 213] width 118 height 16
click at [0, 0] on input "Arraste o arquivo para cá ou Selecione o Arquivo" at bounding box center [0, 0] width 0 height 0
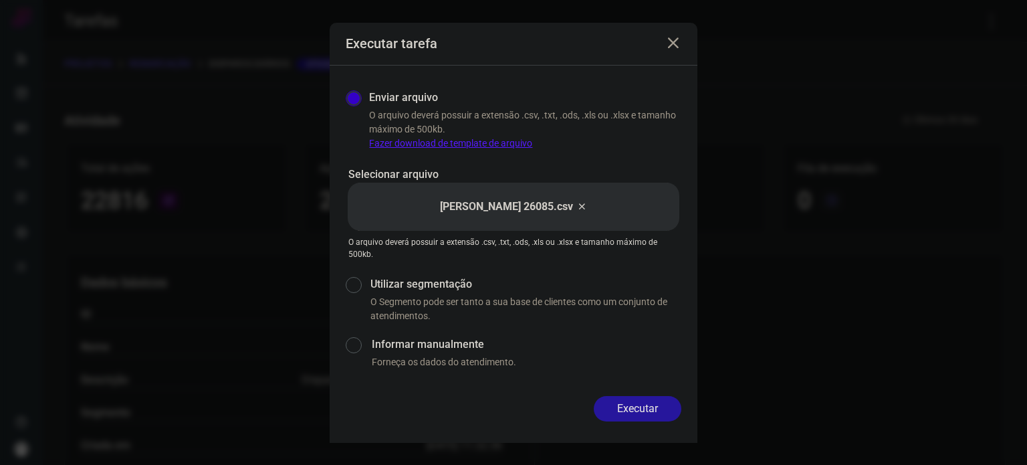
click at [635, 406] on button "Executar" at bounding box center [638, 408] width 88 height 25
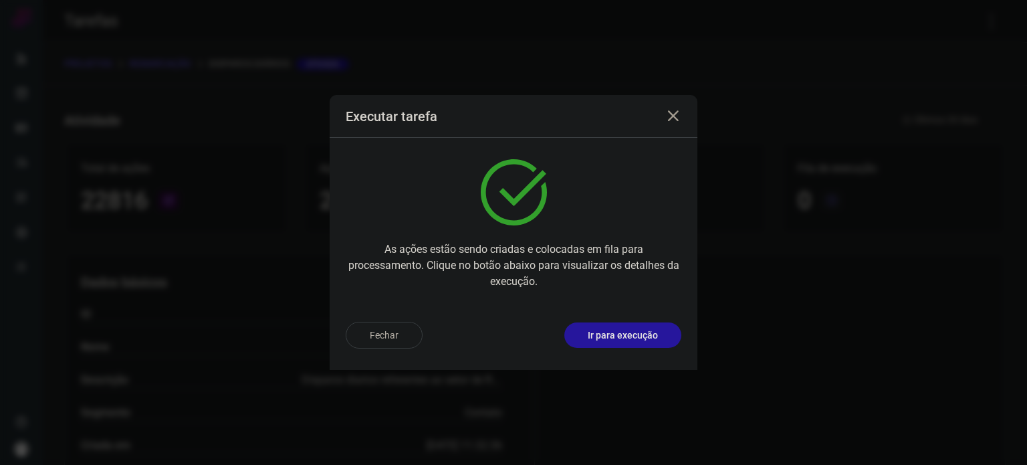
click at [638, 337] on p "Ir para execução" at bounding box center [623, 335] width 70 height 14
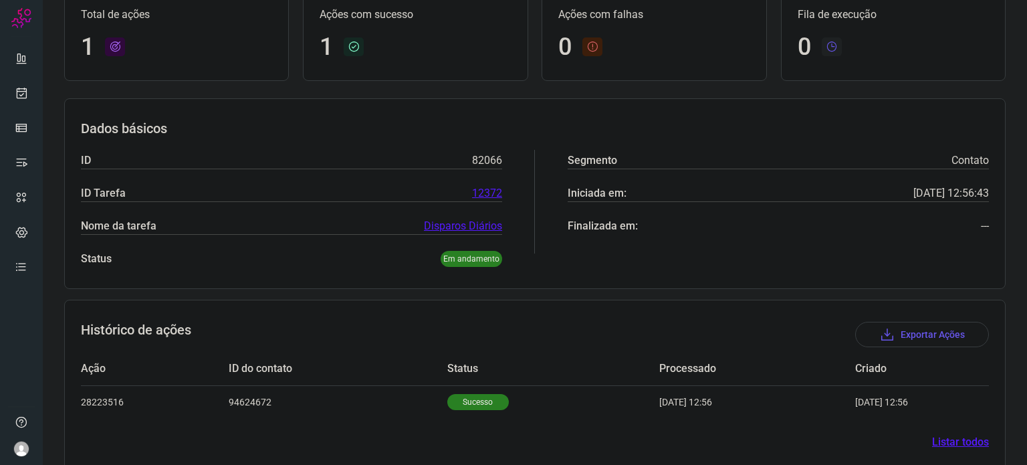
scroll to position [118, 0]
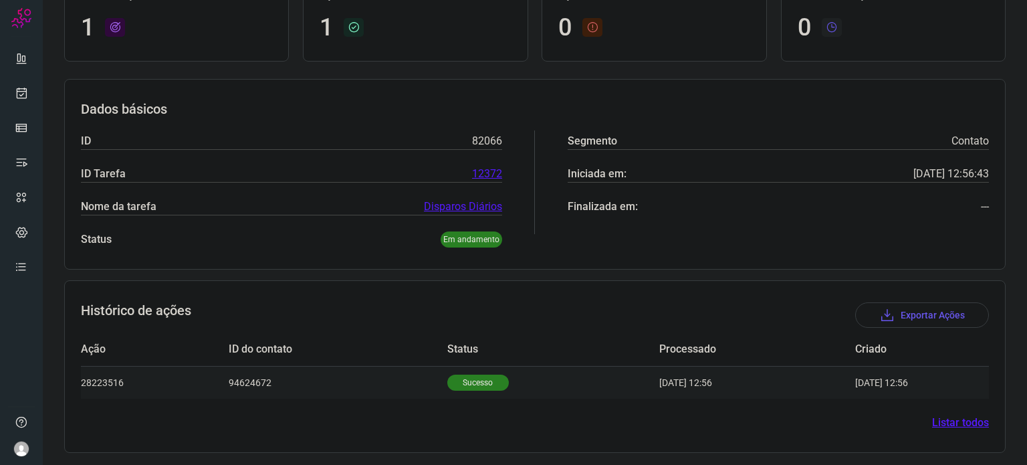
click at [468, 388] on p "Sucesso" at bounding box center [477, 382] width 61 height 16
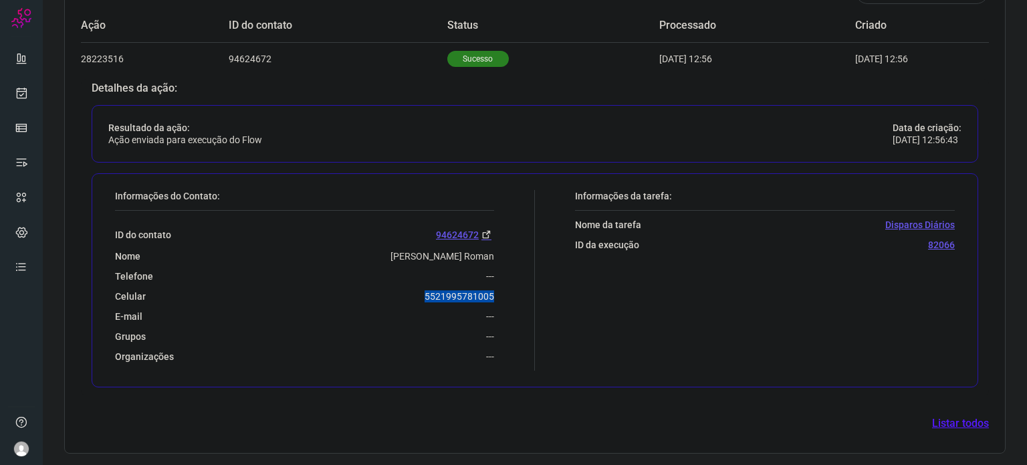
drag, startPoint x: 416, startPoint y: 297, endPoint x: 516, endPoint y: 286, distance: 100.9
click at [516, 286] on div "Informações do Contato: ID do contato 94624672 Nome Giovanna Bitencourt Roman T…" at bounding box center [321, 280] width 426 height 180
copy p "5521995781005"
click at [19, 74] on ul at bounding box center [21, 166] width 27 height 243
click at [19, 89] on icon at bounding box center [22, 92] width 14 height 13
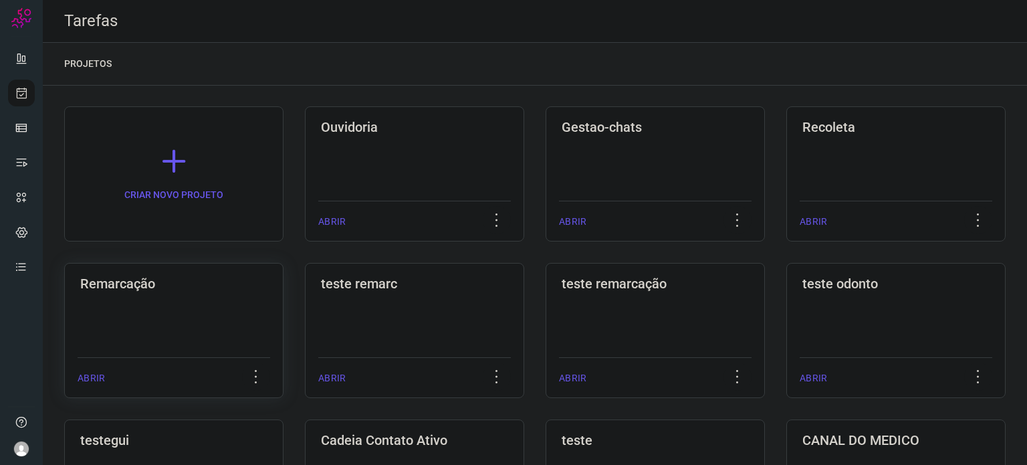
click at [166, 280] on h3 "Remarcação" at bounding box center [173, 283] width 187 height 16
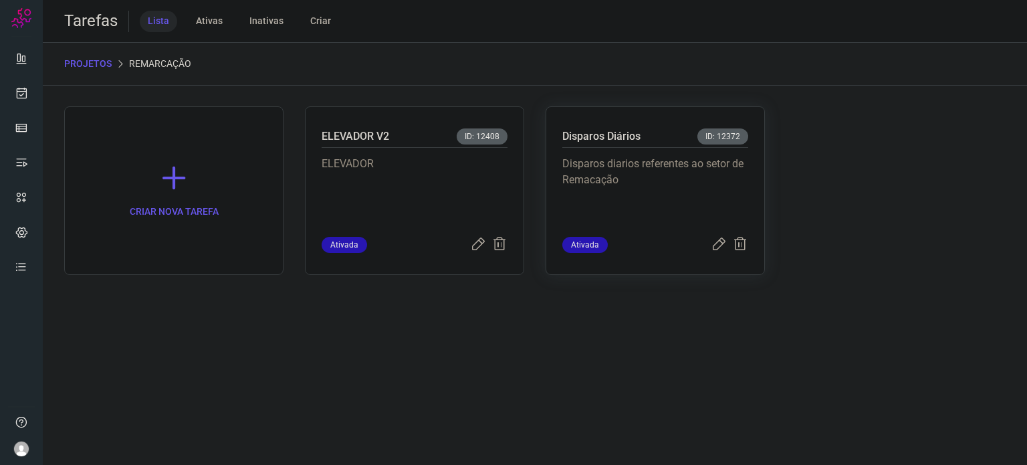
click at [681, 199] on p "Disparos diarios referentes ao setor de Remacação" at bounding box center [655, 189] width 186 height 67
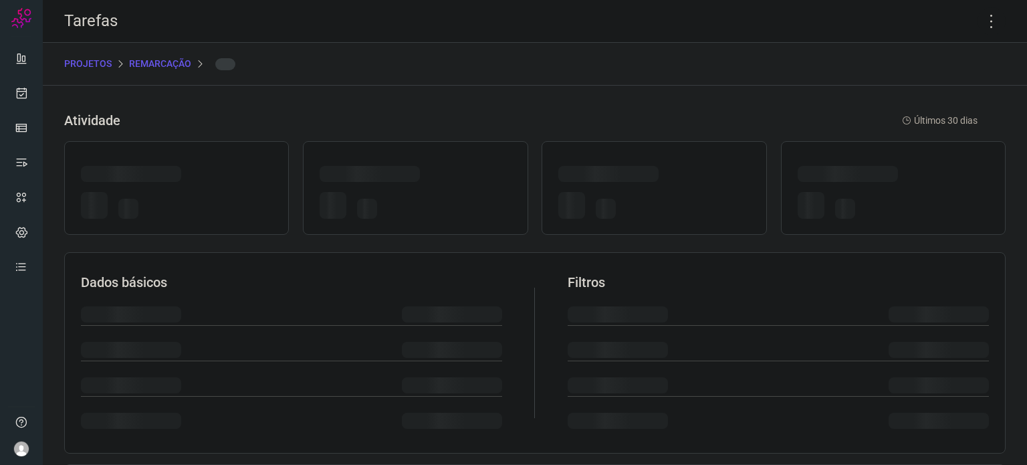
click at [681, 199] on div at bounding box center [653, 207] width 191 height 31
click at [984, 21] on icon at bounding box center [991, 21] width 28 height 28
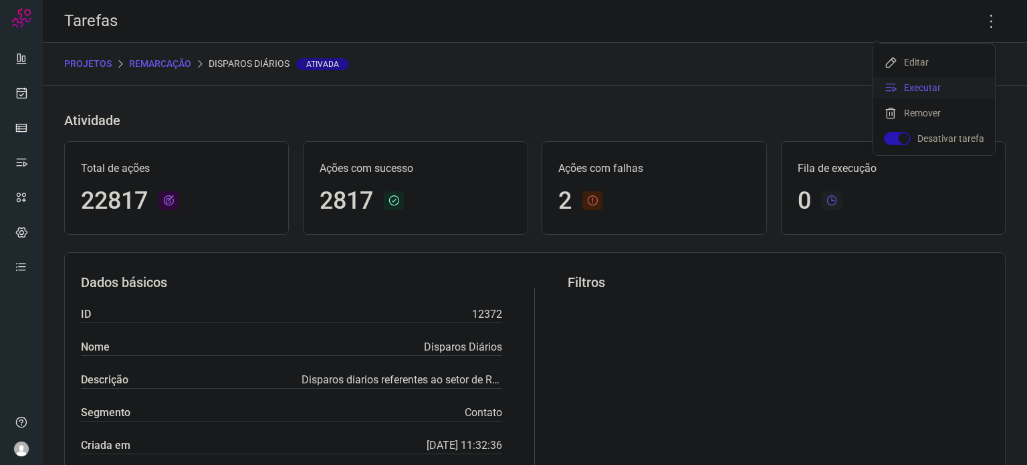
click at [937, 92] on li "Executar" at bounding box center [934, 87] width 122 height 21
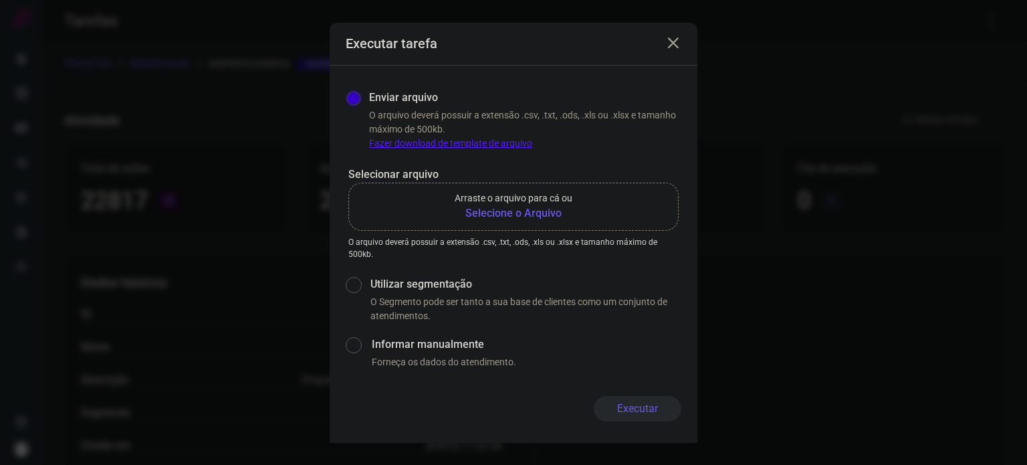
click at [519, 215] on b "Selecione o Arquivo" at bounding box center [514, 213] width 118 height 16
click at [0, 0] on input "Arraste o arquivo para cá ou Selecione o Arquivo" at bounding box center [0, 0] width 0 height 0
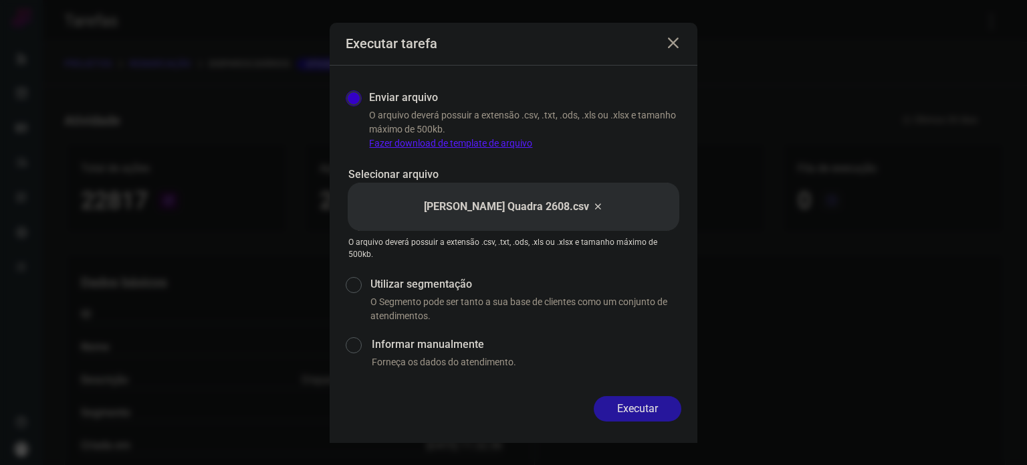
click at [638, 412] on button "Executar" at bounding box center [638, 408] width 88 height 25
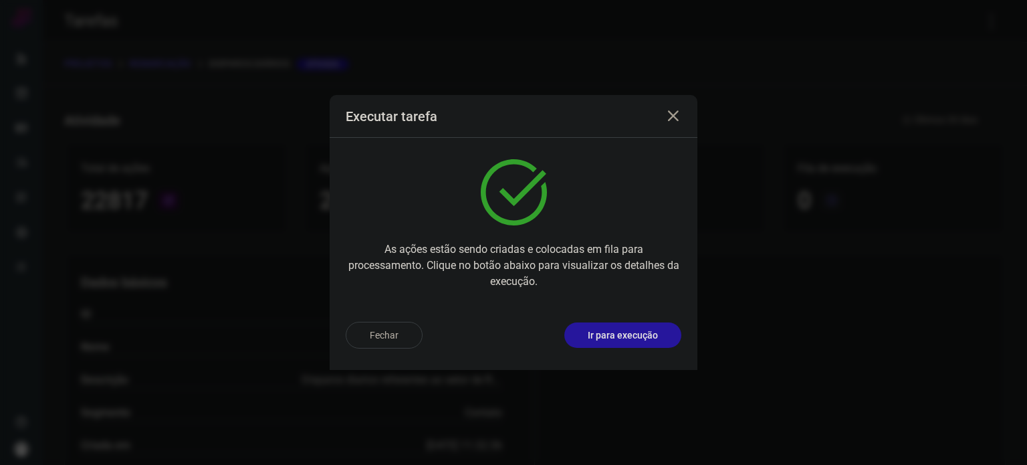
click at [650, 326] on button "Ir para execução" at bounding box center [622, 334] width 117 height 25
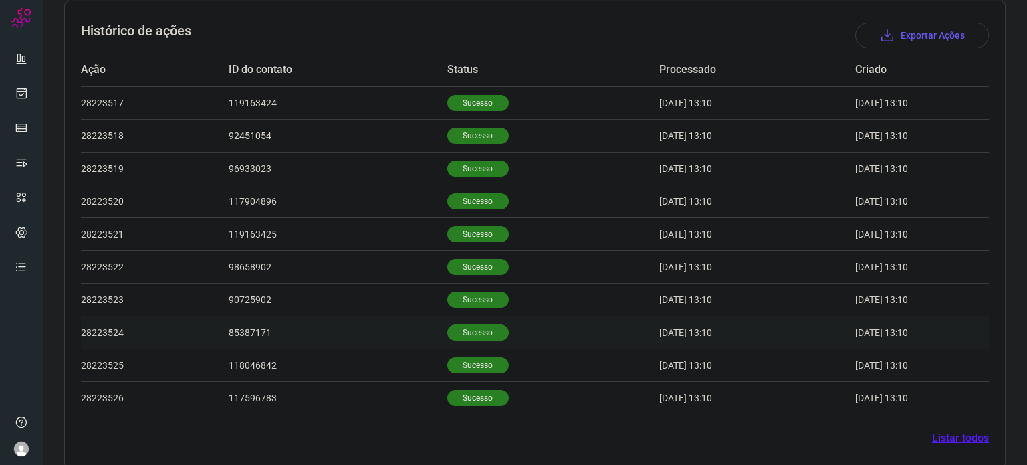
scroll to position [401, 0]
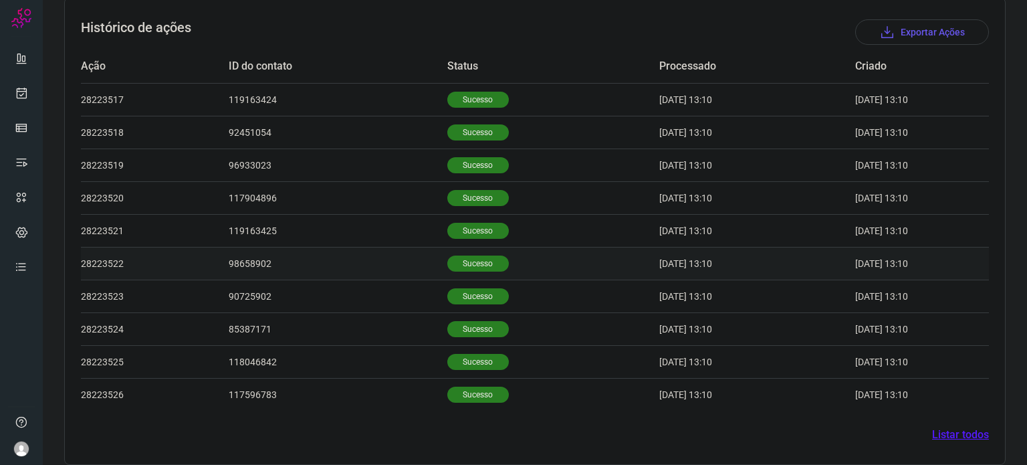
click at [452, 265] on p "Sucesso" at bounding box center [477, 263] width 61 height 16
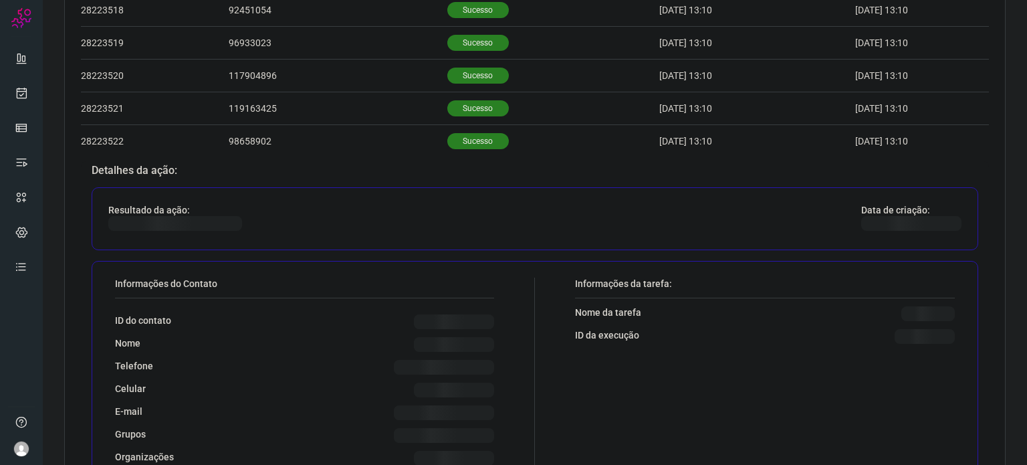
scroll to position [602, 0]
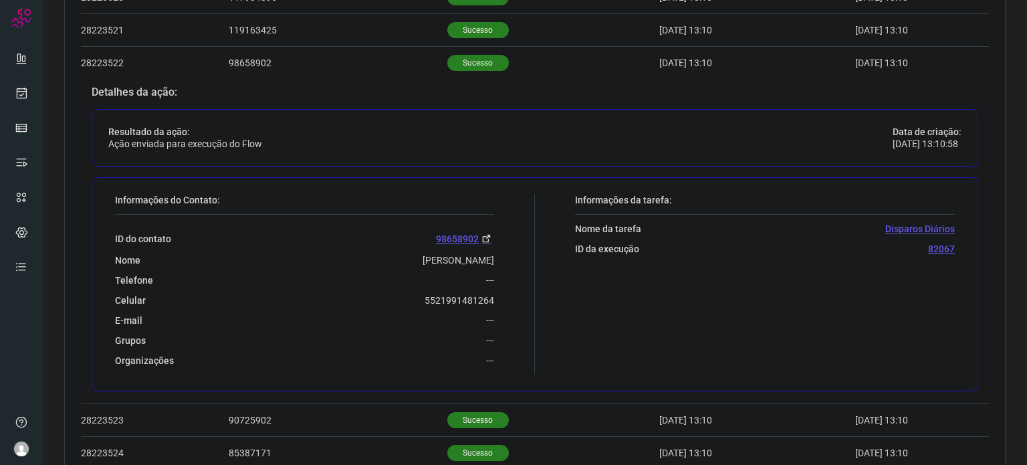
drag, startPoint x: 410, startPoint y: 305, endPoint x: 418, endPoint y: 324, distance: 19.8
click at [421, 325] on div "ID do contato 98658902 Nome Silvia Prates Lima Antonio Telefone --- Celular 552…" at bounding box center [304, 291] width 379 height 152
drag, startPoint x: 417, startPoint y: 299, endPoint x: 497, endPoint y: 293, distance: 80.4
click at [497, 293] on div "Informações do Contato: ID do contato 98658902 Nome Silvia Prates Lima Antonio …" at bounding box center [321, 284] width 426 height 180
copy p "5521991481264"
